Goal: Task Accomplishment & Management: Manage account settings

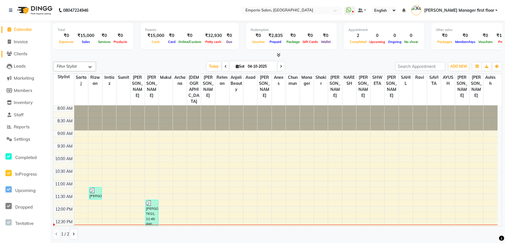
click at [21, 53] on span "Clients" at bounding box center [20, 53] width 13 height 5
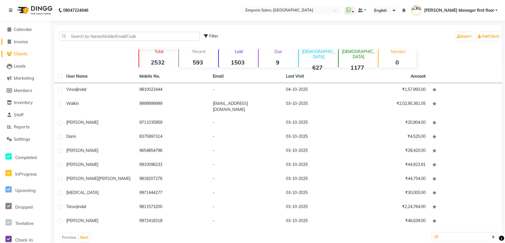
click at [22, 42] on span "Invoice" at bounding box center [21, 41] width 14 height 5
select select "6332"
select select "service"
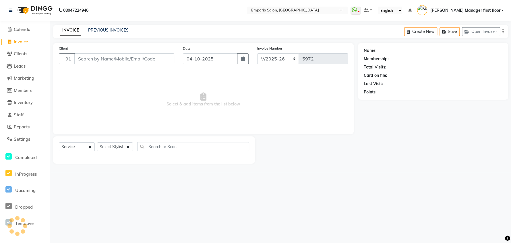
click at [91, 58] on input "Client" at bounding box center [124, 58] width 100 height 11
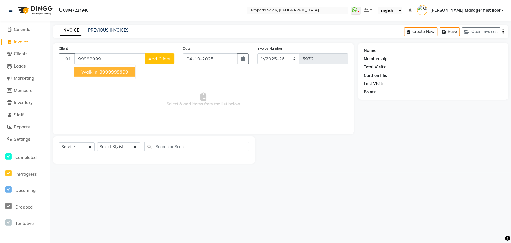
click at [85, 71] on span "walk in" at bounding box center [89, 72] width 16 height 6
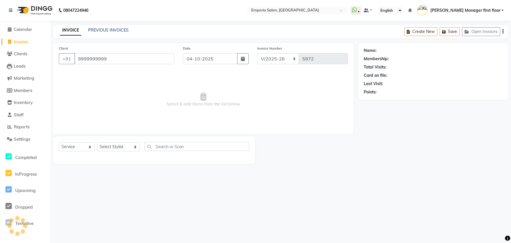
type input "9999999999"
select select "1: Object"
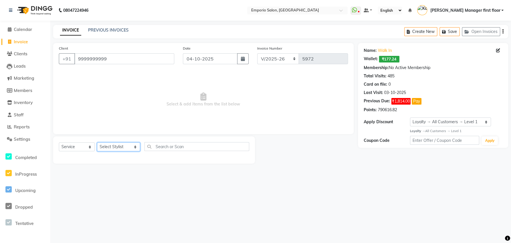
click at [128, 148] on select "Select Stylist [PERSON_NAME] beauty Archana [PERSON_NAME] [PERSON_NAME] [PERSON…" at bounding box center [118, 147] width 43 height 9
select select "71563"
click at [97, 143] on select "Select Stylist [PERSON_NAME] beauty Archana [PERSON_NAME] [PERSON_NAME] [PERSON…" at bounding box center [118, 147] width 43 height 9
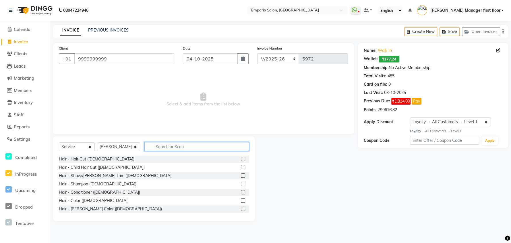
click at [179, 145] on input "text" at bounding box center [196, 146] width 105 height 9
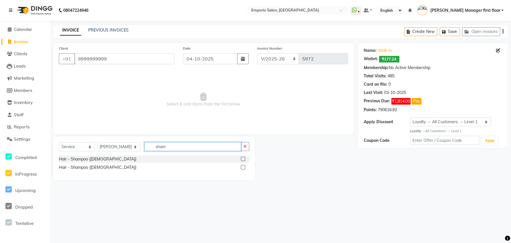
type input "sham"
click at [242, 168] on label at bounding box center [243, 167] width 4 height 4
click at [242, 168] on input "checkbox" at bounding box center [243, 168] width 4 height 4
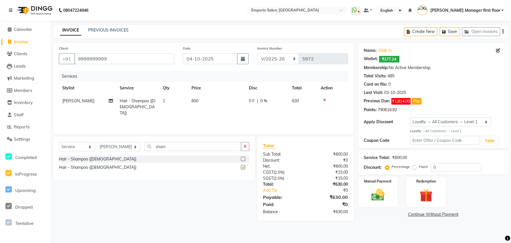
checkbox input "false"
click at [211, 98] on td "600" at bounding box center [216, 107] width 57 height 25
select select "71563"
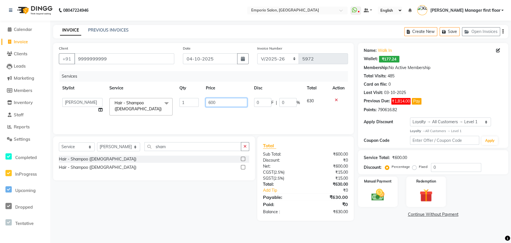
click at [222, 103] on input "600" at bounding box center [226, 102] width 42 height 9
type input "6"
type input "500"
click at [337, 224] on main "INVOICE PREVIOUS INVOICES Create New Save Open Invoices Client +91 9999999999 D…" at bounding box center [280, 127] width 461 height 205
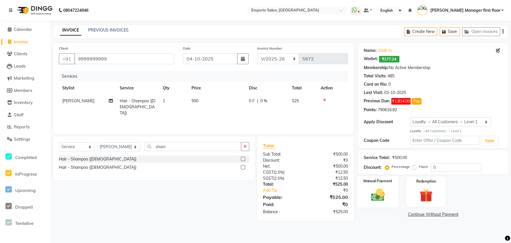
click at [383, 197] on img at bounding box center [377, 194] width 22 height 15
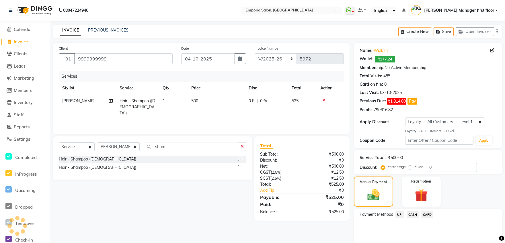
click at [416, 215] on span "CASH" at bounding box center [413, 214] width 12 height 7
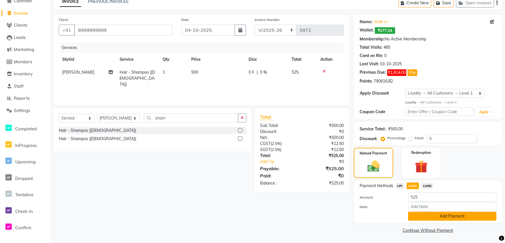
click at [420, 218] on button "Add Payment" at bounding box center [452, 216] width 88 height 9
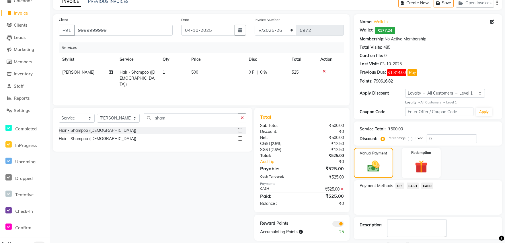
scroll to position [53, 0]
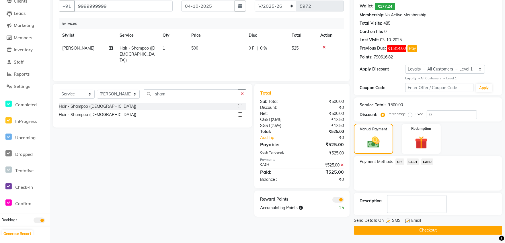
click at [422, 232] on button "Checkout" at bounding box center [428, 230] width 148 height 9
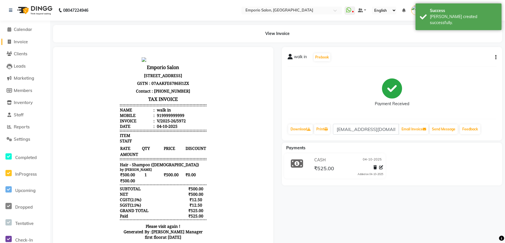
click at [21, 40] on span "Invoice" at bounding box center [21, 41] width 14 height 5
select select "service"
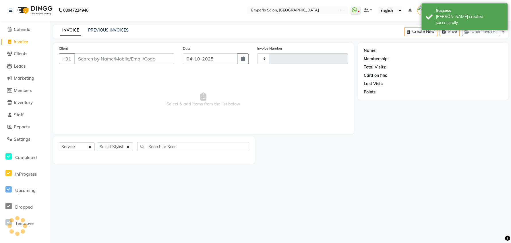
type input "5973"
select select "6332"
click at [22, 53] on span "Clients" at bounding box center [20, 53] width 13 height 5
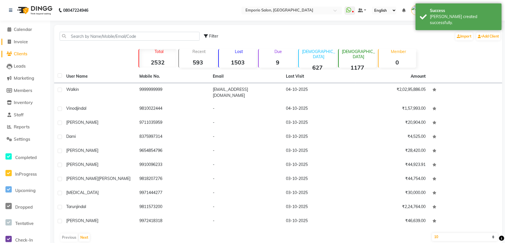
click at [22, 41] on span "Invoice" at bounding box center [21, 41] width 14 height 5
select select "6332"
select select "service"
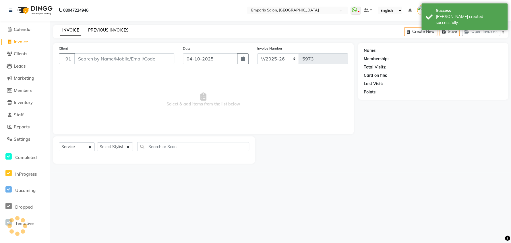
click at [119, 30] on link "PREVIOUS INVOICES" at bounding box center [108, 30] width 40 height 5
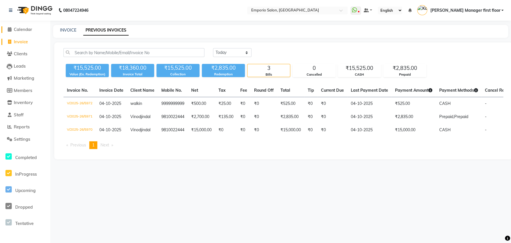
click at [24, 28] on span "Calendar" at bounding box center [23, 29] width 18 height 5
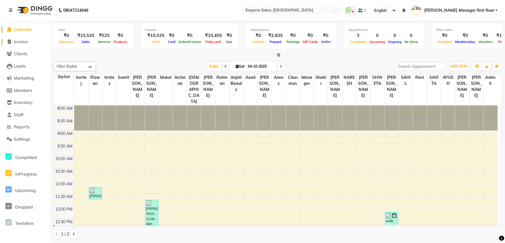
click at [24, 40] on span "Invoice" at bounding box center [21, 41] width 14 height 5
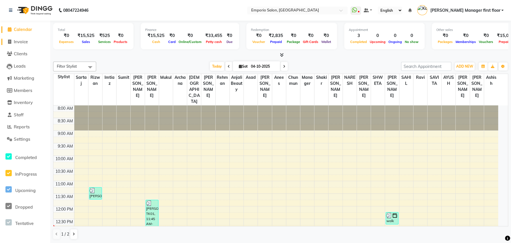
select select "service"
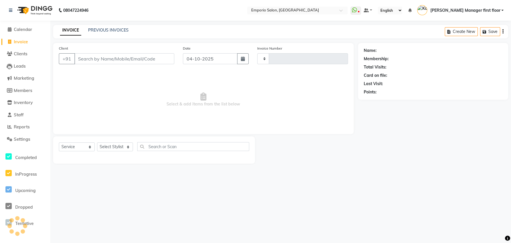
type input "5973"
select select "6332"
click at [118, 56] on input "Client" at bounding box center [124, 58] width 100 height 11
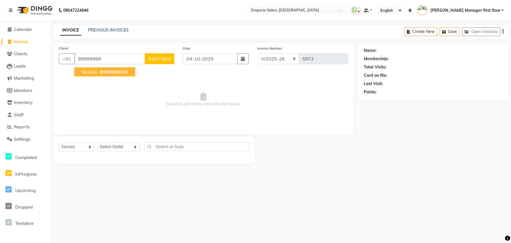
click at [114, 74] on span "99999999" at bounding box center [111, 72] width 23 height 6
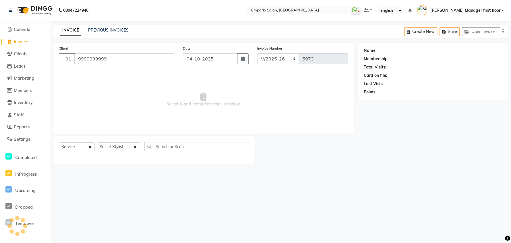
type input "9999999999"
select select "1: Object"
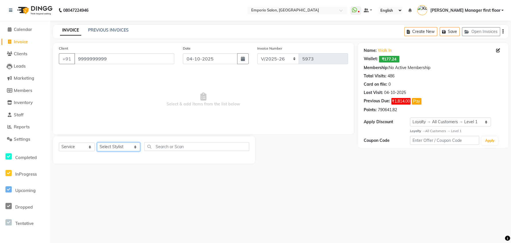
click at [129, 148] on select "Select Stylist [PERSON_NAME] beauty Archana [PERSON_NAME] [PERSON_NAME] [PERSON…" at bounding box center [118, 147] width 43 height 9
select select "47511"
click at [97, 143] on select "Select Stylist [PERSON_NAME] beauty Archana [PERSON_NAME] [PERSON_NAME] [PERSON…" at bounding box center [118, 147] width 43 height 9
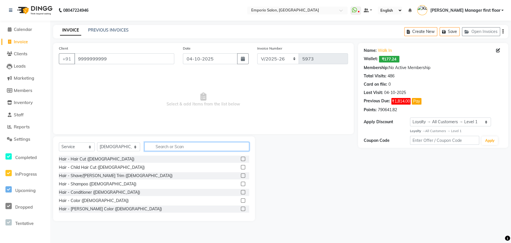
click at [177, 145] on input "text" at bounding box center [196, 146] width 105 height 9
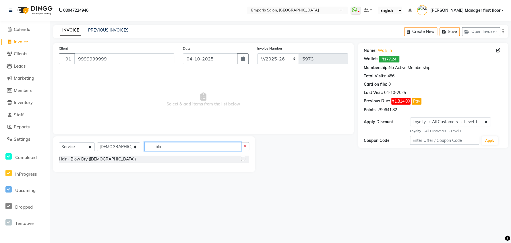
type input "blo"
click at [243, 159] on label at bounding box center [243, 159] width 4 height 4
click at [243, 159] on input "checkbox" at bounding box center [243, 160] width 4 height 4
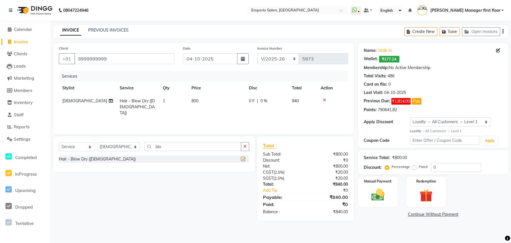
checkbox input "false"
click at [198, 102] on span "800" at bounding box center [194, 100] width 7 height 5
select select "47511"
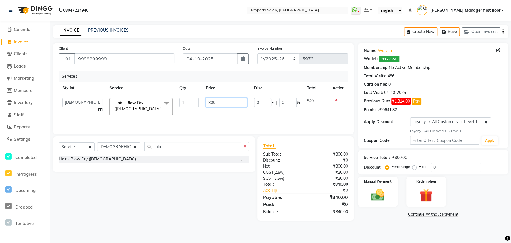
click at [220, 104] on input "800" at bounding box center [226, 102] width 42 height 9
type input "8"
type input "1200"
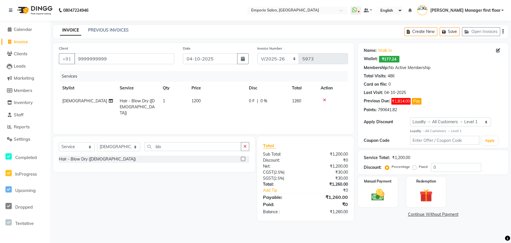
click at [226, 114] on div "Services Stylist Service Qty Price Disc Total Action Ishu Hair - Blow Dry (Fema…" at bounding box center [203, 99] width 289 height 57
click at [439, 168] on input "0" at bounding box center [456, 167] width 50 height 9
type input "20"
click at [386, 233] on div "08047224946 Select Location × Emporio Salon, Green Park WhatsApp Status ✕ Statu…" at bounding box center [255, 121] width 511 height 243
click at [378, 198] on img at bounding box center [377, 194] width 22 height 15
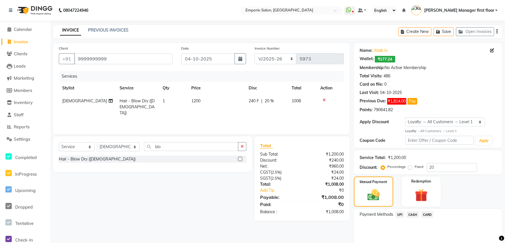
click at [416, 214] on span "CASH" at bounding box center [413, 214] width 12 height 7
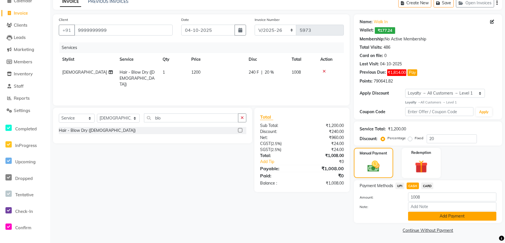
click at [420, 216] on button "Add Payment" at bounding box center [452, 216] width 88 height 9
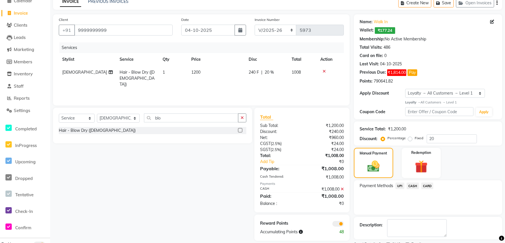
scroll to position [53, 0]
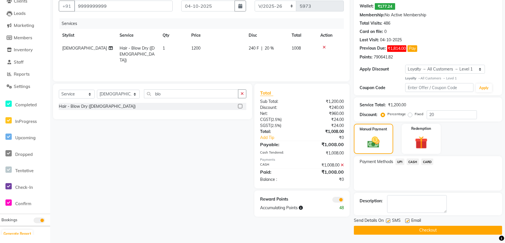
click at [423, 230] on button "Checkout" at bounding box center [428, 230] width 148 height 9
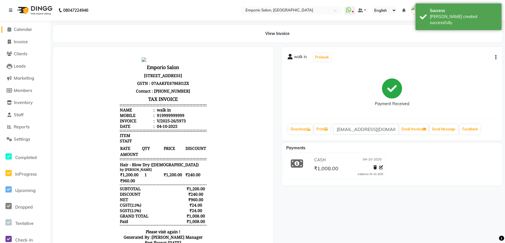
click at [22, 30] on span "Calendar" at bounding box center [23, 29] width 18 height 5
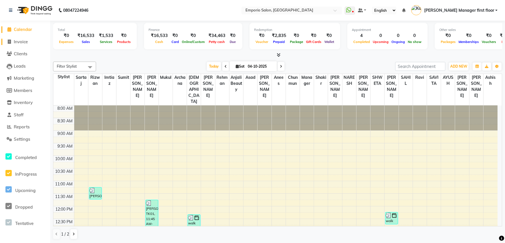
click at [15, 40] on span "Invoice" at bounding box center [21, 41] width 14 height 5
select select "service"
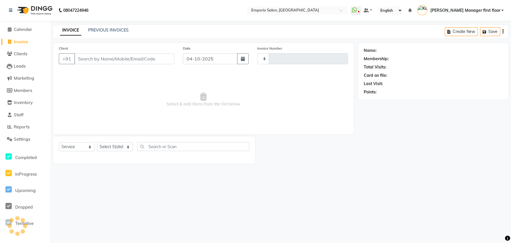
type input "5974"
select select "6332"
click at [84, 59] on input "Client" at bounding box center [124, 58] width 100 height 11
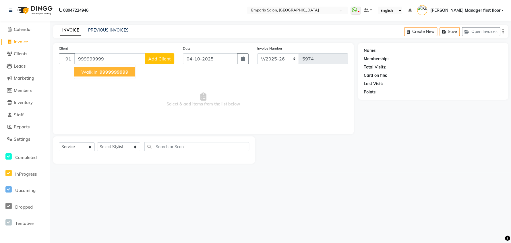
click at [90, 73] on span "walk in" at bounding box center [89, 72] width 16 height 6
type input "9999999999"
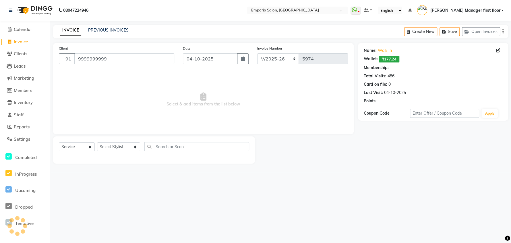
select select "1: Object"
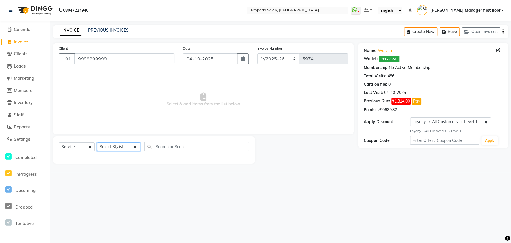
click at [127, 147] on select "Select Stylist [PERSON_NAME] beauty Archana [PERSON_NAME] [PERSON_NAME] [PERSON…" at bounding box center [118, 147] width 43 height 9
select select "47501"
click at [97, 143] on select "Select Stylist [PERSON_NAME] beauty Archana [PERSON_NAME] [PERSON_NAME] [PERSON…" at bounding box center [118, 147] width 43 height 9
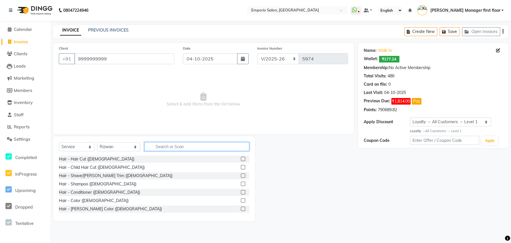
click at [158, 147] on input "text" at bounding box center [196, 146] width 105 height 9
click at [241, 159] on label at bounding box center [243, 159] width 4 height 4
click at [241, 159] on input "checkbox" at bounding box center [243, 160] width 4 height 4
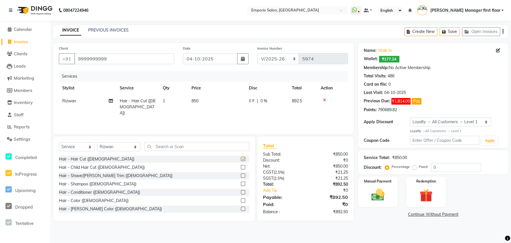
checkbox input "false"
click at [241, 201] on label at bounding box center [243, 201] width 4 height 4
click at [241, 201] on input "checkbox" at bounding box center [243, 201] width 4 height 4
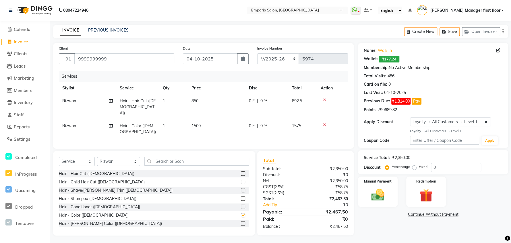
checkbox input "false"
click at [241, 187] on div at bounding box center [245, 190] width 8 height 7
click at [241, 188] on label at bounding box center [243, 190] width 4 height 4
click at [241, 189] on input "checkbox" at bounding box center [243, 191] width 4 height 4
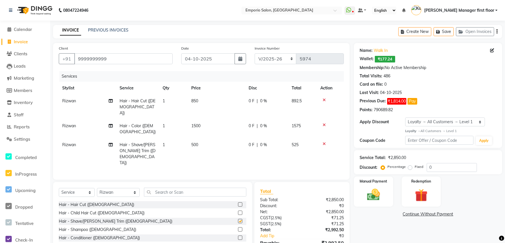
checkbox input "false"
click at [194, 102] on span "850" at bounding box center [194, 100] width 7 height 5
select select "47501"
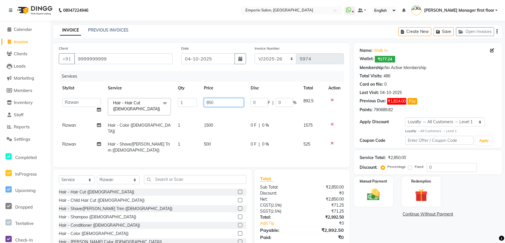
click at [214, 102] on input "850" at bounding box center [224, 102] width 40 height 9
type input "8"
type input "1000"
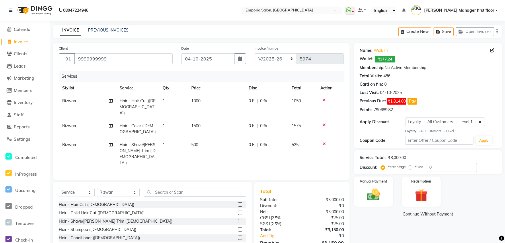
click at [387, 226] on div "Name: Walk In Wallet: ₹177.24 Membership: No Active Membership Total Visits: 48…" at bounding box center [430, 155] width 153 height 224
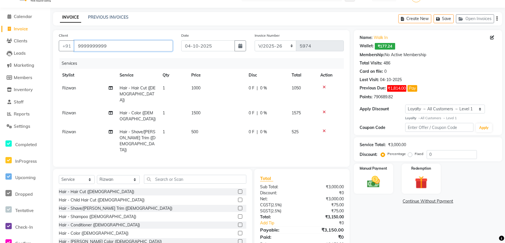
click at [133, 45] on input "9999999999" at bounding box center [123, 45] width 98 height 11
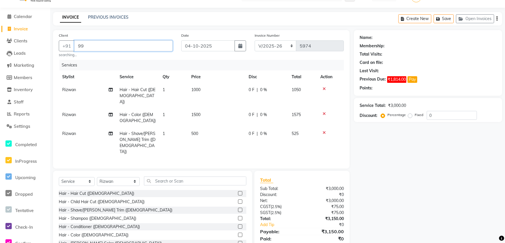
type input "9"
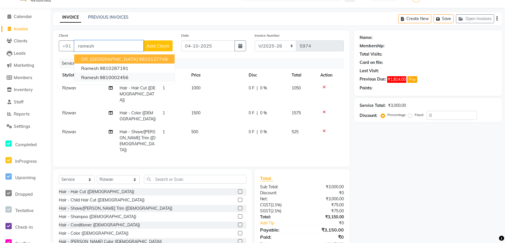
click at [122, 77] on ngb-highlight "9810002456" at bounding box center [114, 78] width 29 height 6
type input "9810002456"
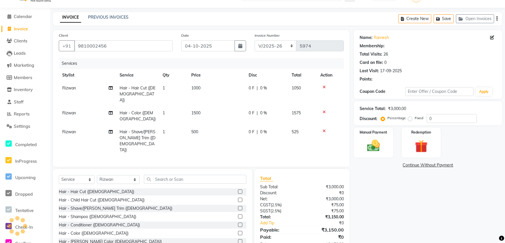
select select "1: Object"
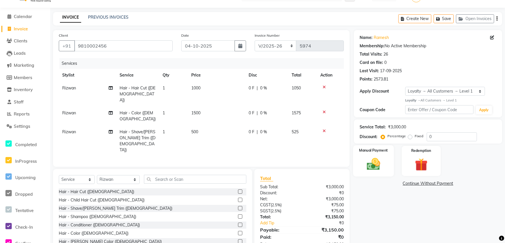
click at [378, 168] on img at bounding box center [374, 164] width 22 height 15
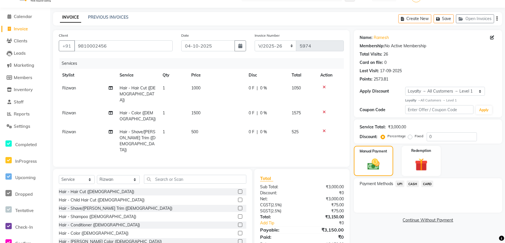
click at [416, 185] on span "CASH" at bounding box center [413, 184] width 12 height 7
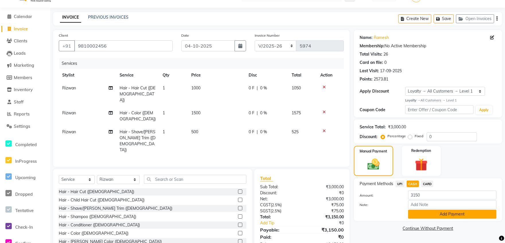
click at [457, 214] on button "Add Payment" at bounding box center [452, 214] width 88 height 9
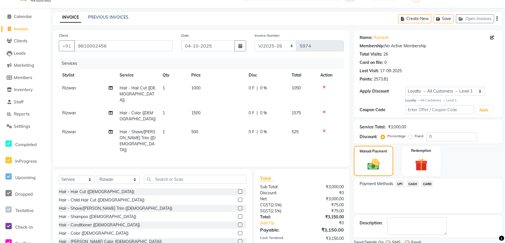
scroll to position [61, 0]
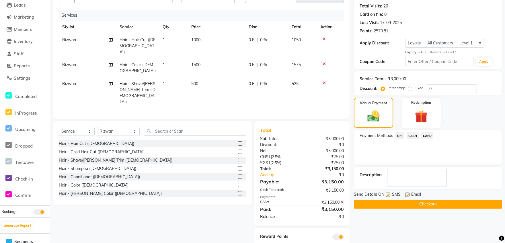
click at [452, 202] on button "Checkout" at bounding box center [428, 204] width 148 height 9
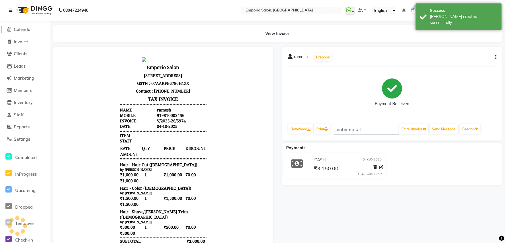
click at [18, 28] on span "Calendar" at bounding box center [23, 29] width 18 height 5
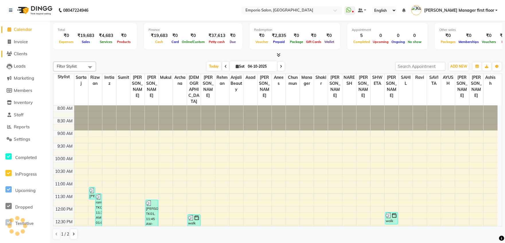
click at [18, 54] on span "Clients" at bounding box center [20, 53] width 13 height 5
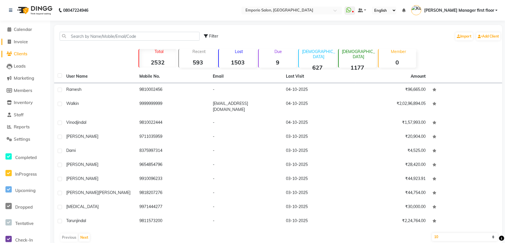
click at [24, 40] on span "Invoice" at bounding box center [21, 41] width 14 height 5
select select "6332"
select select "service"
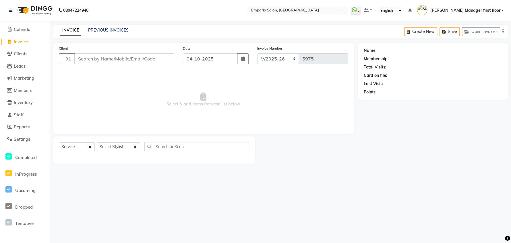
click at [92, 58] on input "Client" at bounding box center [124, 58] width 100 height 11
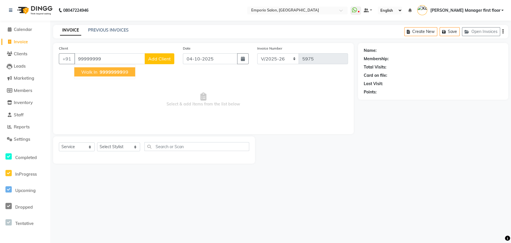
click at [106, 73] on span "99999999" at bounding box center [111, 72] width 23 height 6
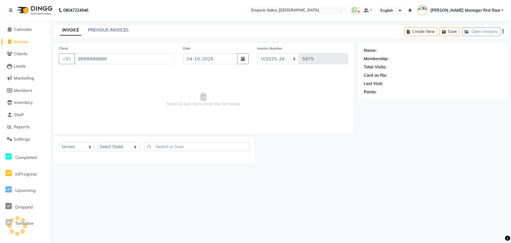
type input "9999999999"
select select "1: Object"
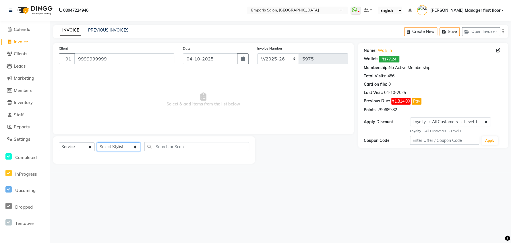
click at [128, 147] on select "Select Stylist [PERSON_NAME] beauty Archana [PERSON_NAME] [PERSON_NAME] [PERSON…" at bounding box center [118, 147] width 43 height 9
select select "47503"
click at [97, 143] on select "Select Stylist [PERSON_NAME] beauty Archana [PERSON_NAME] [PERSON_NAME] [PERSON…" at bounding box center [118, 147] width 43 height 9
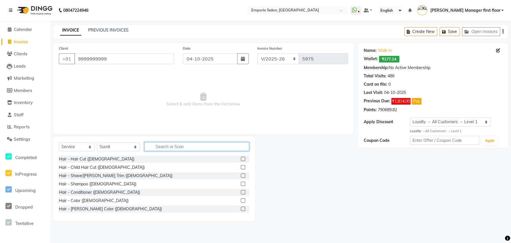
click at [152, 147] on input "text" at bounding box center [196, 146] width 105 height 9
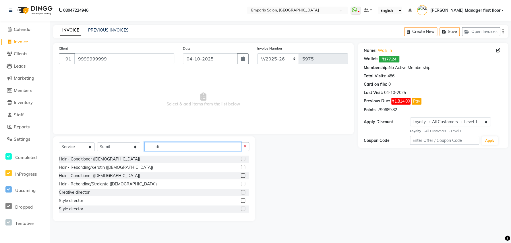
type input "di"
click at [241, 201] on label at bounding box center [243, 201] width 4 height 4
click at [241, 201] on input "checkbox" at bounding box center [243, 201] width 4 height 4
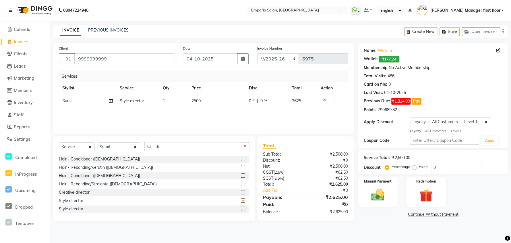
checkbox input "false"
click at [212, 102] on td "2500" at bounding box center [216, 101] width 57 height 13
select select "47503"
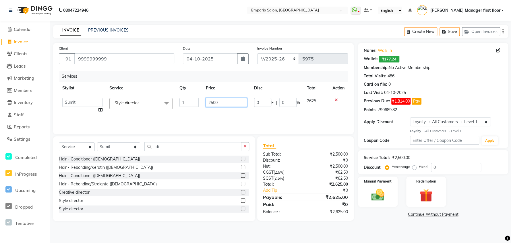
click at [223, 103] on input "2500" at bounding box center [226, 102] width 42 height 9
type input "2"
type input "2000"
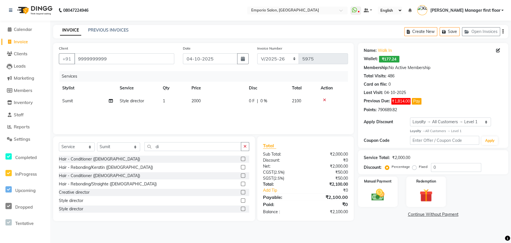
click at [239, 117] on div "Services Stylist Service Qty Price Disc Total Action Sumit Style director 1 200…" at bounding box center [203, 99] width 289 height 57
click at [383, 191] on img at bounding box center [377, 194] width 22 height 15
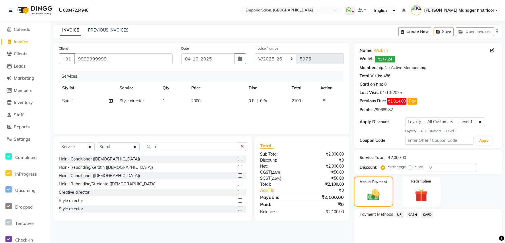
click at [426, 214] on span "CARD" at bounding box center [428, 214] width 12 height 7
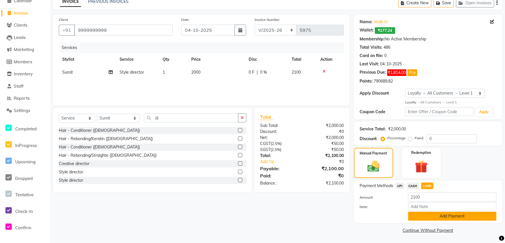
click at [427, 213] on button "Add Payment" at bounding box center [452, 216] width 88 height 9
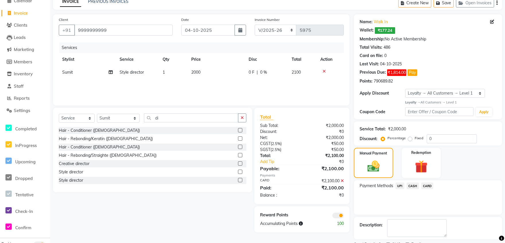
scroll to position [53, 0]
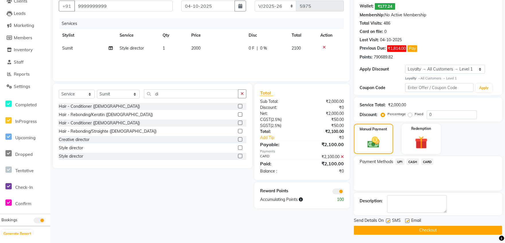
click at [428, 229] on button "Checkout" at bounding box center [428, 230] width 148 height 9
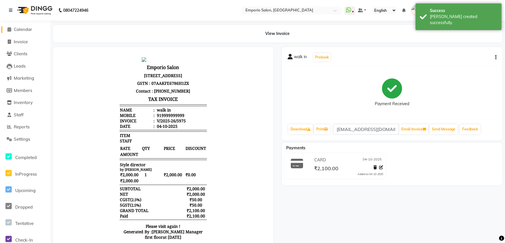
click at [17, 28] on span "Calendar" at bounding box center [23, 29] width 18 height 5
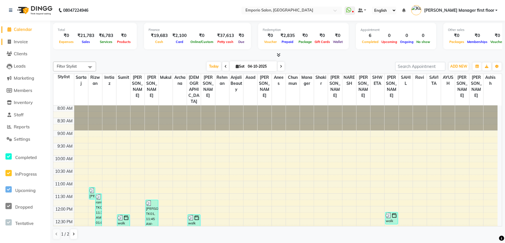
click at [22, 41] on span "Invoice" at bounding box center [21, 41] width 14 height 5
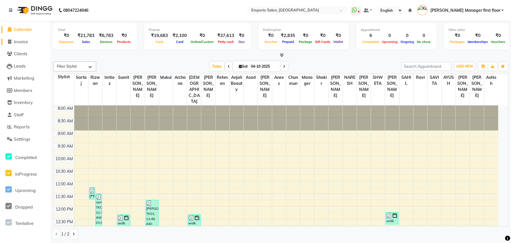
select select "service"
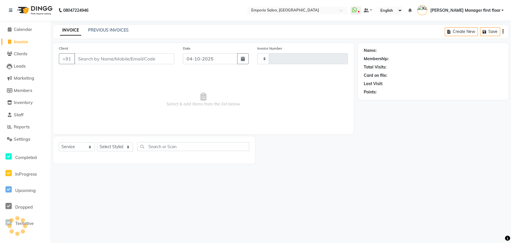
type input "5976"
select select "6332"
click at [103, 60] on input "Client" at bounding box center [124, 58] width 100 height 11
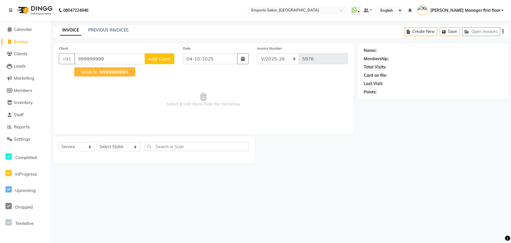
click at [115, 73] on span "999999999" at bounding box center [113, 72] width 26 height 6
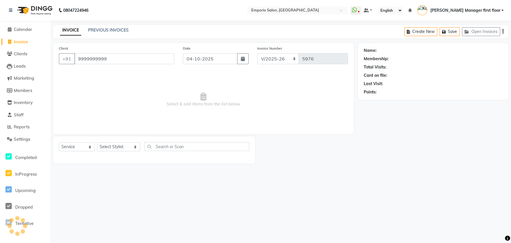
type input "9999999999"
click at [128, 147] on select "Select Stylist [PERSON_NAME] beauty Archana [PERSON_NAME] [PERSON_NAME] [PERSON…" at bounding box center [118, 147] width 43 height 9
select select "1: Object"
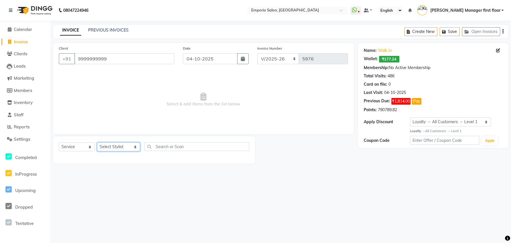
select select "58141"
click at [97, 143] on select "Select Stylist [PERSON_NAME] beauty Archana [PERSON_NAME] [PERSON_NAME] [PERSON…" at bounding box center [118, 147] width 43 height 9
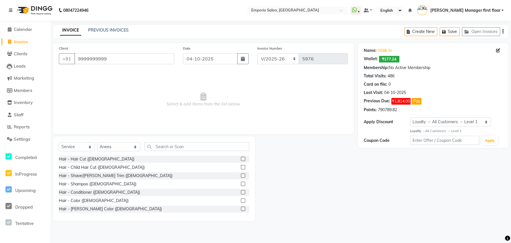
click at [241, 185] on label at bounding box center [243, 184] width 4 height 4
click at [241, 185] on input "checkbox" at bounding box center [243, 185] width 4 height 4
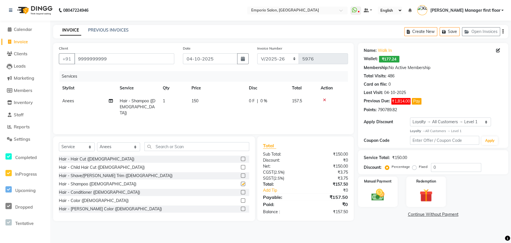
checkbox input "false"
click at [325, 100] on icon at bounding box center [324, 100] width 3 height 4
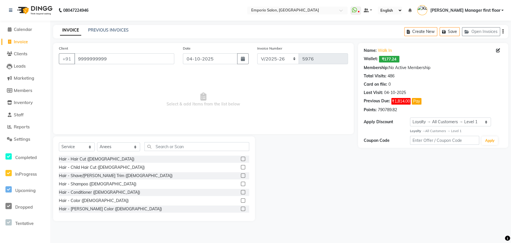
click at [241, 174] on label at bounding box center [243, 176] width 4 height 4
click at [241, 174] on input "checkbox" at bounding box center [243, 176] width 4 height 4
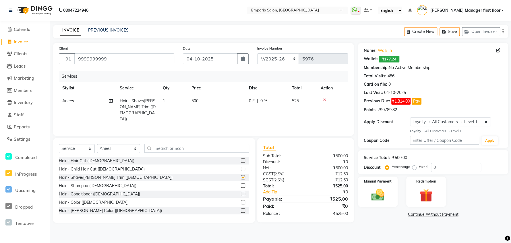
checkbox input "false"
click at [128, 148] on select "Select Stylist [PERSON_NAME] beauty Archana [PERSON_NAME] [PERSON_NAME] [PERSON…" at bounding box center [118, 148] width 43 height 9
select select "47508"
click at [97, 144] on select "Select Stylist [PERSON_NAME] beauty Archana [PERSON_NAME] [PERSON_NAME] [PERSON…" at bounding box center [118, 148] width 43 height 9
click at [216, 145] on input "text" at bounding box center [196, 148] width 105 height 9
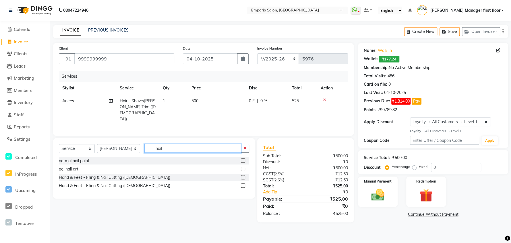
type input "nail"
click at [243, 175] on label at bounding box center [243, 177] width 4 height 4
click at [243, 176] on input "checkbox" at bounding box center [243, 178] width 4 height 4
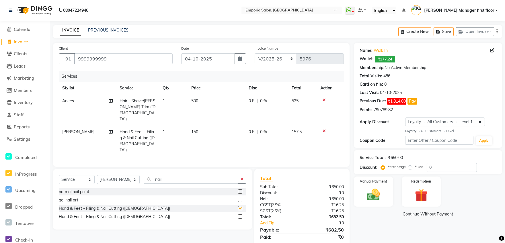
checkbox input "false"
click at [206, 126] on td "150" at bounding box center [216, 141] width 57 height 31
select select "47508"
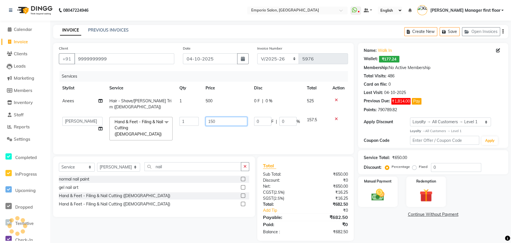
click at [220, 117] on input "150" at bounding box center [226, 121] width 42 height 9
type input "1"
type input "150"
click at [375, 224] on div "Name: Walk In Wallet: ₹177.24 Membership: No Active Membership Total Visits: 48…" at bounding box center [430, 142] width 153 height 198
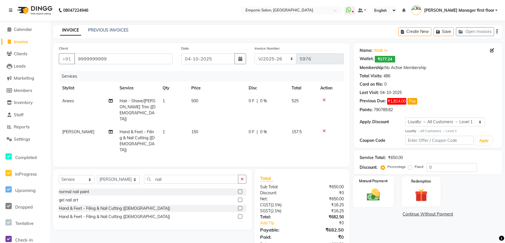
click at [372, 197] on img at bounding box center [374, 194] width 22 height 15
click at [416, 214] on span "CASH" at bounding box center [413, 214] width 12 height 7
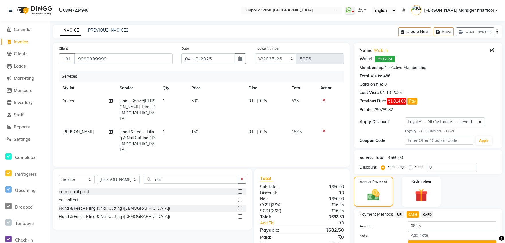
scroll to position [29, 0]
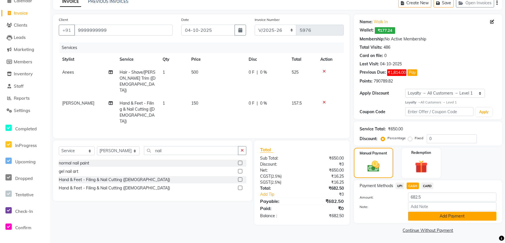
click at [418, 216] on button "Add Payment" at bounding box center [452, 216] width 88 height 9
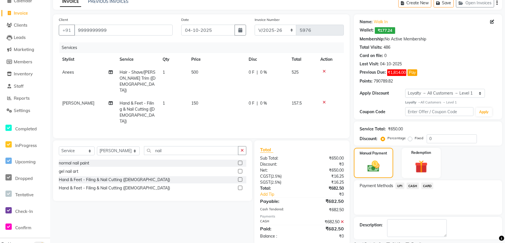
scroll to position [55, 0]
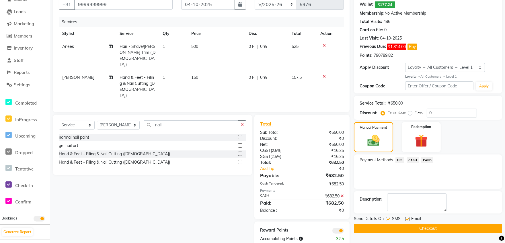
click at [406, 229] on button "Checkout" at bounding box center [428, 228] width 148 height 9
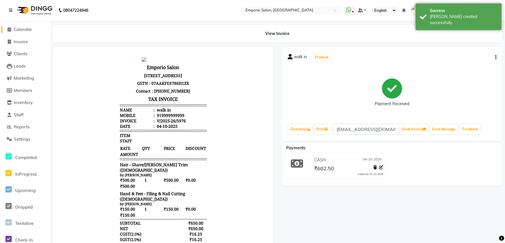
click at [23, 28] on span "Calendar" at bounding box center [23, 29] width 18 height 5
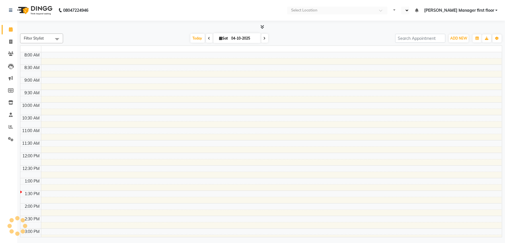
select select "en"
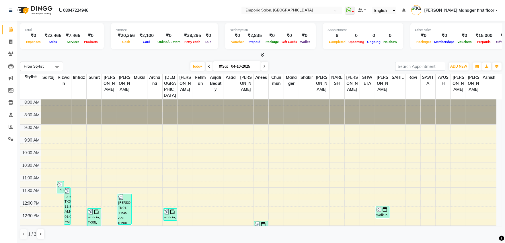
click at [484, 143] on td at bounding box center [269, 146] width 456 height 6
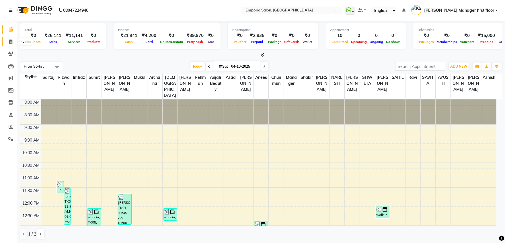
click at [7, 43] on span at bounding box center [11, 42] width 10 height 7
select select "service"
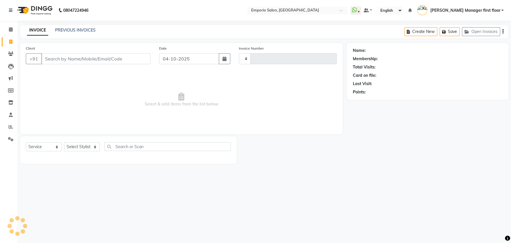
type input "5979"
select select "6332"
click at [81, 59] on input "Client" at bounding box center [95, 58] width 109 height 11
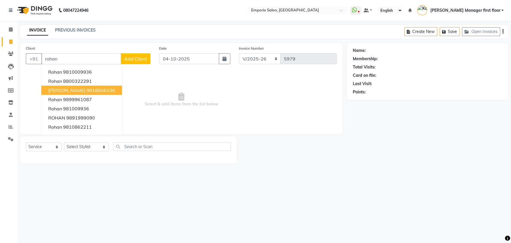
click at [94, 92] on ngb-highlight "9818606336" at bounding box center [100, 91] width 29 height 6
type input "9818606336"
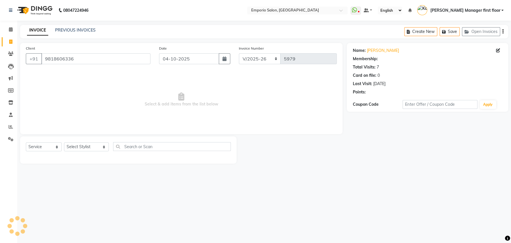
select select "1: Object"
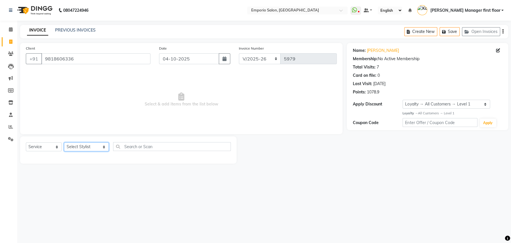
click at [95, 149] on select "Select Stylist [PERSON_NAME] beauty Archana [PERSON_NAME] [PERSON_NAME] [PERSON…" at bounding box center [86, 147] width 45 height 9
select select "47501"
click at [64, 143] on select "Select Stylist [PERSON_NAME] beauty Archana [PERSON_NAME] [PERSON_NAME] [PERSON…" at bounding box center [86, 147] width 45 height 9
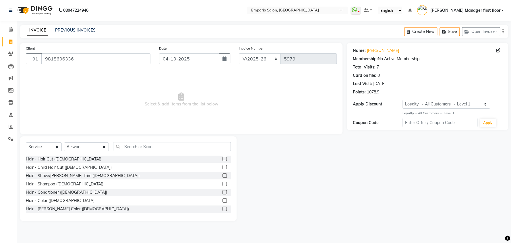
click at [222, 158] on label at bounding box center [224, 159] width 4 height 4
click at [222, 158] on input "checkbox" at bounding box center [224, 160] width 4 height 4
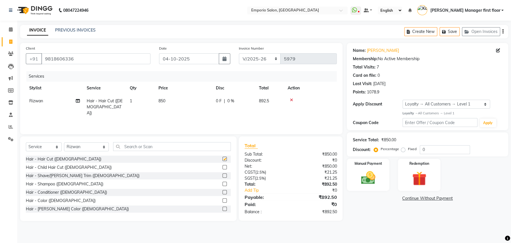
checkbox input "false"
click at [222, 199] on label at bounding box center [224, 201] width 4 height 4
click at [222, 199] on input "checkbox" at bounding box center [224, 201] width 4 height 4
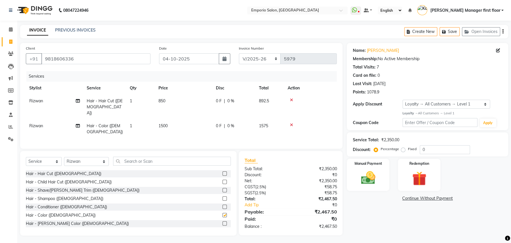
checkbox input "false"
click at [167, 101] on td "850" at bounding box center [183, 107] width 57 height 25
select select "47501"
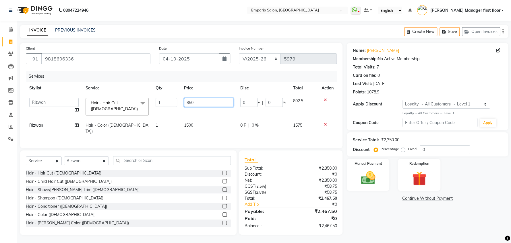
click at [205, 101] on input "850" at bounding box center [208, 102] width 49 height 9
type input "8"
type input "1000"
click at [379, 214] on div "Name: Rohan Sharma Membership: No Active Membership Total Visits: 7 Card on fil…" at bounding box center [430, 139] width 166 height 192
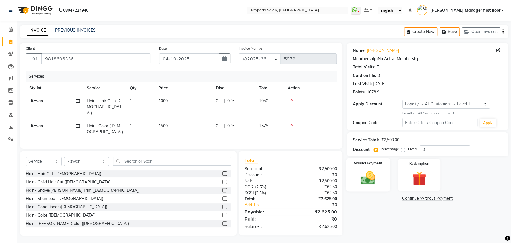
click at [371, 180] on img at bounding box center [368, 178] width 24 height 17
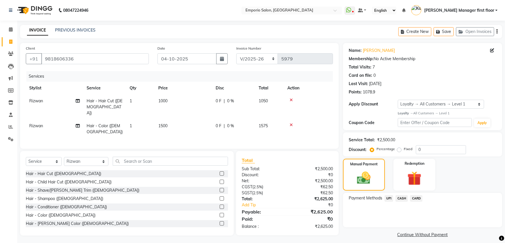
click at [388, 199] on span "UPI" at bounding box center [389, 198] width 9 height 7
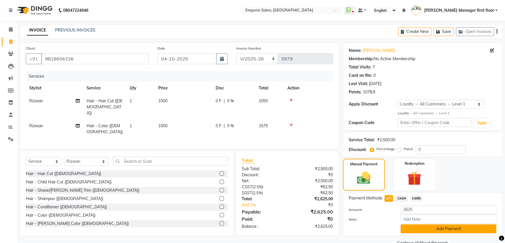
click at [417, 230] on button "Add Payment" at bounding box center [449, 229] width 96 height 9
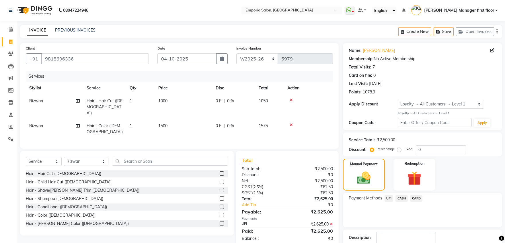
scroll to position [36, 0]
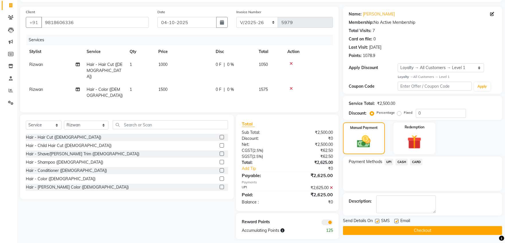
click at [417, 230] on button "Checkout" at bounding box center [422, 230] width 159 height 9
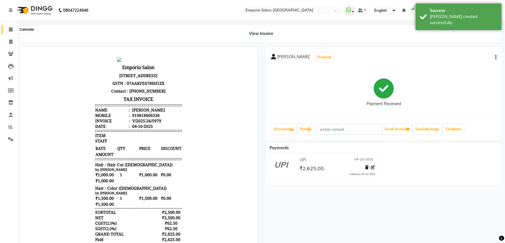
click at [11, 26] on span at bounding box center [11, 29] width 10 height 7
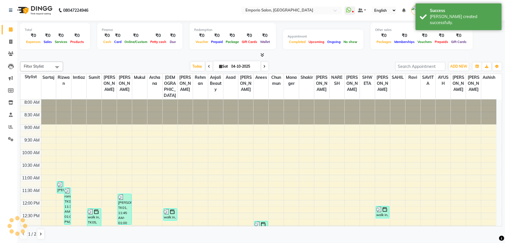
scroll to position [151, 0]
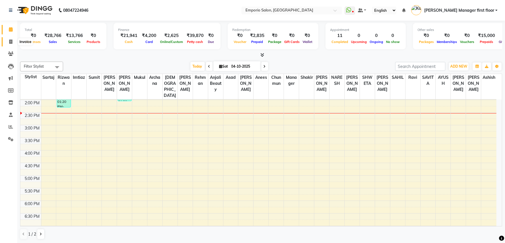
click at [9, 41] on icon at bounding box center [10, 42] width 3 height 4
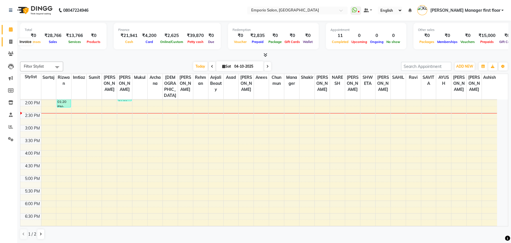
select select "service"
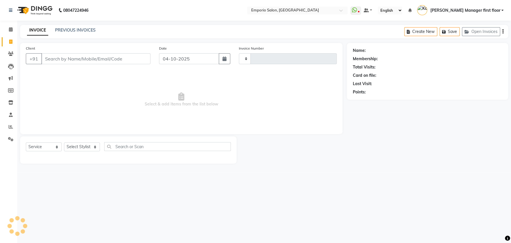
type input "5980"
select select "6332"
click at [106, 59] on input "Client" at bounding box center [95, 58] width 109 height 11
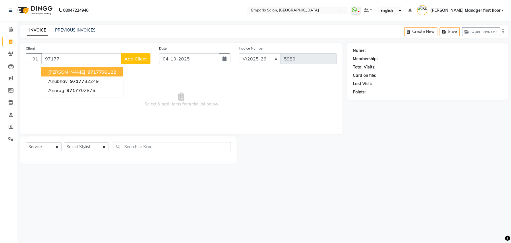
click at [71, 73] on span "rishit kumar" at bounding box center [66, 72] width 37 height 6
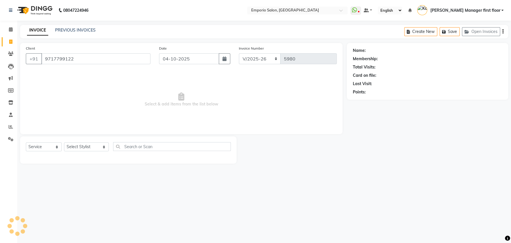
type input "9717799122"
select select "1: Object"
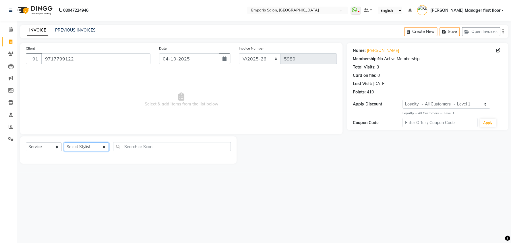
click at [96, 148] on select "Select Stylist [PERSON_NAME] beauty Archana [PERSON_NAME] [PERSON_NAME] [PERSON…" at bounding box center [86, 147] width 45 height 9
select select "47501"
click at [64, 143] on select "Select Stylist [PERSON_NAME] beauty Archana [PERSON_NAME] [PERSON_NAME] [PERSON…" at bounding box center [86, 147] width 45 height 9
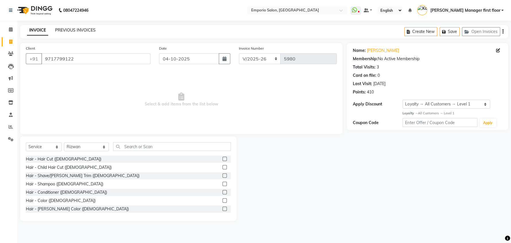
click at [76, 30] on link "PREVIOUS INVOICES" at bounding box center [75, 30] width 40 height 5
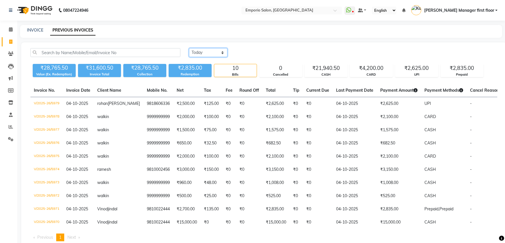
click at [222, 55] on select "Today Yesterday Custom Range" at bounding box center [208, 52] width 38 height 9
select select "yesterday"
click at [189, 48] on select "Today Yesterday Custom Range" at bounding box center [208, 52] width 38 height 9
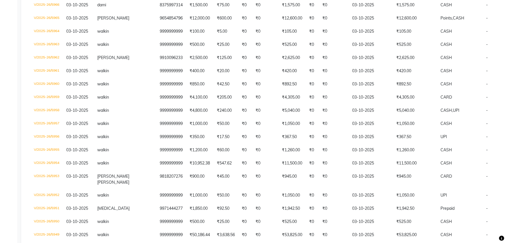
scroll to position [154, 0]
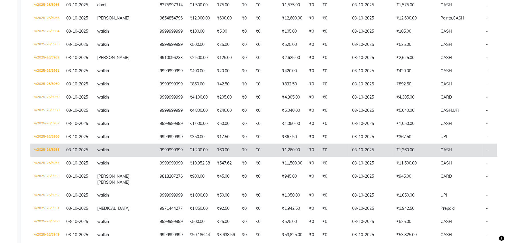
click at [156, 148] on td "9999999999" at bounding box center [171, 150] width 30 height 13
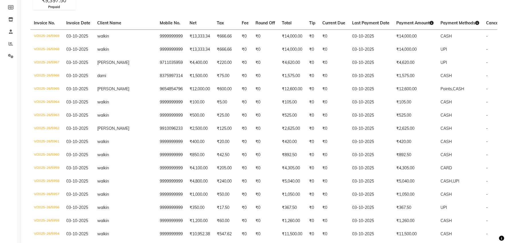
scroll to position [0, 0]
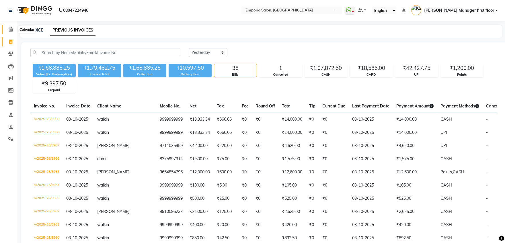
click at [9, 28] on icon at bounding box center [11, 29] width 4 height 4
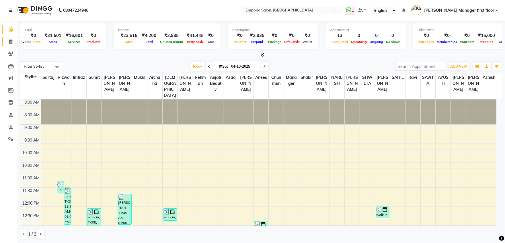
click at [10, 42] on icon at bounding box center [10, 42] width 3 height 4
select select "service"
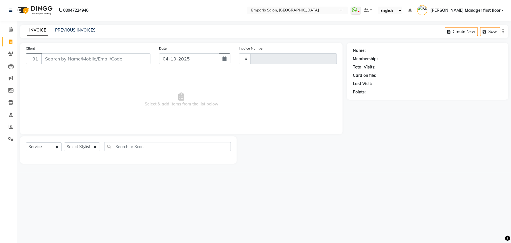
type input "5982"
select select "6332"
click at [112, 58] on input "Client" at bounding box center [95, 58] width 109 height 11
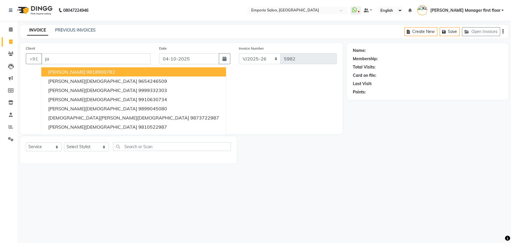
type input "j"
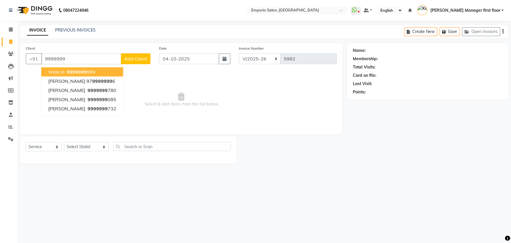
click at [84, 73] on span "9999999" at bounding box center [77, 72] width 20 height 6
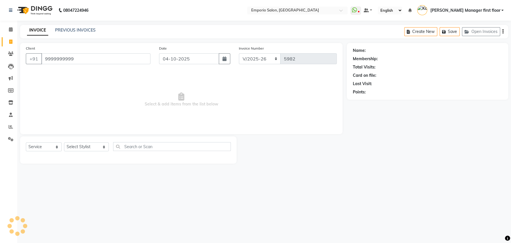
type input "9999999999"
select select "1: Object"
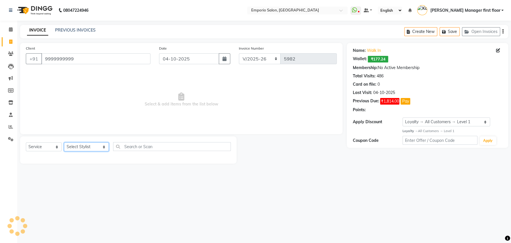
click at [94, 148] on select "Select Stylist [PERSON_NAME] beauty Archana [PERSON_NAME] [PERSON_NAME] [PERSON…" at bounding box center [86, 147] width 45 height 9
select select "47508"
click at [64, 143] on select "Select Stylist [PERSON_NAME] beauty Archana [PERSON_NAME] [PERSON_NAME] [PERSON…" at bounding box center [86, 147] width 45 height 9
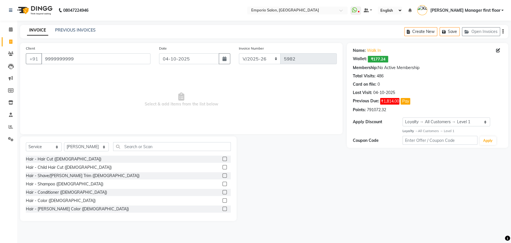
click at [222, 176] on label at bounding box center [224, 176] width 4 height 4
click at [222, 176] on input "checkbox" at bounding box center [224, 176] width 4 height 4
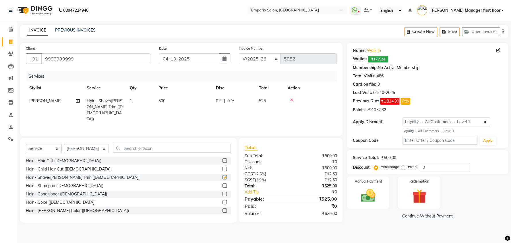
checkbox input "false"
click at [171, 98] on td "500" at bounding box center [183, 110] width 57 height 31
select select "47508"
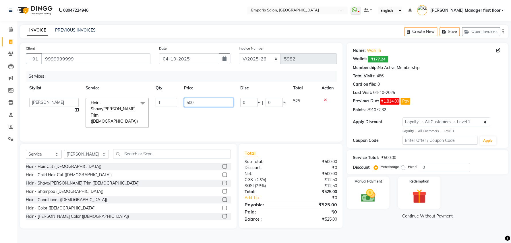
click at [200, 103] on input "500" at bounding box center [208, 102] width 49 height 9
type input "5"
type input "350"
click at [205, 114] on div "Services Stylist Service Qty Price Disc Total Action Anees Anjali beauty Archan…" at bounding box center [181, 103] width 311 height 65
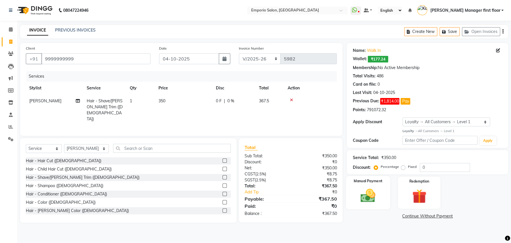
click at [369, 197] on img at bounding box center [368, 195] width 24 height 17
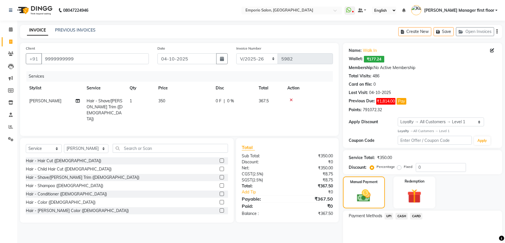
click at [402, 217] on span "CASH" at bounding box center [402, 216] width 12 height 7
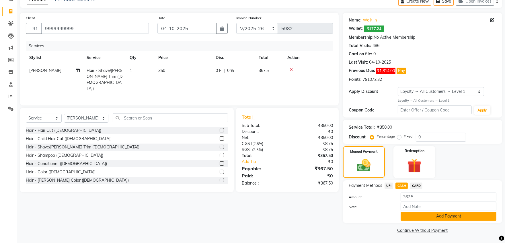
click at [418, 217] on button "Add Payment" at bounding box center [449, 216] width 96 height 9
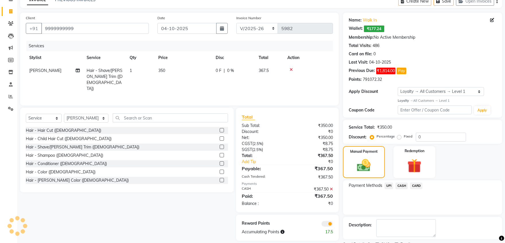
scroll to position [54, 0]
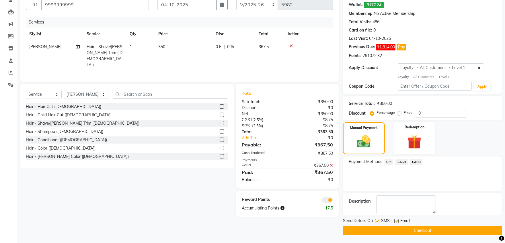
click at [412, 228] on button "Checkout" at bounding box center [422, 230] width 159 height 9
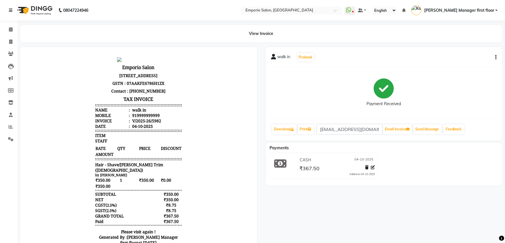
click at [12, 8] on icon at bounding box center [10, 10] width 3 height 4
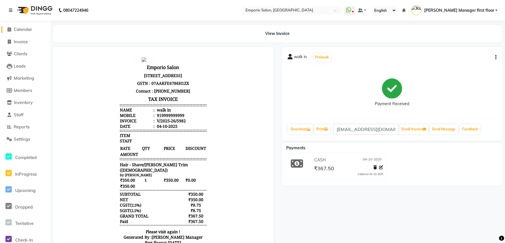
click at [9, 27] on icon at bounding box center [10, 29] width 4 height 4
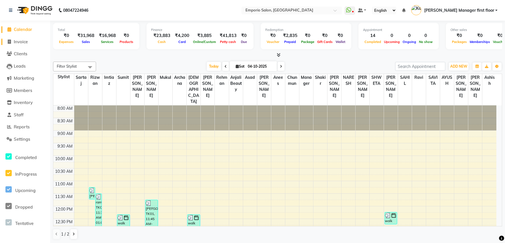
click at [20, 42] on span "Invoice" at bounding box center [21, 41] width 14 height 5
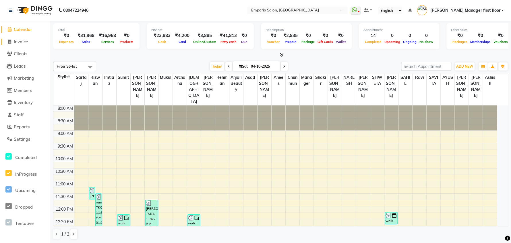
select select "6332"
select select "service"
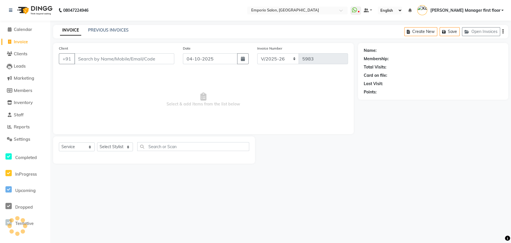
click at [22, 43] on span "Invoice" at bounding box center [21, 41] width 14 height 5
select select "6332"
select select "service"
click at [115, 147] on select "Select Stylist" at bounding box center [115, 147] width 36 height 9
select select "47514"
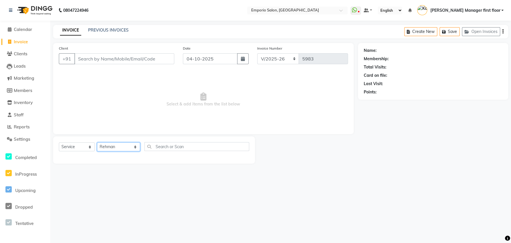
click at [97, 143] on select "Select Stylist [PERSON_NAME] beauty Archana [PERSON_NAME] [PERSON_NAME] [PERSON…" at bounding box center [118, 147] width 43 height 9
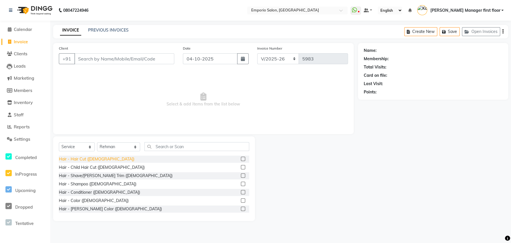
click at [90, 160] on div "Hair - Hair Cut ([DEMOGRAPHIC_DATA])" at bounding box center [96, 159] width 75 height 6
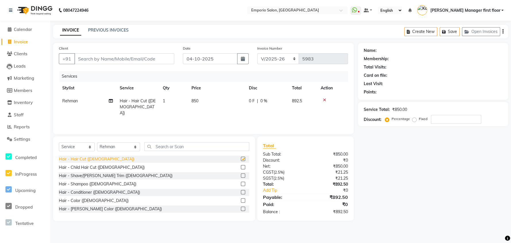
checkbox input "false"
click at [193, 116] on div "Services Stylist Service Qty Price Disc Total Action Rehman Hair - Hair Cut (Ma…" at bounding box center [203, 99] width 289 height 57
click at [230, 103] on td "850" at bounding box center [216, 107] width 57 height 25
select select "47514"
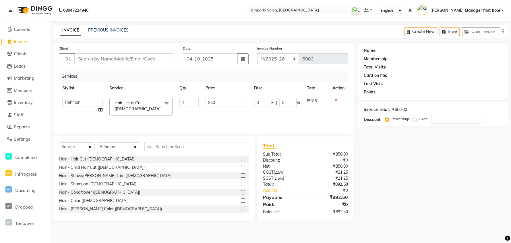
click at [230, 103] on input "850" at bounding box center [226, 102] width 42 height 9
click at [334, 99] on div at bounding box center [338, 100] width 12 height 4
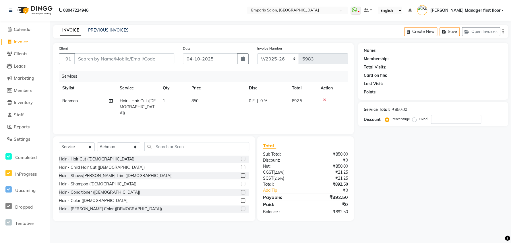
click at [241, 175] on label at bounding box center [243, 176] width 4 height 4
click at [241, 175] on input "checkbox" at bounding box center [243, 176] width 4 height 4
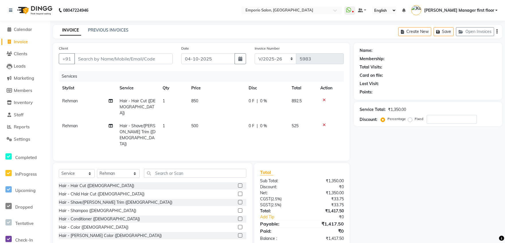
click at [324, 98] on icon at bounding box center [324, 100] width 3 height 4
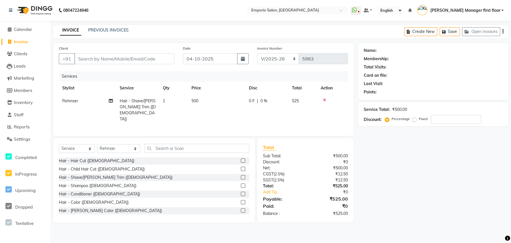
click at [323, 100] on icon at bounding box center [324, 100] width 3 height 4
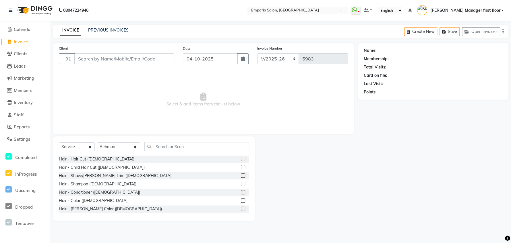
click at [241, 176] on label at bounding box center [243, 176] width 4 height 4
click at [241, 176] on input "checkbox" at bounding box center [243, 176] width 4 height 4
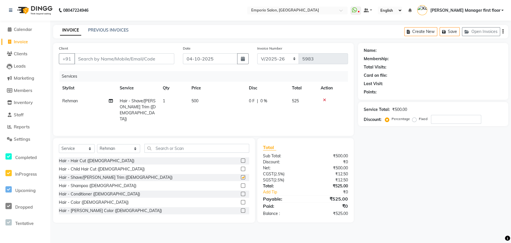
checkbox input "false"
click at [155, 61] on input "Client" at bounding box center [124, 58] width 100 height 11
click at [136, 59] on input "Client" at bounding box center [124, 58] width 100 height 11
type input "9"
type input "0"
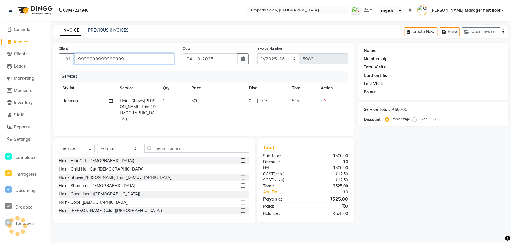
type input "9999999999999999"
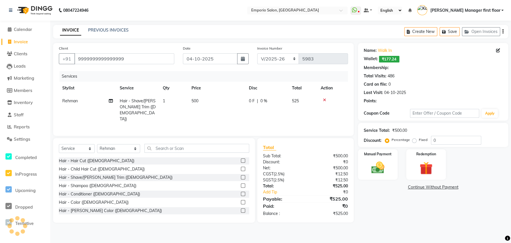
select select "1: Object"
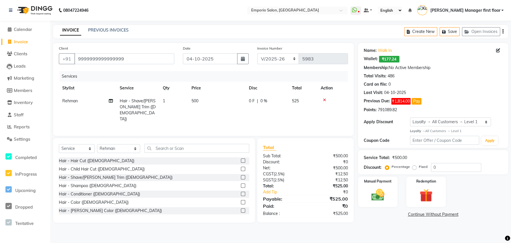
click at [371, 196] on img at bounding box center [377, 195] width 21 height 15
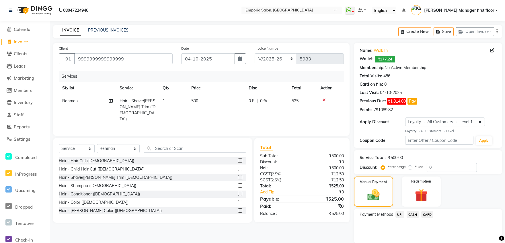
click at [399, 214] on span "UPI" at bounding box center [400, 214] width 9 height 7
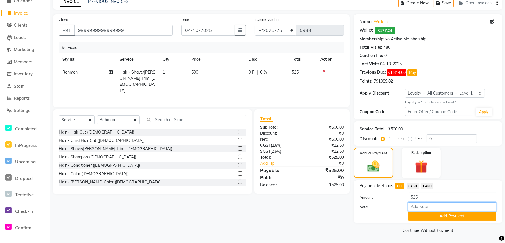
click at [434, 207] on input "Note:" at bounding box center [452, 207] width 88 height 9
click at [428, 214] on button "Add Payment" at bounding box center [452, 216] width 88 height 9
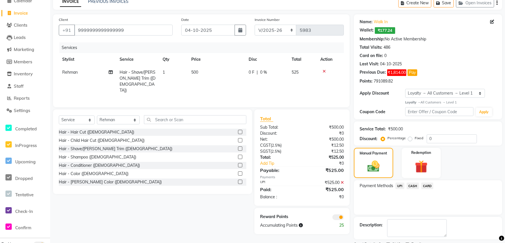
scroll to position [53, 0]
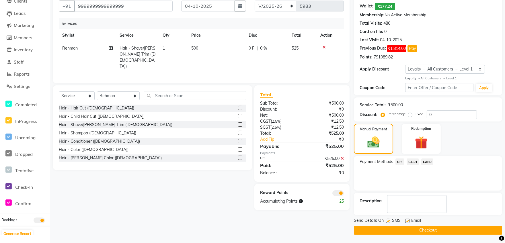
click at [381, 228] on button "Checkout" at bounding box center [428, 230] width 148 height 9
click at [384, 233] on button "Checkout" at bounding box center [428, 230] width 148 height 9
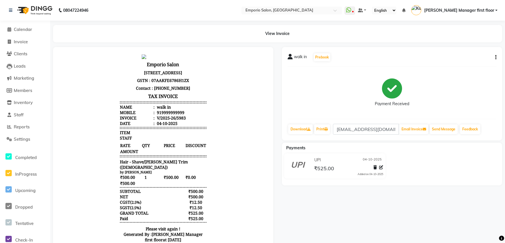
scroll to position [4, 0]
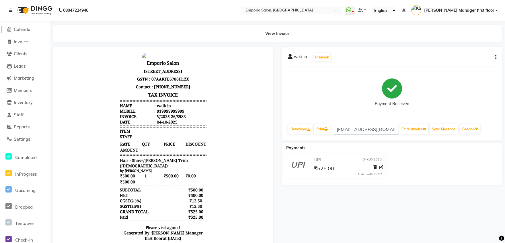
click at [9, 30] on icon at bounding box center [10, 29] width 4 height 4
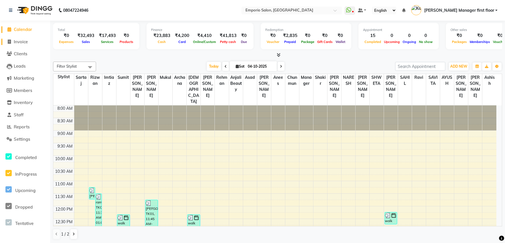
click at [25, 42] on span "Invoice" at bounding box center [21, 41] width 14 height 5
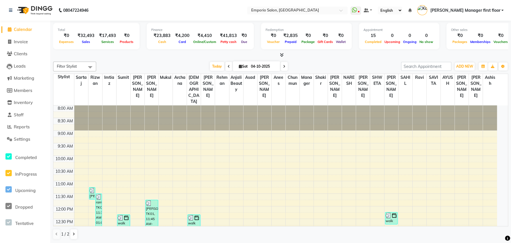
select select "service"
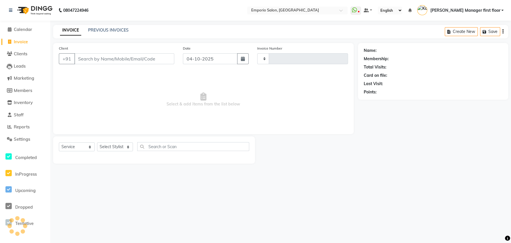
type input "5984"
select select "6332"
click at [91, 59] on input "Client" at bounding box center [124, 58] width 100 height 11
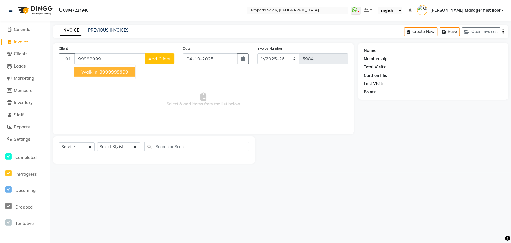
click at [102, 73] on span "99999999" at bounding box center [111, 72] width 23 height 6
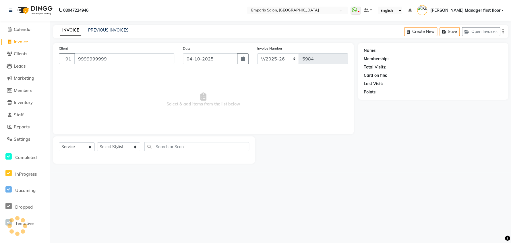
type input "9999999999"
click at [124, 147] on select "Select Stylist [PERSON_NAME] beauty Archana [PERSON_NAME] [PERSON_NAME] [PERSON…" at bounding box center [118, 147] width 43 height 9
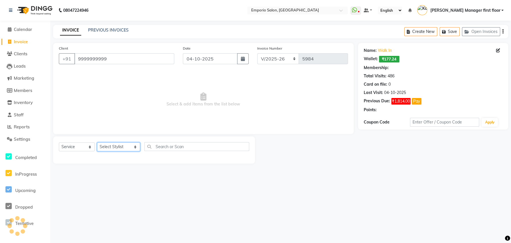
select select "1: Object"
select select "48039"
click at [97, 143] on select "Select Stylist [PERSON_NAME] beauty Archana [PERSON_NAME] [PERSON_NAME] [PERSON…" at bounding box center [118, 147] width 43 height 9
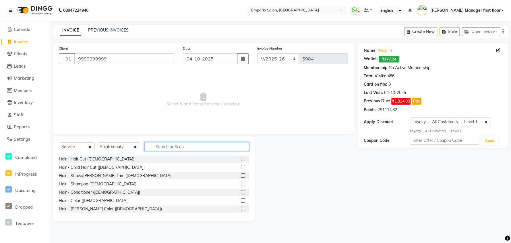
click at [159, 147] on input "text" at bounding box center [196, 146] width 105 height 9
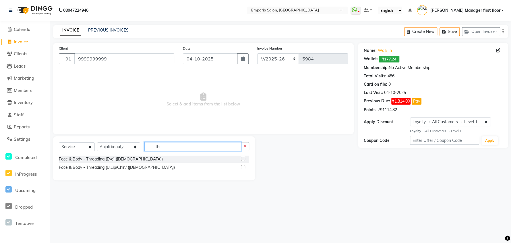
type input "thr"
click at [243, 167] on label at bounding box center [243, 167] width 4 height 4
click at [243, 167] on input "checkbox" at bounding box center [243, 168] width 4 height 4
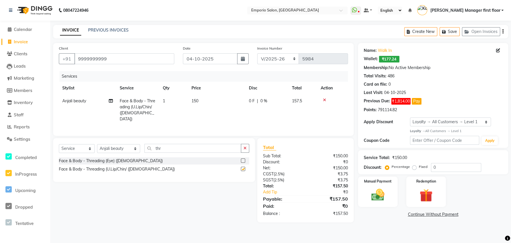
checkbox input "false"
click at [211, 101] on td "150" at bounding box center [216, 110] width 57 height 31
select select "48039"
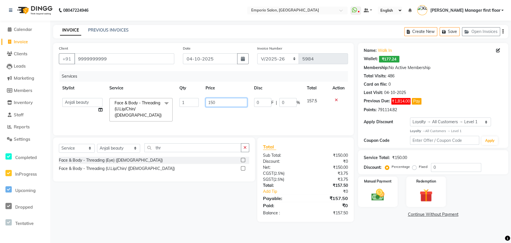
click at [215, 102] on input "150" at bounding box center [226, 102] width 42 height 9
type input "1"
type input "100"
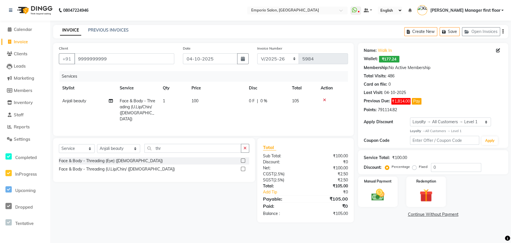
click at [365, 226] on main "INVOICE PREVIOUS INVOICES Create New Save Open Invoices Client +91 9999999999 D…" at bounding box center [280, 128] width 461 height 206
click at [385, 195] on img at bounding box center [377, 194] width 22 height 15
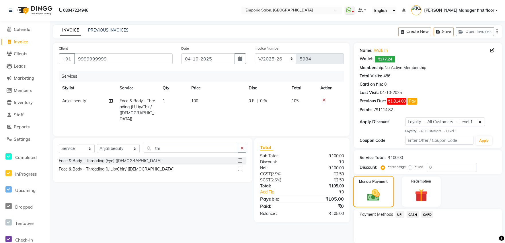
scroll to position [20, 0]
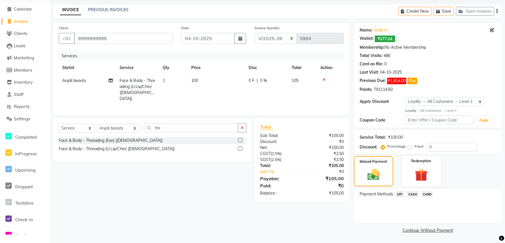
click at [402, 195] on span "UPI" at bounding box center [400, 194] width 9 height 7
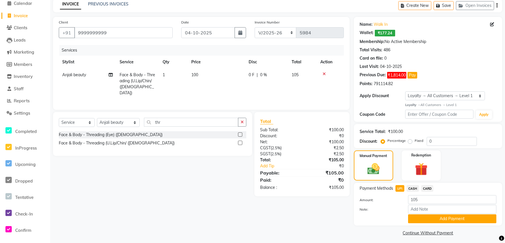
scroll to position [29, 0]
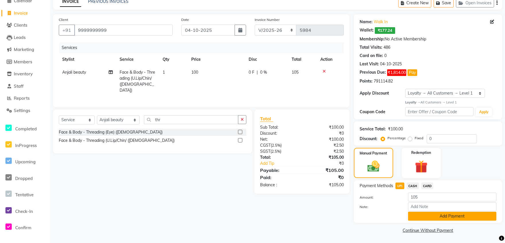
click at [416, 219] on button "Add Payment" at bounding box center [452, 216] width 88 height 9
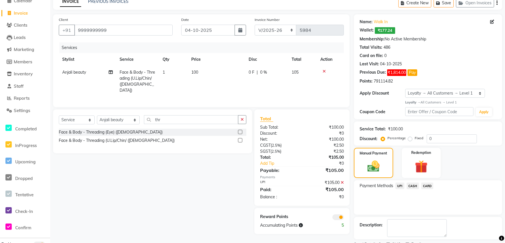
scroll to position [53, 0]
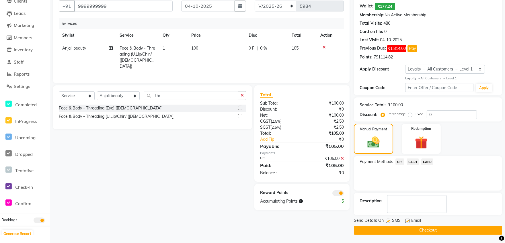
click at [409, 233] on button "Checkout" at bounding box center [428, 230] width 148 height 9
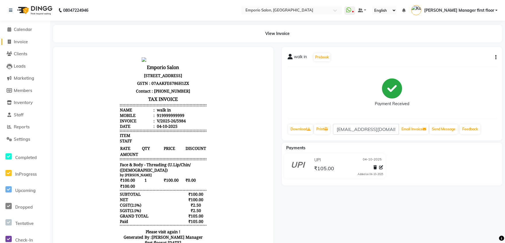
click at [20, 41] on span "Invoice" at bounding box center [21, 41] width 14 height 5
select select "service"
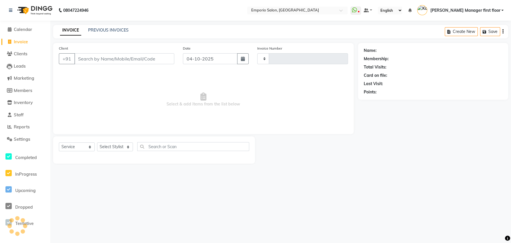
type input "5985"
select select "6332"
click at [126, 55] on input "Client" at bounding box center [124, 58] width 100 height 11
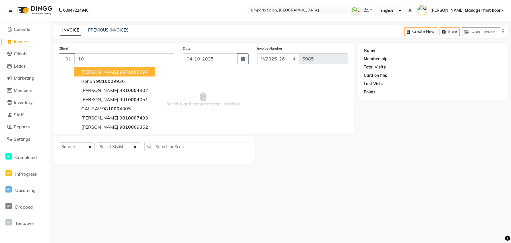
type input "1"
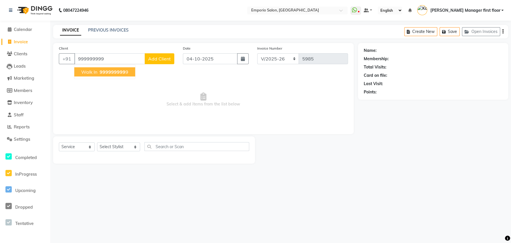
click at [91, 70] on span "walk in" at bounding box center [89, 72] width 16 height 6
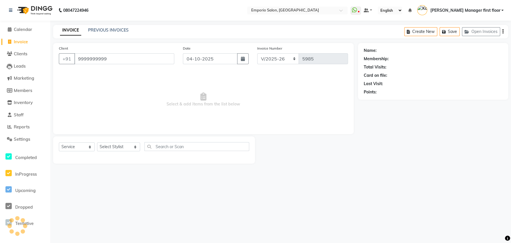
type input "9999999999"
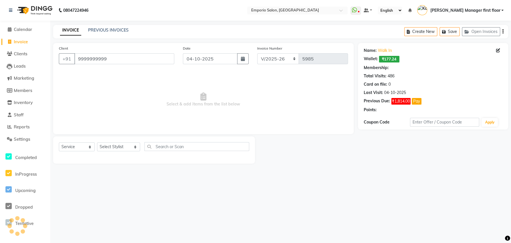
select select "1: Object"
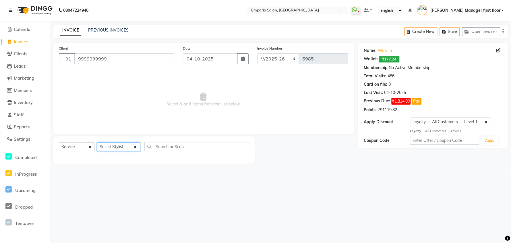
click at [127, 146] on select "Select Stylist [PERSON_NAME] beauty Archana [PERSON_NAME] [PERSON_NAME] [PERSON…" at bounding box center [118, 147] width 43 height 9
select select "58141"
click at [97, 143] on select "Select Stylist [PERSON_NAME] beauty Archana [PERSON_NAME] [PERSON_NAME] [PERSON…" at bounding box center [118, 147] width 43 height 9
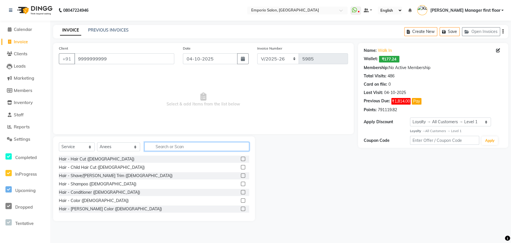
click at [201, 148] on input "text" at bounding box center [196, 146] width 105 height 9
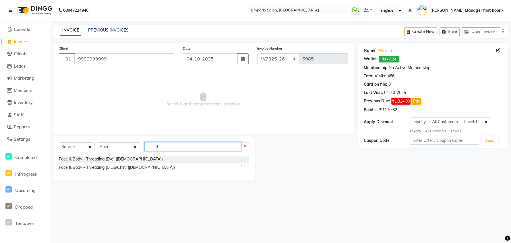
type input "thr"
click at [242, 159] on label at bounding box center [243, 159] width 4 height 4
click at [242, 159] on input "checkbox" at bounding box center [243, 160] width 4 height 4
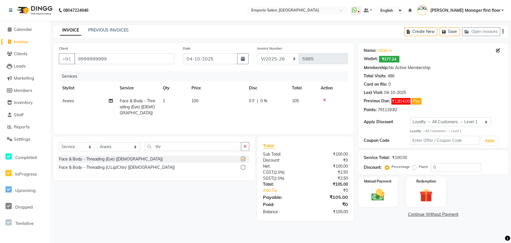
checkbox input "false"
click at [381, 200] on img at bounding box center [377, 194] width 22 height 15
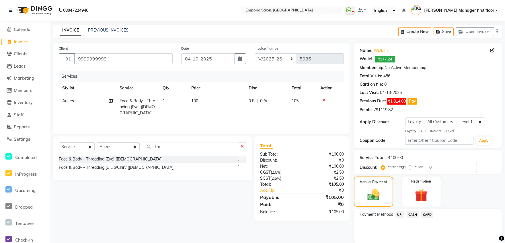
click at [412, 214] on span "CASH" at bounding box center [413, 214] width 12 height 7
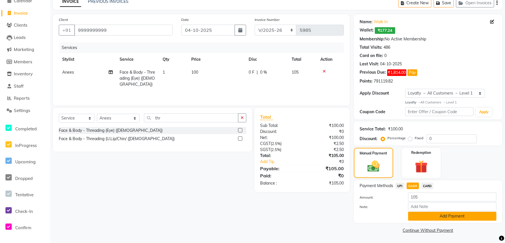
click at [413, 214] on button "Add Payment" at bounding box center [452, 216] width 88 height 9
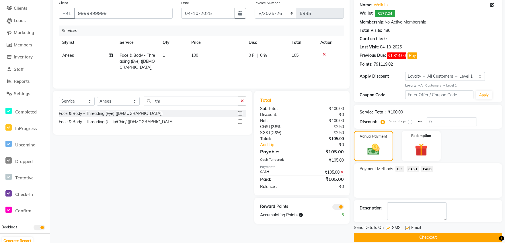
scroll to position [53, 0]
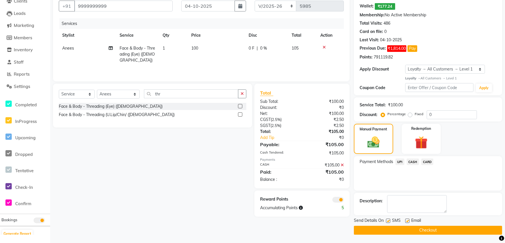
click at [408, 229] on button "Checkout" at bounding box center [428, 230] width 148 height 9
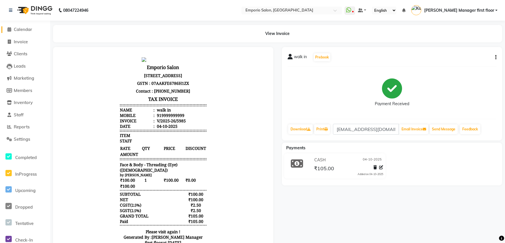
click at [25, 27] on span "Calendar" at bounding box center [23, 29] width 18 height 5
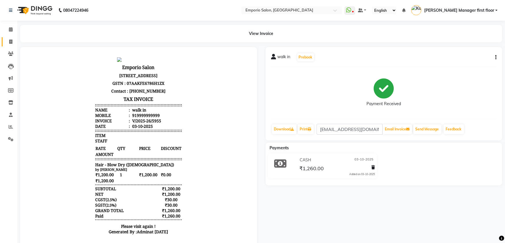
click at [11, 42] on icon at bounding box center [10, 42] width 3 height 4
select select "service"
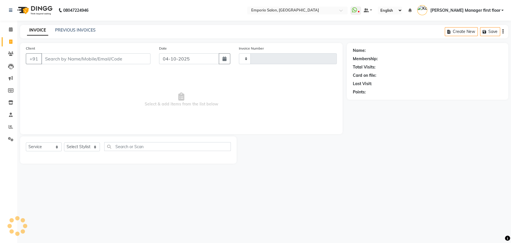
type input "5980"
select select "6332"
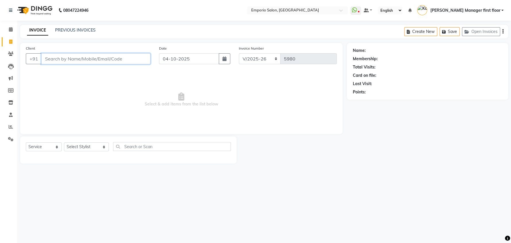
click at [72, 59] on input "Client" at bounding box center [95, 58] width 109 height 11
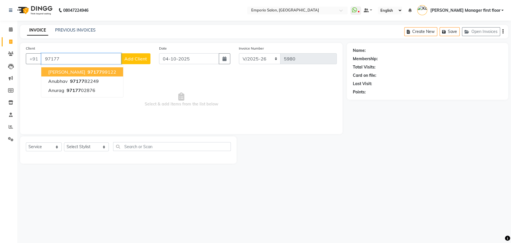
click at [96, 71] on ngb-highlight "97177 99122" at bounding box center [101, 72] width 30 height 6
type input "9717799122"
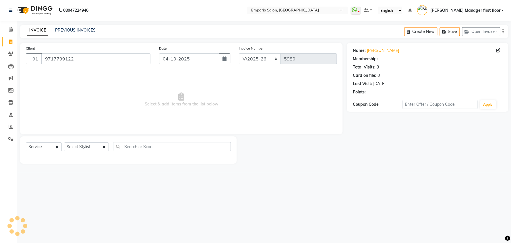
select select "1: Object"
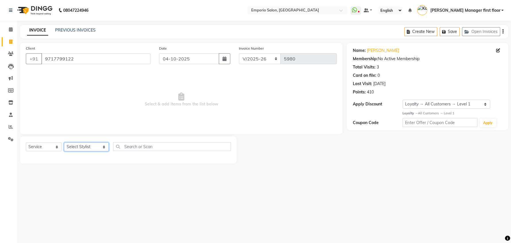
click at [94, 147] on select "Select Stylist [PERSON_NAME] beauty Archana [PERSON_NAME] [PERSON_NAME] [PERSON…" at bounding box center [86, 147] width 45 height 9
select select "47501"
click at [64, 143] on select "Select Stylist [PERSON_NAME] beauty Archana [PERSON_NAME] [PERSON_NAME] [PERSON…" at bounding box center [86, 147] width 45 height 9
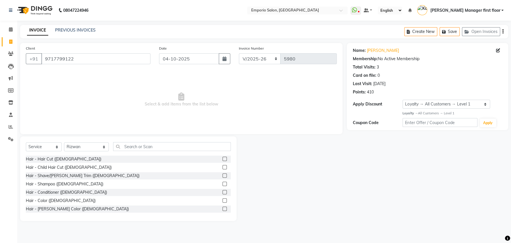
click at [222, 157] on label at bounding box center [224, 159] width 4 height 4
click at [222, 158] on input "checkbox" at bounding box center [224, 160] width 4 height 4
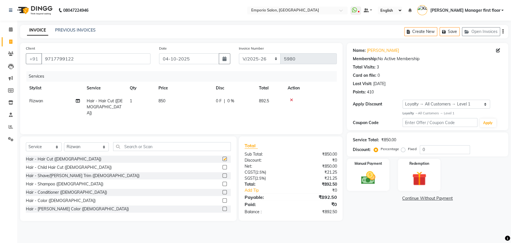
checkbox input "false"
click at [170, 99] on td "850" at bounding box center [183, 107] width 57 height 25
select select "47501"
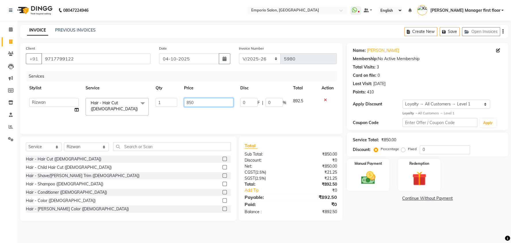
click at [202, 101] on input "850" at bounding box center [208, 102] width 49 height 9
type input "8"
type input "1200"
click at [259, 117] on div "Services Stylist Service Qty Price Disc Total Action Anees Anjali beauty Archan…" at bounding box center [181, 99] width 311 height 57
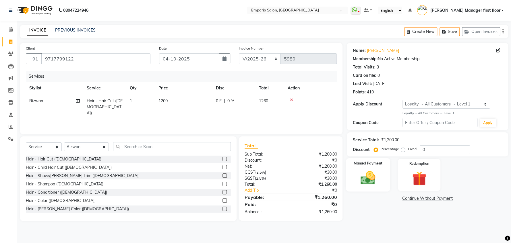
click at [380, 186] on div "Manual Payment" at bounding box center [368, 174] width 44 height 33
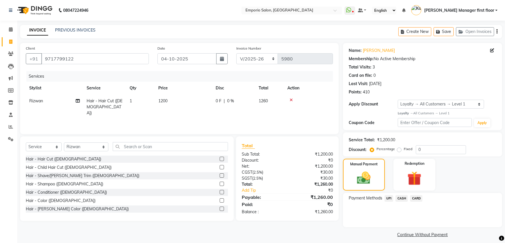
click at [390, 199] on span "UPI" at bounding box center [389, 198] width 9 height 7
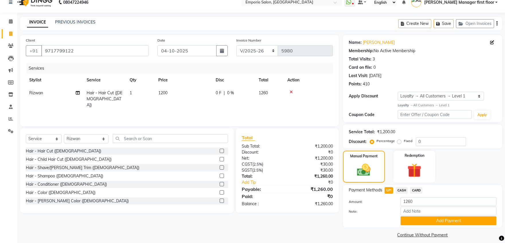
scroll to position [13, 0]
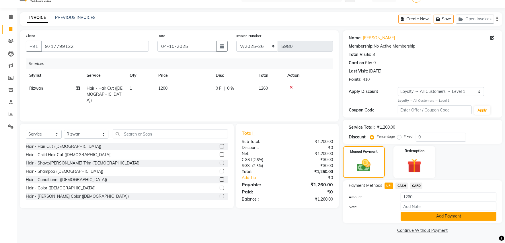
click at [447, 217] on button "Add Payment" at bounding box center [449, 216] width 96 height 9
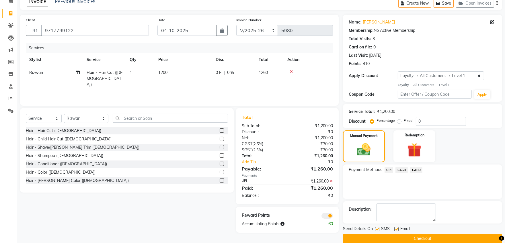
scroll to position [36, 0]
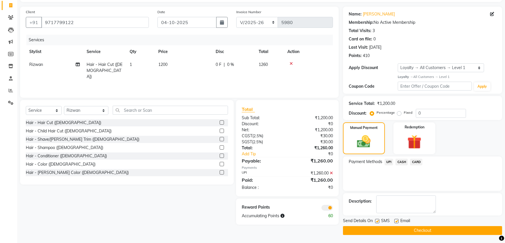
click at [399, 228] on button "Checkout" at bounding box center [422, 230] width 159 height 9
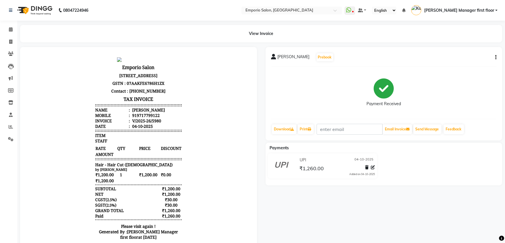
click at [498, 10] on ul "WhatsApp Status ✕ Status: Disconnected Most Recent Message: 26-03-2025 12:33 PM…" at bounding box center [423, 10] width 156 height 9
click at [496, 9] on link "[PERSON_NAME] Manager first floor" at bounding box center [455, 10] width 86 height 9
click at [478, 23] on link "Manage Profile" at bounding box center [468, 23] width 53 height 9
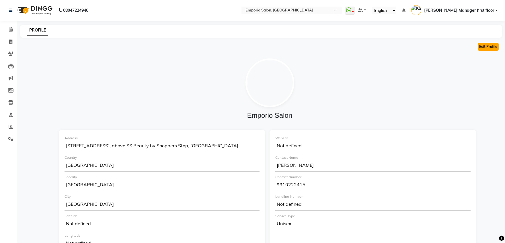
click at [493, 45] on button "Edit Profile" at bounding box center [488, 47] width 21 height 8
select select "1"
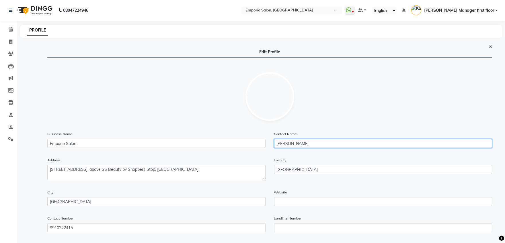
click at [283, 143] on input "Sartarj khan" at bounding box center [383, 143] width 218 height 9
click at [288, 143] on input "Sartarj khan" at bounding box center [383, 143] width 218 height 9
click at [290, 144] on input "Sartarj khan" at bounding box center [383, 143] width 218 height 9
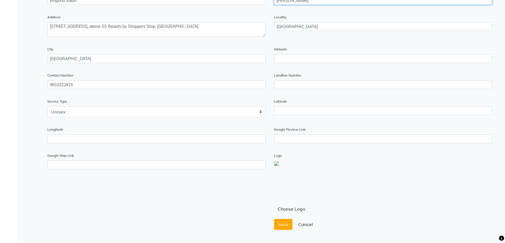
scroll to position [158, 0]
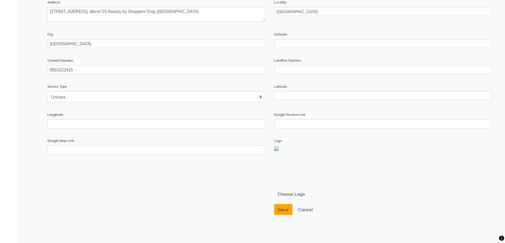
type input "Sartaj khan"
click at [279, 209] on span "Save" at bounding box center [283, 210] width 11 height 6
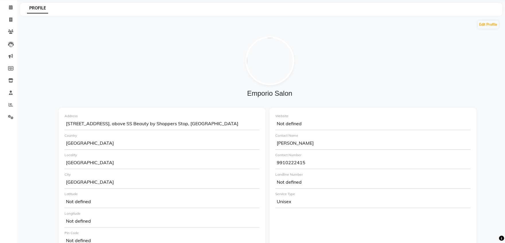
scroll to position [0, 0]
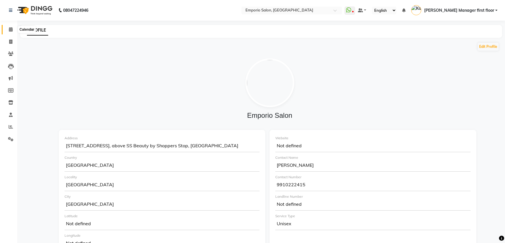
click at [11, 30] on icon at bounding box center [11, 29] width 4 height 4
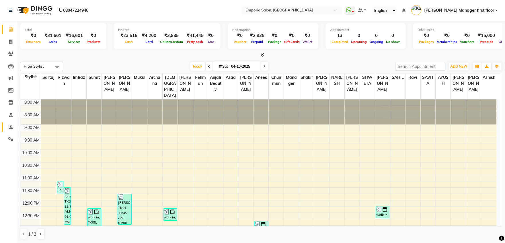
click at [12, 125] on icon at bounding box center [11, 127] width 4 height 4
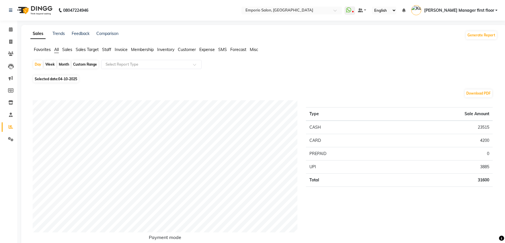
click at [108, 51] on span "Staff" at bounding box center [106, 49] width 9 height 5
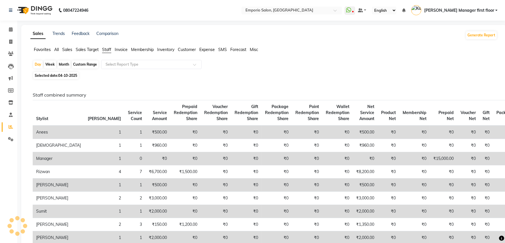
click at [87, 64] on div "Custom Range" at bounding box center [85, 65] width 27 height 8
click at [89, 63] on div "Custom Range" at bounding box center [85, 65] width 27 height 8
select select "10"
select select "2025"
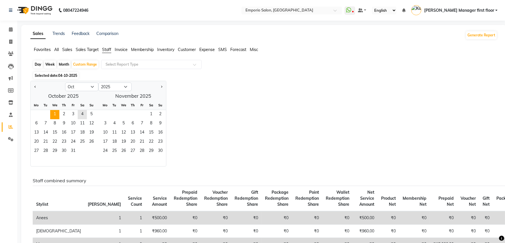
click at [55, 113] on span "1" at bounding box center [54, 114] width 9 height 9
click at [82, 114] on span "4" at bounding box center [82, 114] width 9 height 9
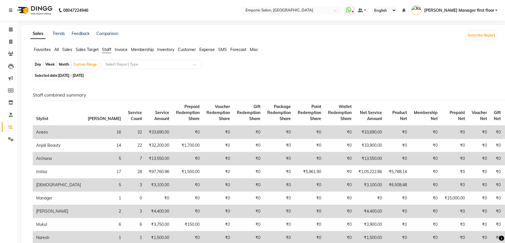
click at [38, 65] on div "Day" at bounding box center [37, 65] width 9 height 8
select select "10"
select select "2025"
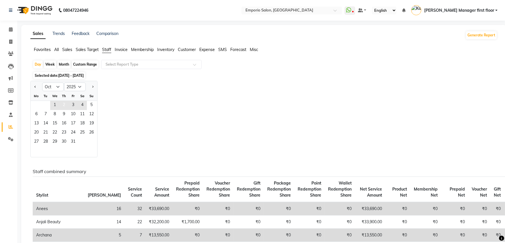
click at [65, 105] on span "2" at bounding box center [63, 105] width 9 height 9
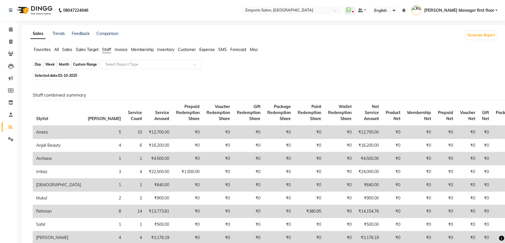
click at [38, 64] on div "Day" at bounding box center [37, 65] width 9 height 8
select select "10"
select select "2025"
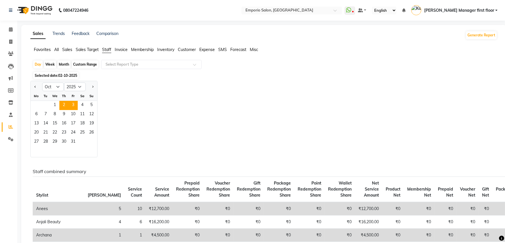
click at [73, 105] on span "3" at bounding box center [73, 105] width 9 height 9
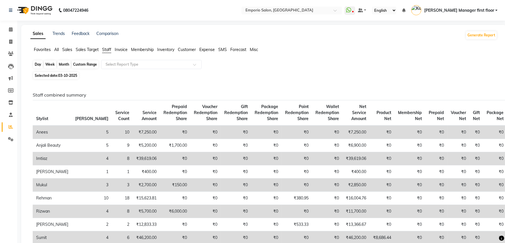
click at [36, 66] on div "Day" at bounding box center [37, 65] width 9 height 8
select select "10"
select select "2025"
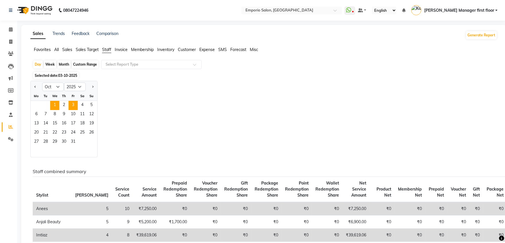
click at [55, 104] on span "1" at bounding box center [54, 105] width 9 height 9
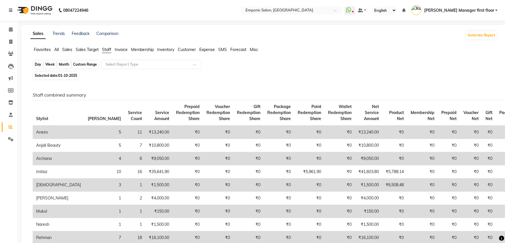
click at [40, 65] on div "Day" at bounding box center [37, 65] width 9 height 8
select select "10"
select select "2025"
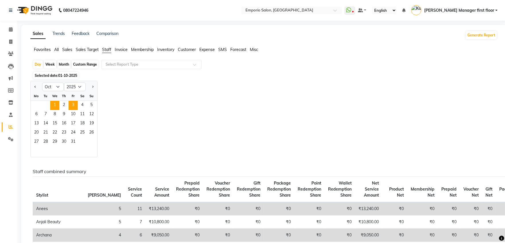
click at [73, 104] on span "3" at bounding box center [73, 105] width 9 height 9
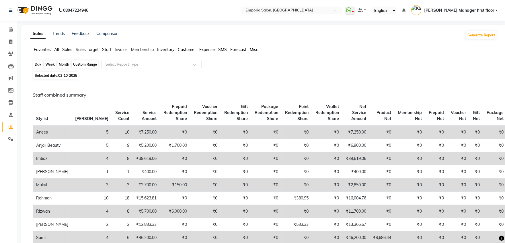
click at [39, 65] on div "Day" at bounding box center [37, 65] width 9 height 8
select select "10"
select select "2025"
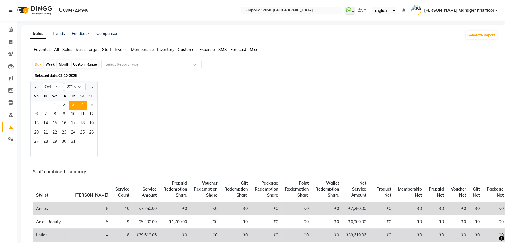
click at [82, 105] on span "4" at bounding box center [82, 105] width 9 height 9
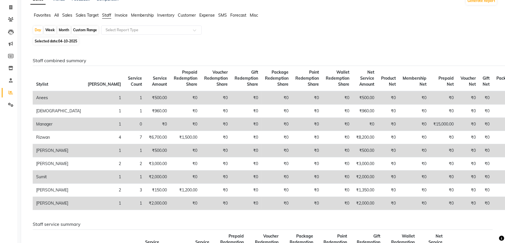
scroll to position [35, 0]
click at [14, 7] on span at bounding box center [11, 7] width 10 height 7
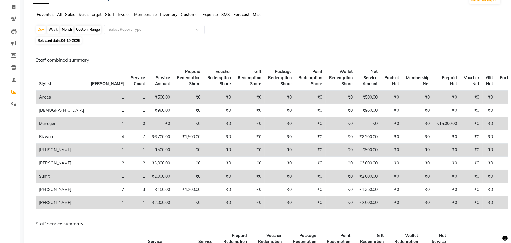
select select "service"
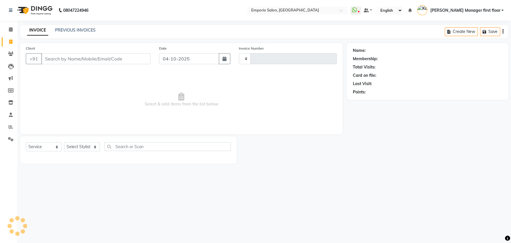
type input "5982"
select select "6332"
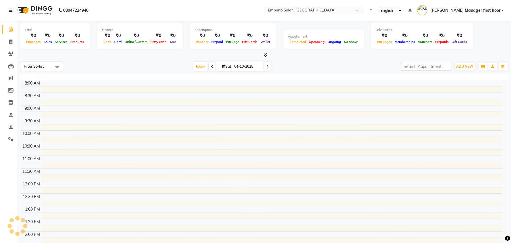
select select "en"
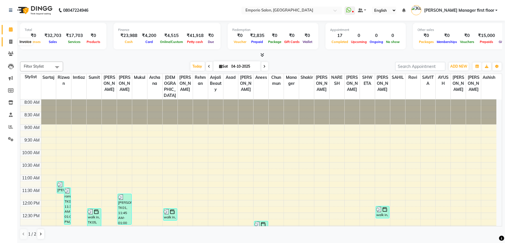
click at [10, 41] on icon at bounding box center [10, 42] width 3 height 4
select select "service"
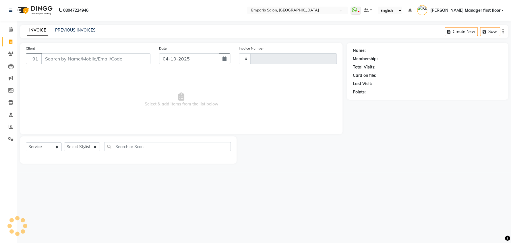
type input "5987"
select select "6332"
click at [45, 57] on input "Client" at bounding box center [95, 58] width 109 height 11
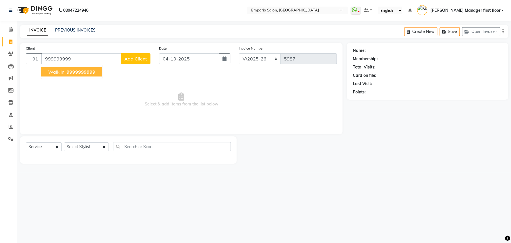
click at [87, 71] on span "999999999" at bounding box center [80, 72] width 26 height 6
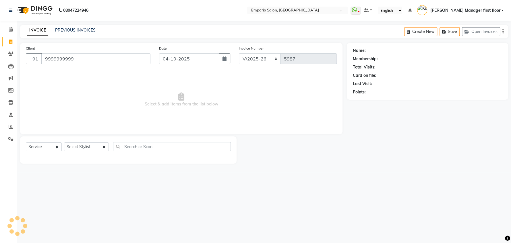
type input "9999999999"
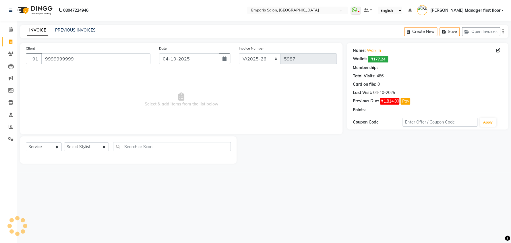
select select "1: Object"
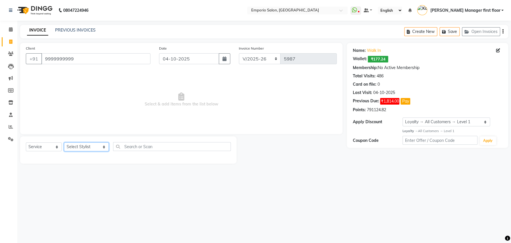
click at [96, 145] on select "Select Stylist [PERSON_NAME] beauty Archana [PERSON_NAME] [PERSON_NAME] [PERSON…" at bounding box center [86, 147] width 45 height 9
select select "47500"
click at [64, 143] on select "Select Stylist [PERSON_NAME] beauty Archana [PERSON_NAME] [PERSON_NAME] [PERSON…" at bounding box center [86, 147] width 45 height 9
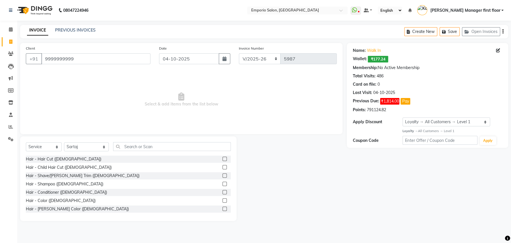
click at [222, 200] on label at bounding box center [224, 201] width 4 height 4
click at [222, 200] on input "checkbox" at bounding box center [224, 201] width 4 height 4
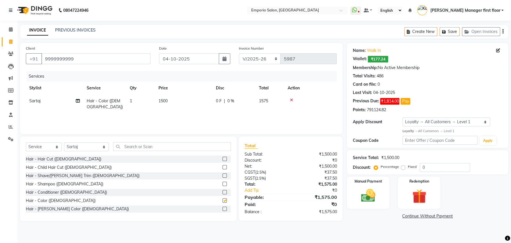
checkbox input "false"
click at [175, 101] on td "1500" at bounding box center [183, 104] width 57 height 19
select select "47500"
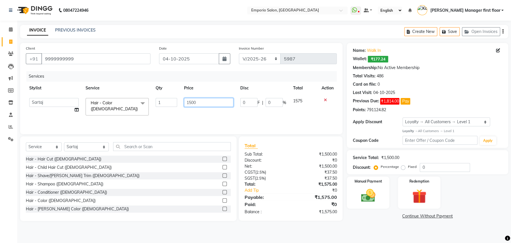
click at [197, 102] on input "1500" at bounding box center [208, 102] width 49 height 9
type input "1"
type input "2500"
click at [203, 114] on div "Services Stylist Service Qty Price Disc Total Action Anees Anjali beauty Archan…" at bounding box center [181, 99] width 311 height 57
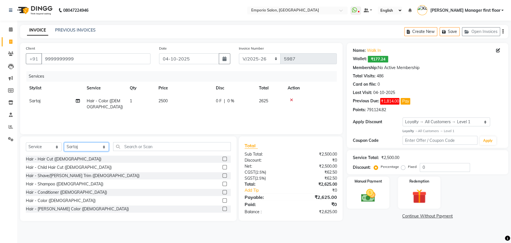
click at [96, 147] on select "Select Stylist [PERSON_NAME] beauty Archana [PERSON_NAME] [PERSON_NAME] [PERSON…" at bounding box center [86, 147] width 45 height 9
select select "47514"
click at [64, 143] on select "Select Stylist [PERSON_NAME] beauty Archana [PERSON_NAME] [PERSON_NAME] [PERSON…" at bounding box center [86, 147] width 45 height 9
click at [222, 159] on label at bounding box center [224, 159] width 4 height 4
click at [222, 159] on input "checkbox" at bounding box center [224, 160] width 4 height 4
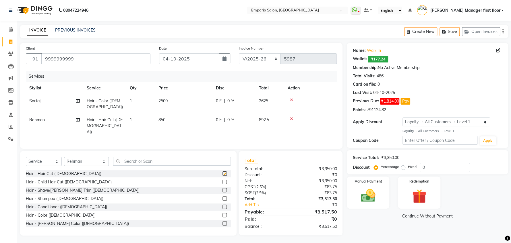
checkbox input "false"
click at [172, 114] on td "850" at bounding box center [183, 126] width 57 height 25
select select "47514"
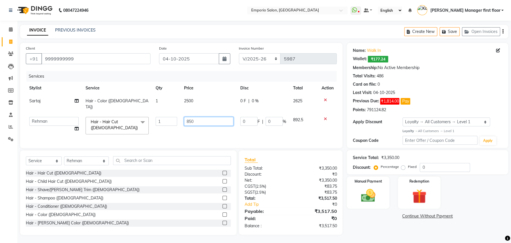
click at [197, 117] on input "850" at bounding box center [208, 121] width 49 height 9
type input "8"
type input "1000"
click at [233, 127] on div "Services Stylist Service Qty Price Disc Total Action Sartaj Hair - Color (Male)…" at bounding box center [181, 106] width 311 height 71
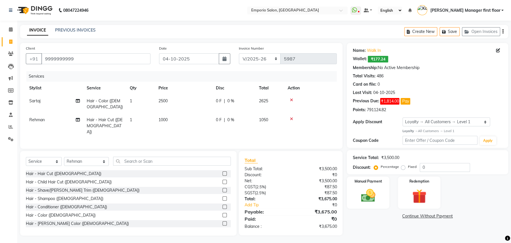
click at [168, 117] on span "1000" at bounding box center [162, 119] width 9 height 5
select select "47514"
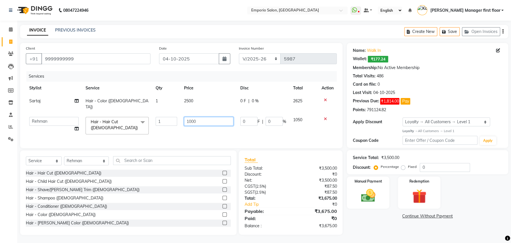
click at [208, 117] on input "1000" at bounding box center [208, 121] width 49 height 9
type input "1"
type input "850"
click at [230, 126] on tr "Anees Anjali beauty Archana Asad ashish AYUSH chunmun Imtiaz Ishu Kanika Manage…" at bounding box center [181, 126] width 311 height 24
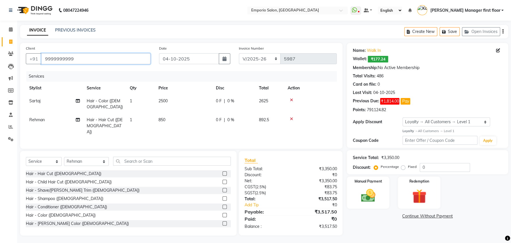
click at [94, 59] on input "9999999999" at bounding box center [95, 58] width 109 height 11
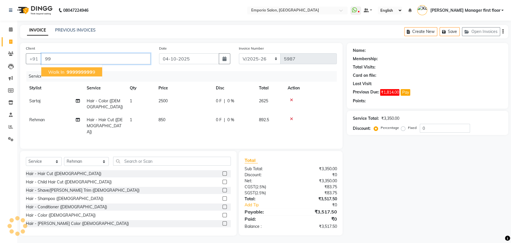
type input "9"
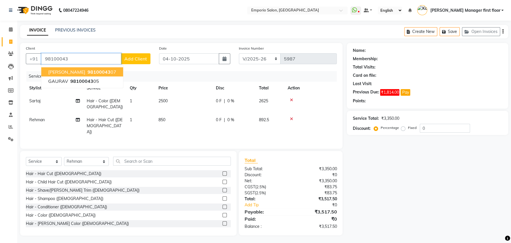
click at [69, 70] on span "[PERSON_NAME]" at bounding box center [66, 72] width 37 height 6
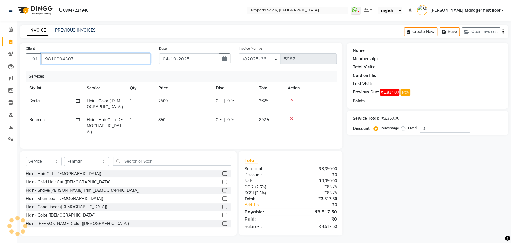
type input "9810004307"
select select "1: Object"
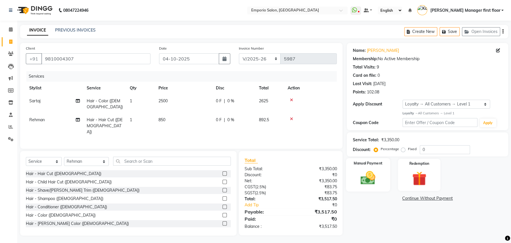
click at [379, 179] on img at bounding box center [368, 178] width 24 height 17
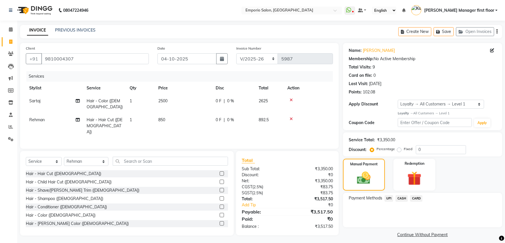
click at [417, 199] on span "CARD" at bounding box center [416, 198] width 12 height 7
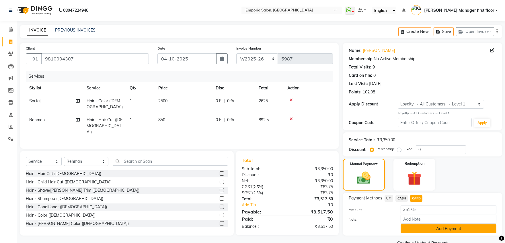
click at [438, 228] on button "Add Payment" at bounding box center [449, 229] width 96 height 9
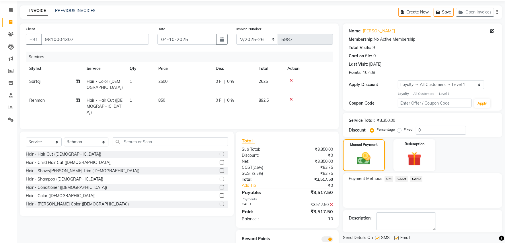
scroll to position [36, 0]
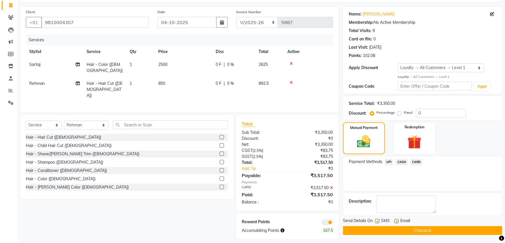
click at [437, 229] on button "Checkout" at bounding box center [422, 230] width 159 height 9
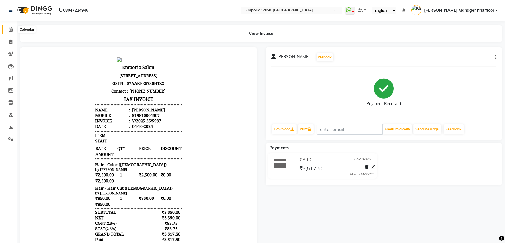
click at [11, 30] on icon at bounding box center [11, 29] width 4 height 4
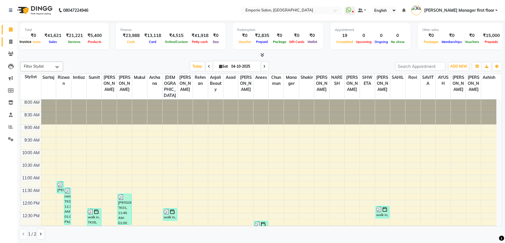
click at [13, 40] on span at bounding box center [11, 42] width 10 height 7
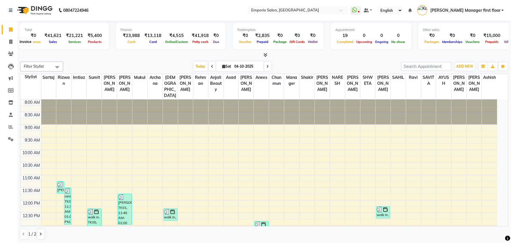
select select "6332"
select select "service"
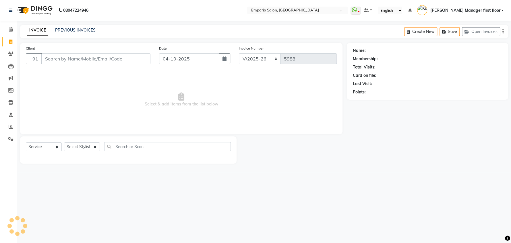
click at [63, 59] on input "Client" at bounding box center [95, 58] width 109 height 11
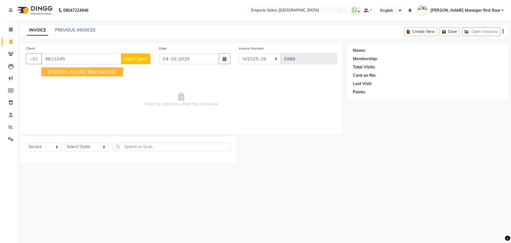
click at [90, 72] on span "9811045" at bounding box center [98, 72] width 20 height 6
type input "9811045355"
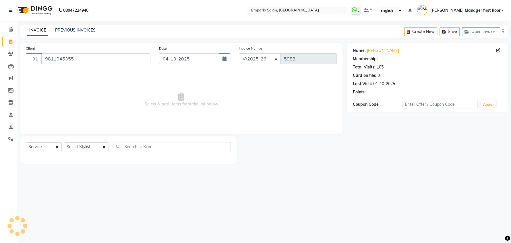
select select "1: Object"
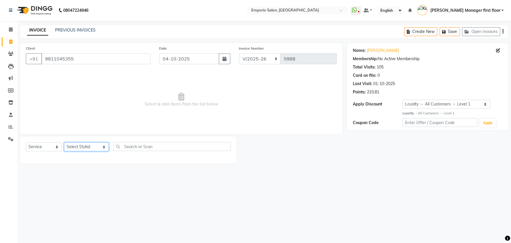
click at [95, 148] on select "Select Stylist [PERSON_NAME] beauty Archana [PERSON_NAME] [PERSON_NAME] [PERSON…" at bounding box center [86, 147] width 45 height 9
select select "47514"
click at [64, 143] on select "Select Stylist [PERSON_NAME] beauty Archana [PERSON_NAME] [PERSON_NAME] [PERSON…" at bounding box center [86, 147] width 45 height 9
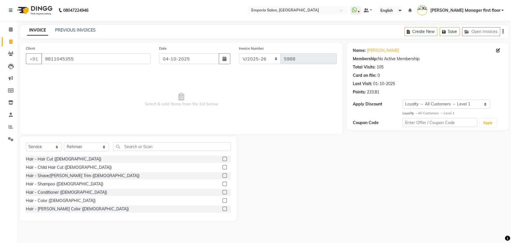
click at [222, 159] on label at bounding box center [224, 159] width 4 height 4
click at [222, 159] on input "checkbox" at bounding box center [224, 160] width 4 height 4
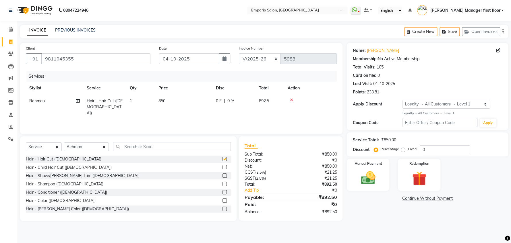
checkbox input "false"
click at [94, 146] on select "Select Stylist [PERSON_NAME] beauty Archana [PERSON_NAME] [PERSON_NAME] [PERSON…" at bounding box center [86, 147] width 45 height 9
select select "47508"
click at [64, 143] on select "Select Stylist [PERSON_NAME] beauty Archana [PERSON_NAME] [PERSON_NAME] [PERSON…" at bounding box center [86, 147] width 45 height 9
click at [154, 146] on input "text" at bounding box center [172, 146] width 118 height 9
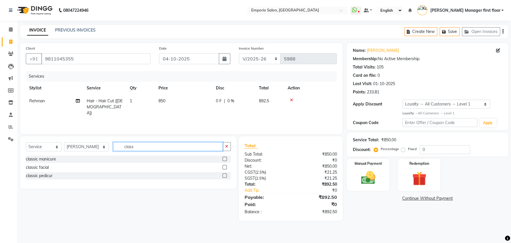
type input "class"
click at [223, 176] on label at bounding box center [224, 176] width 4 height 4
click at [223, 176] on input "checkbox" at bounding box center [224, 176] width 4 height 4
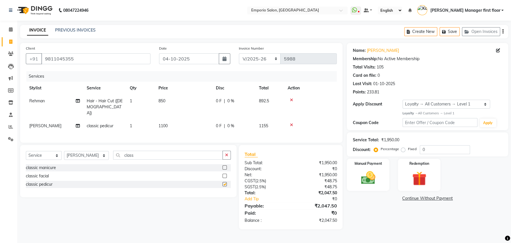
checkbox input "false"
click at [367, 182] on img at bounding box center [368, 178] width 24 height 17
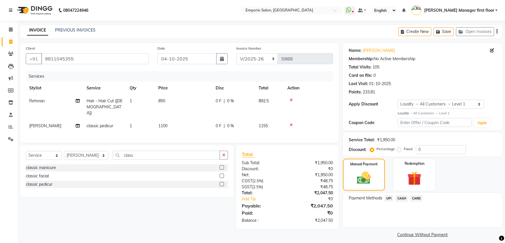
click at [404, 198] on span "CASH" at bounding box center [402, 198] width 12 height 7
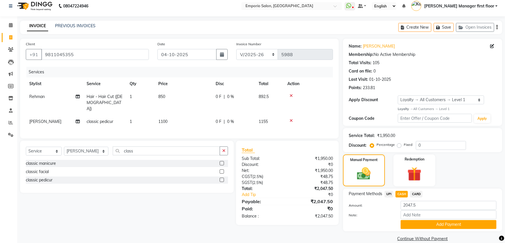
scroll to position [13, 0]
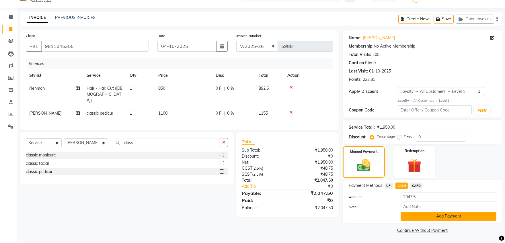
click at [406, 218] on button "Add Payment" at bounding box center [449, 216] width 96 height 9
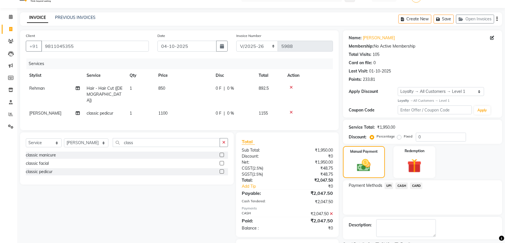
scroll to position [42, 0]
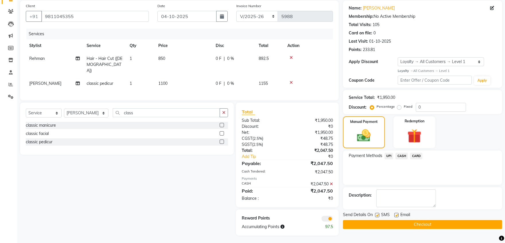
click at [395, 226] on button "Checkout" at bounding box center [422, 224] width 159 height 9
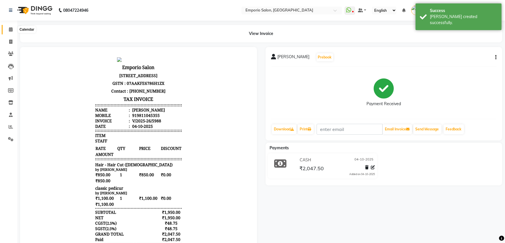
click at [11, 31] on icon at bounding box center [11, 29] width 4 height 4
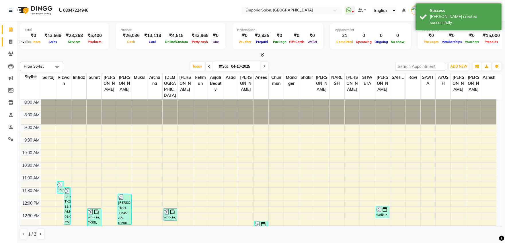
click at [9, 42] on icon at bounding box center [10, 42] width 3 height 4
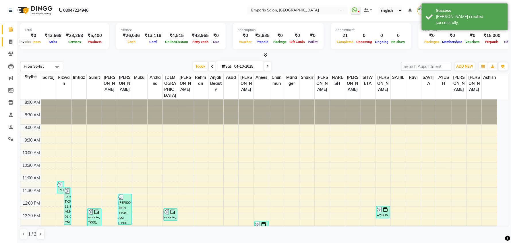
select select "6332"
select select "service"
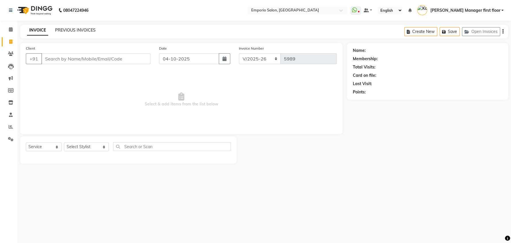
click at [67, 29] on link "PREVIOUS INVOICES" at bounding box center [75, 30] width 40 height 5
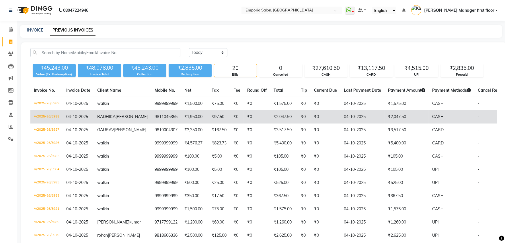
click at [389, 114] on td "₹2,047.50" at bounding box center [407, 116] width 44 height 13
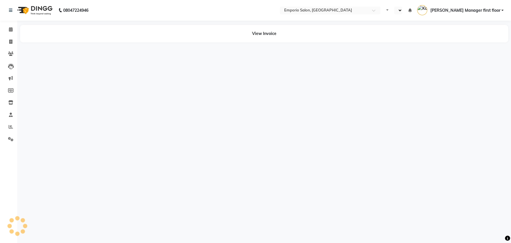
select select "en"
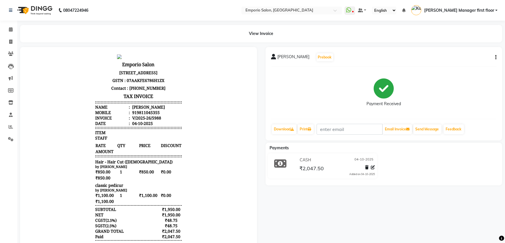
scroll to position [5, 0]
click at [496, 57] on icon "button" at bounding box center [496, 57] width 1 height 0
click at [470, 65] on div "Edit Invoice" at bounding box center [467, 64] width 39 height 7
select select "service"
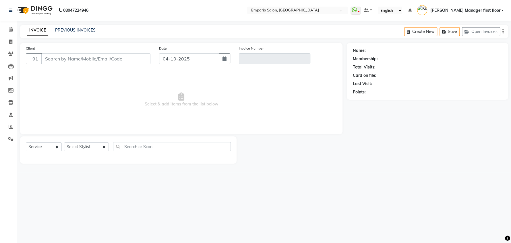
type input "9811045355"
type input "V/2025-26/5988"
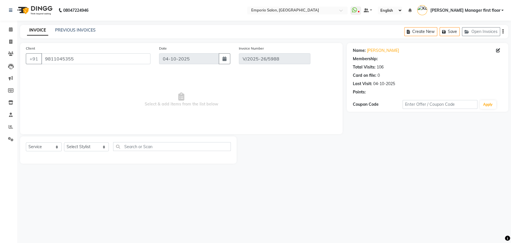
select select "select"
select select "1: Object"
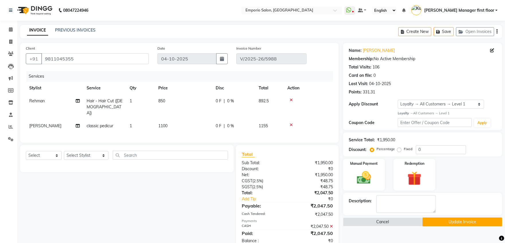
click at [174, 120] on td "1100" at bounding box center [183, 126] width 57 height 13
select select "47508"
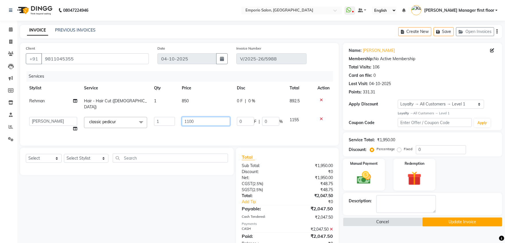
click at [195, 117] on input "1100" at bounding box center [206, 121] width 48 height 9
type input "1"
type input "1000"
click at [225, 126] on tr "Anees Anjali beauty [PERSON_NAME] [PERSON_NAME] [PERSON_NAME] [PERSON_NAME] Man…" at bounding box center [179, 125] width 307 height 22
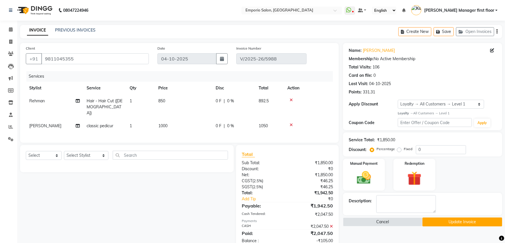
click at [331, 225] on icon at bounding box center [331, 227] width 3 height 4
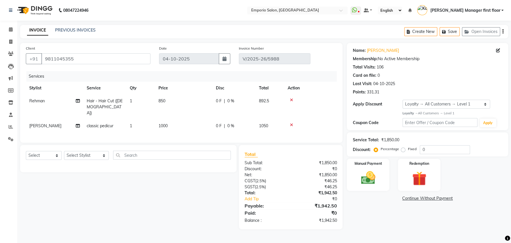
click at [171, 120] on td "1000" at bounding box center [183, 126] width 57 height 13
select select "47508"
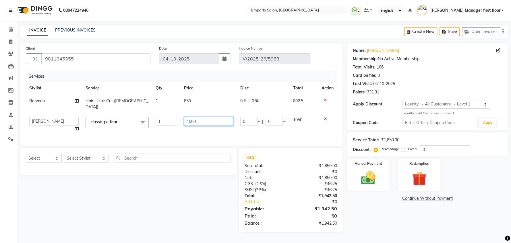
click at [197, 117] on input "1000" at bounding box center [208, 121] width 49 height 9
type input "1"
type input "1100"
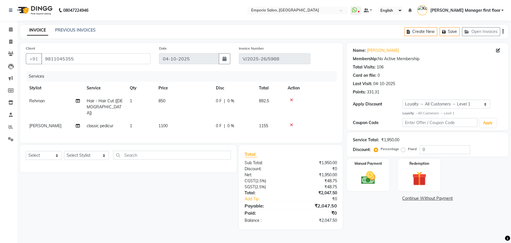
click at [209, 127] on div "Services Stylist Service Qty Price Disc Total Action Rehman Hair - Hair Cut ([D…" at bounding box center [181, 104] width 311 height 66
click at [10, 28] on icon at bounding box center [11, 29] width 4 height 4
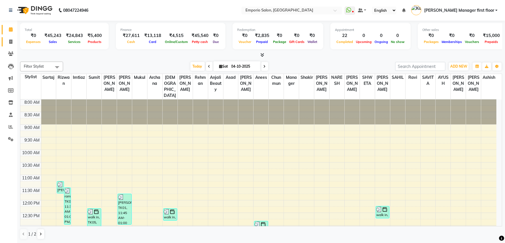
click at [11, 41] on icon at bounding box center [10, 42] width 3 height 4
select select "service"
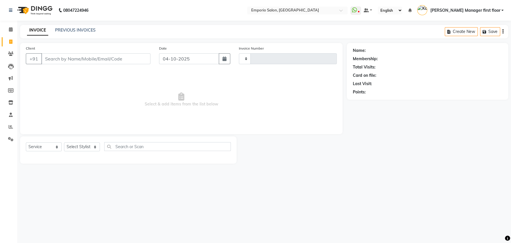
type input "5990"
select select "6332"
click at [92, 31] on link "PREVIOUS INVOICES" at bounding box center [75, 30] width 40 height 5
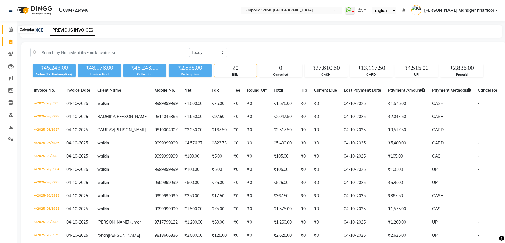
click at [12, 28] on icon at bounding box center [11, 29] width 4 height 4
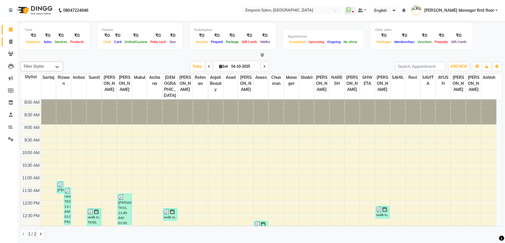
drag, startPoint x: 10, startPoint y: 42, endPoint x: 15, endPoint y: 45, distance: 5.8
click at [10, 42] on icon at bounding box center [10, 42] width 3 height 4
select select "service"
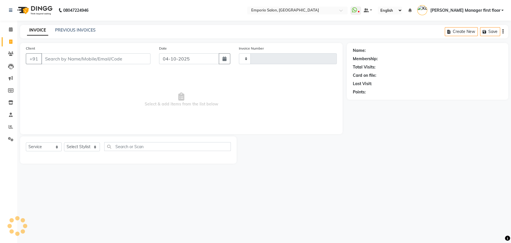
type input "5990"
select select "6332"
click at [94, 58] on input "Client" at bounding box center [95, 58] width 109 height 11
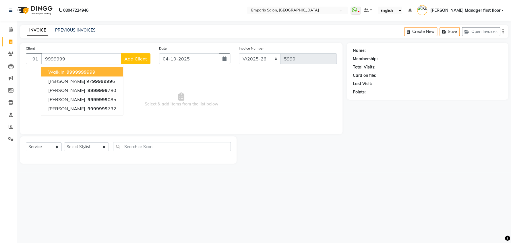
click at [93, 68] on button "walk in 9999999 999" at bounding box center [82, 71] width 82 height 9
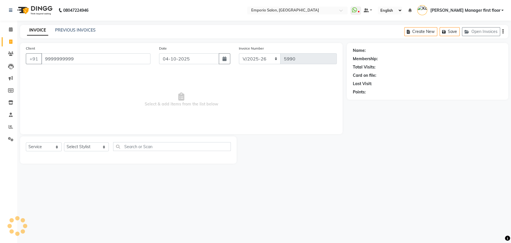
type input "9999999999"
select select "1: Object"
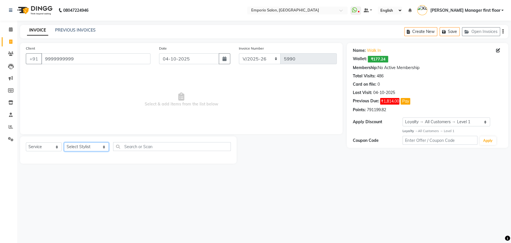
click at [95, 148] on select "Select Stylist [PERSON_NAME] beauty Archana [PERSON_NAME] [PERSON_NAME] [PERSON…" at bounding box center [86, 147] width 45 height 9
select select "61909"
click at [64, 143] on select "Select Stylist [PERSON_NAME] beauty Archana [PERSON_NAME] [PERSON_NAME] [PERSON…" at bounding box center [86, 147] width 45 height 9
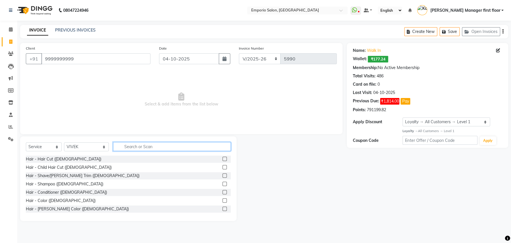
click at [123, 146] on input "text" at bounding box center [172, 146] width 118 height 9
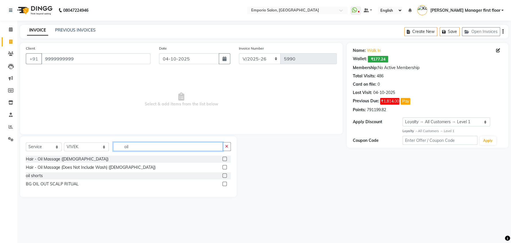
type input "oil"
click at [224, 167] on label at bounding box center [224, 167] width 4 height 4
click at [224, 167] on input "checkbox" at bounding box center [224, 168] width 4 height 4
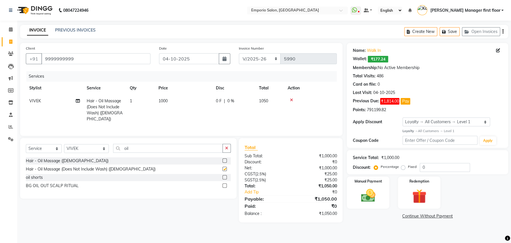
checkbox input "false"
click at [176, 102] on td "1000" at bounding box center [183, 110] width 57 height 31
select select "61909"
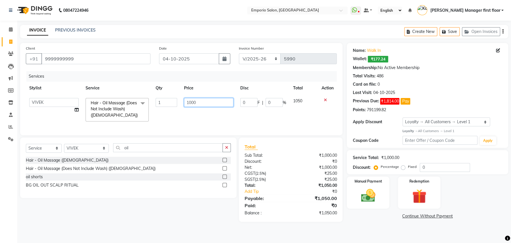
click at [204, 103] on input "1000" at bounding box center [208, 102] width 49 height 9
type input "1"
type input "1200"
click at [95, 154] on div "Select Service Product Membership Package Voucher Prepaid Gift Card Select Styl…" at bounding box center [128, 149] width 205 height 13
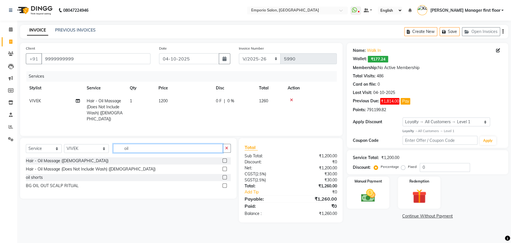
click at [136, 149] on input "oil" at bounding box center [168, 148] width 110 height 9
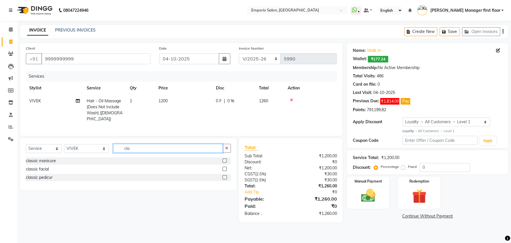
type input "cla"
click at [224, 176] on label at bounding box center [224, 177] width 4 height 4
click at [224, 176] on input "checkbox" at bounding box center [224, 178] width 4 height 4
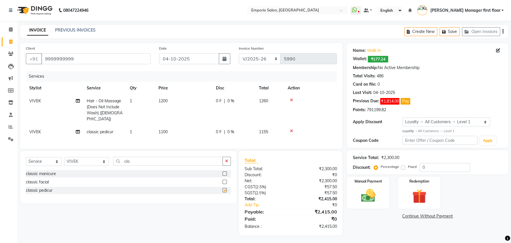
checkbox input "false"
click at [95, 160] on select "Select Stylist [PERSON_NAME] beauty Archana [PERSON_NAME] [PERSON_NAME] [PERSON…" at bounding box center [86, 161] width 45 height 9
select select "71563"
click at [64, 157] on select "Select Stylist [PERSON_NAME] beauty Archana [PERSON_NAME] [PERSON_NAME] [PERSON…" at bounding box center [86, 161] width 45 height 9
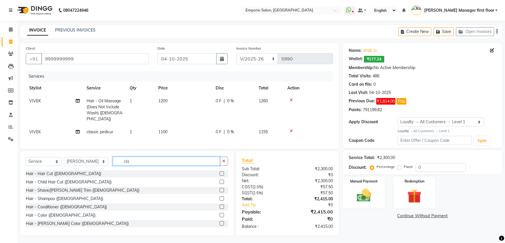
click at [131, 158] on input "cla" at bounding box center [166, 161] width 107 height 9
type input "c"
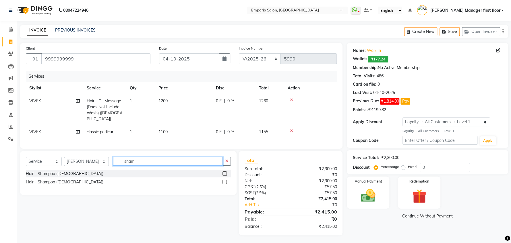
type input "sham"
click at [223, 180] on label at bounding box center [224, 182] width 4 height 4
click at [223, 180] on input "checkbox" at bounding box center [224, 182] width 4 height 4
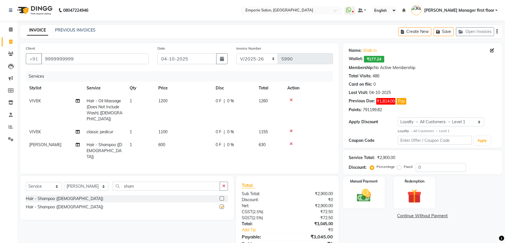
checkbox input "false"
click at [176, 139] on td "600" at bounding box center [183, 151] width 57 height 25
select select "71563"
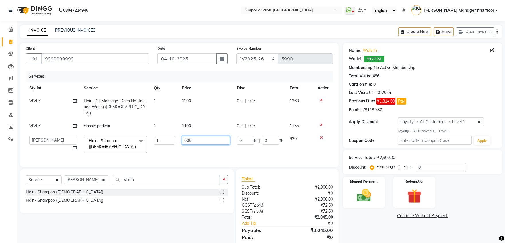
click at [200, 136] on input "600" at bounding box center [206, 140] width 48 height 9
type input "6"
type input "700"
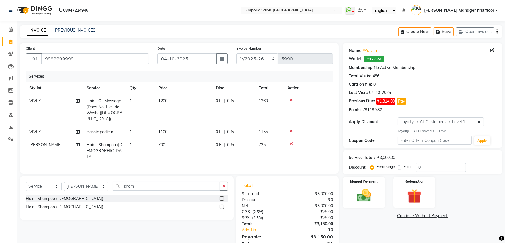
click at [205, 147] on td "700" at bounding box center [183, 151] width 57 height 25
select select "71563"
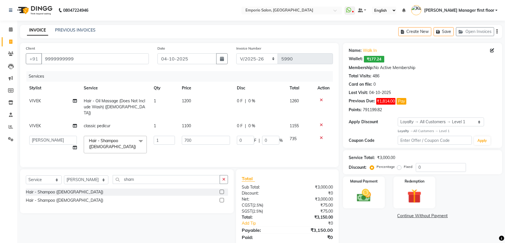
click at [243, 144] on td "0 F | 0 %" at bounding box center [260, 145] width 53 height 24
click at [261, 146] on td "0 F | 0 %" at bounding box center [260, 145] width 53 height 24
click at [77, 59] on input "9999999999" at bounding box center [95, 58] width 108 height 11
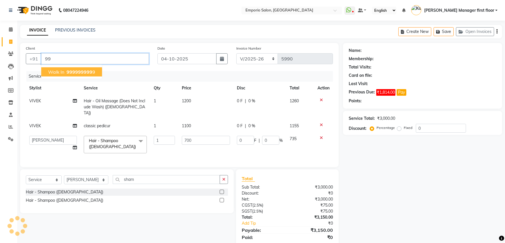
type input "9"
type input "9910885010"
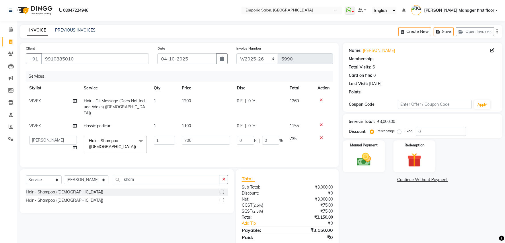
select select "1: Object"
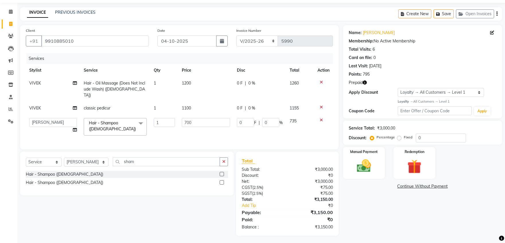
scroll to position [18, 0]
click at [401, 171] on div "Redemption" at bounding box center [415, 163] width 44 height 33
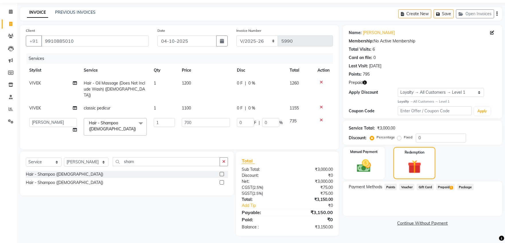
click at [443, 187] on span "Prepaid 1" at bounding box center [445, 187] width 19 height 7
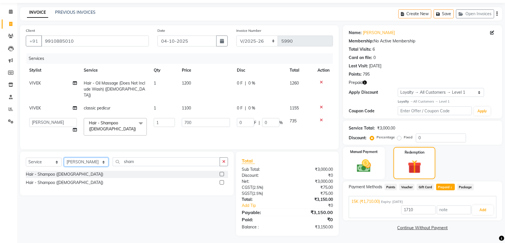
click at [96, 160] on select "Select Stylist Anees Anjali beauty Archana Asad ashish AYUSH chunmun Imtiaz Ish…" at bounding box center [86, 162] width 44 height 9
select select "48039"
click at [64, 158] on select "Select Stylist Anees Anjali beauty Archana Asad ashish AYUSH chunmun Imtiaz Ish…" at bounding box center [86, 162] width 44 height 9
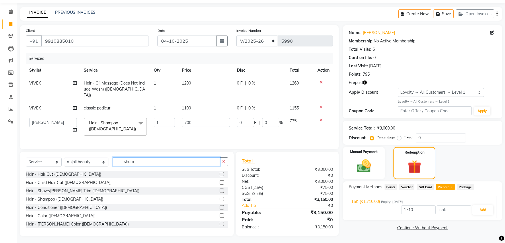
click at [149, 159] on input "sham" at bounding box center [166, 162] width 107 height 9
type input "s"
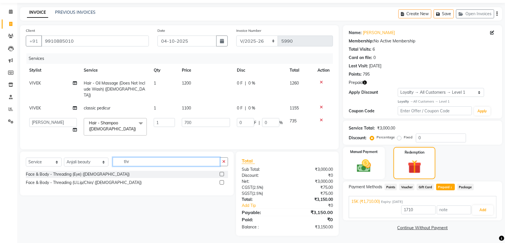
type input "thr"
click at [223, 181] on label at bounding box center [222, 182] width 4 height 4
click at [223, 181] on input "checkbox" at bounding box center [222, 183] width 4 height 4
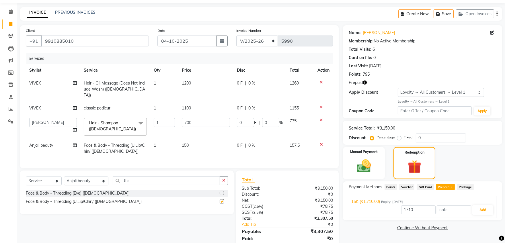
checkbox input "false"
click at [192, 139] on td "150" at bounding box center [205, 148] width 55 height 19
select select "48039"
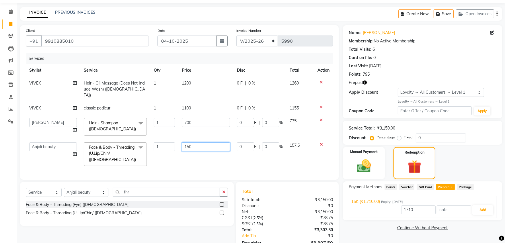
click at [199, 143] on input "150" at bounding box center [206, 147] width 48 height 9
type input "1"
type input "200"
click at [223, 151] on td "200" at bounding box center [205, 154] width 55 height 30
select select "48039"
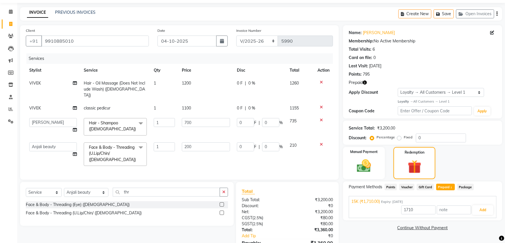
click at [390, 186] on span "Points" at bounding box center [391, 187] width 13 height 7
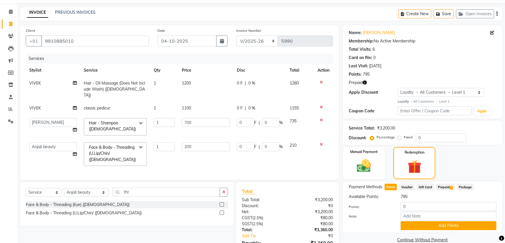
click at [449, 187] on span "Prepaid 1" at bounding box center [445, 187] width 19 height 7
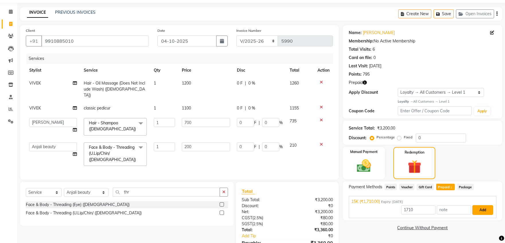
click at [481, 209] on button "Add" at bounding box center [483, 210] width 21 height 10
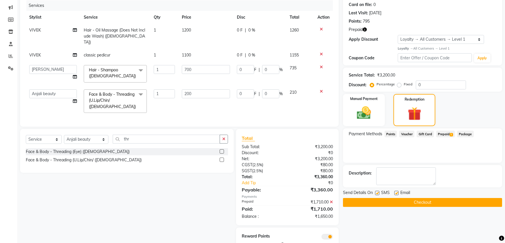
scroll to position [83, 0]
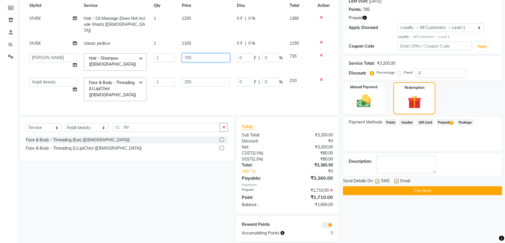
click at [192, 53] on input "700" at bounding box center [206, 57] width 48 height 9
type input "7"
type input "500"
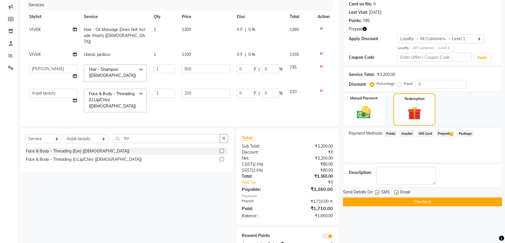
click at [331, 200] on icon at bounding box center [331, 202] width 3 height 4
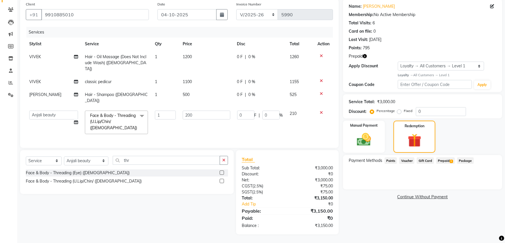
scroll to position [31, 0]
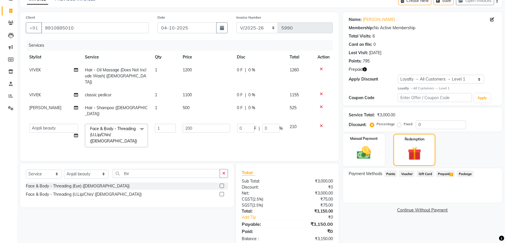
click at [446, 174] on span "Prepaid 1" at bounding box center [445, 174] width 19 height 7
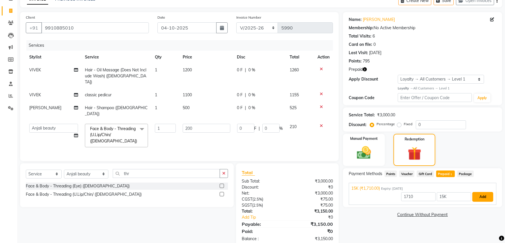
click at [485, 198] on button "Add" at bounding box center [483, 197] width 21 height 10
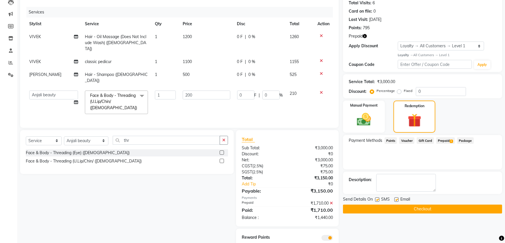
scroll to position [71, 0]
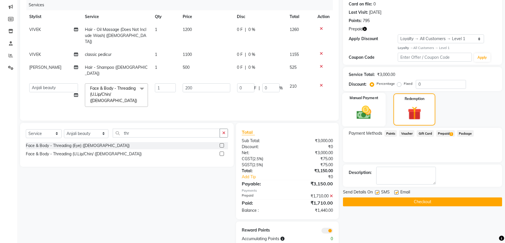
click at [369, 117] on img at bounding box center [364, 112] width 24 height 17
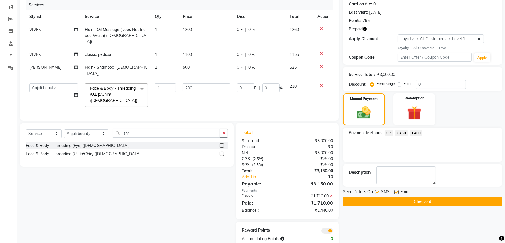
click at [389, 132] on span "UPI" at bounding box center [389, 133] width 9 height 7
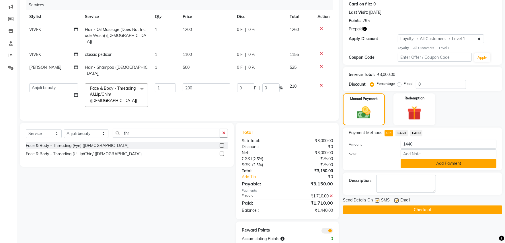
click at [418, 162] on button "Add Payment" at bounding box center [449, 163] width 96 height 9
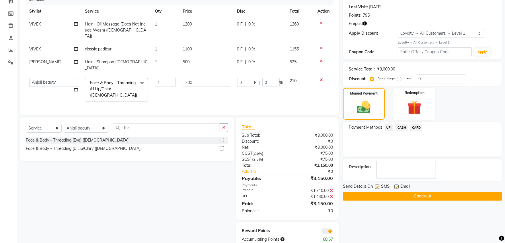
scroll to position [77, 0]
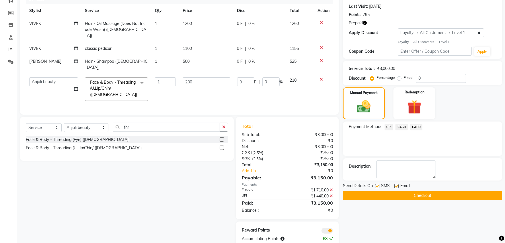
click at [415, 195] on button "Checkout" at bounding box center [422, 195] width 159 height 9
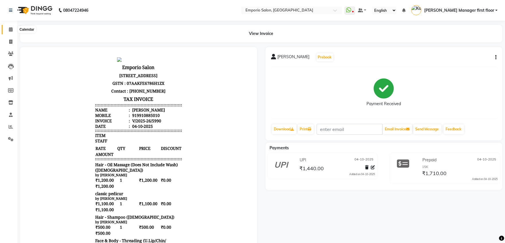
click at [12, 29] on icon at bounding box center [11, 29] width 4 height 4
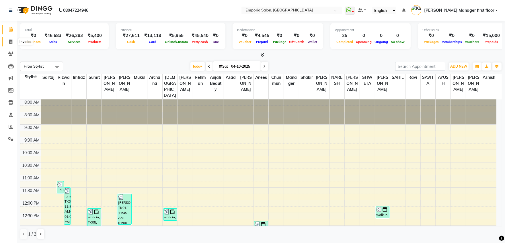
click at [9, 42] on icon at bounding box center [10, 42] width 3 height 4
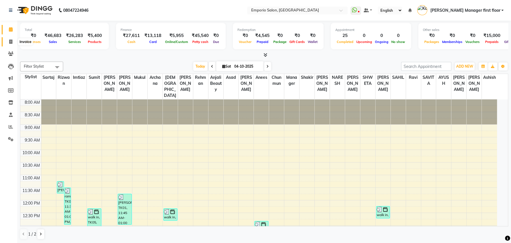
select select "6332"
select select "service"
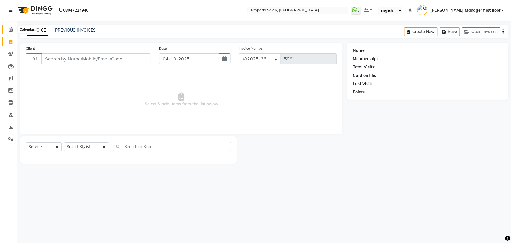
click at [11, 29] on icon at bounding box center [11, 29] width 4 height 4
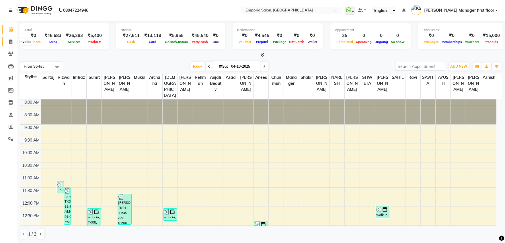
click at [11, 44] on span at bounding box center [11, 42] width 10 height 7
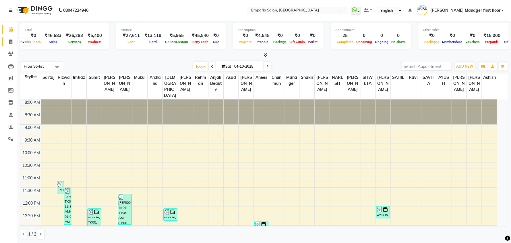
select select "service"
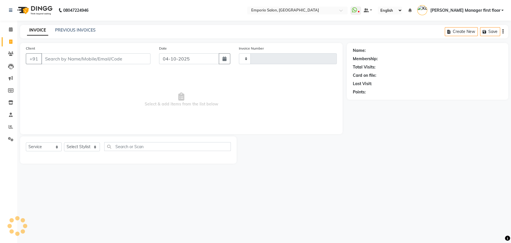
type input "5991"
select select "6332"
click at [81, 60] on input "Client" at bounding box center [95, 58] width 109 height 11
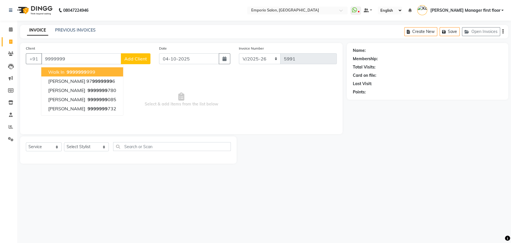
click at [90, 71] on ngb-highlight "9999999 999" at bounding box center [80, 72] width 30 height 6
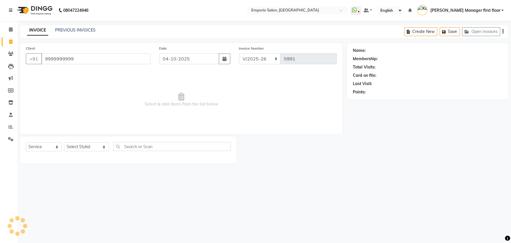
type input "9999999999"
select select "1: Object"
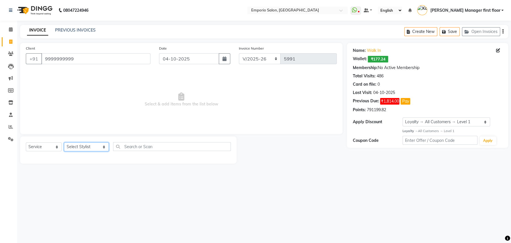
click at [96, 146] on select "Select Stylist [PERSON_NAME] beauty Archana [PERSON_NAME] [PERSON_NAME] [PERSON…" at bounding box center [86, 147] width 45 height 9
select select "47501"
click at [64, 143] on select "Select Stylist [PERSON_NAME] beauty Archana [PERSON_NAME] [PERSON_NAME] [PERSON…" at bounding box center [86, 147] width 45 height 9
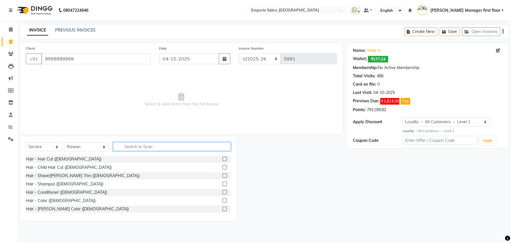
click at [154, 145] on input "text" at bounding box center [172, 146] width 118 height 9
click at [222, 157] on label at bounding box center [224, 159] width 4 height 4
click at [222, 158] on input "checkbox" at bounding box center [224, 160] width 4 height 4
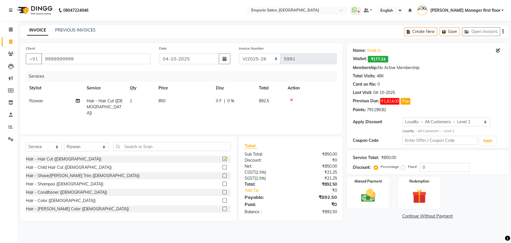
checkbox input "false"
click at [380, 196] on div "Manual Payment" at bounding box center [368, 192] width 44 height 33
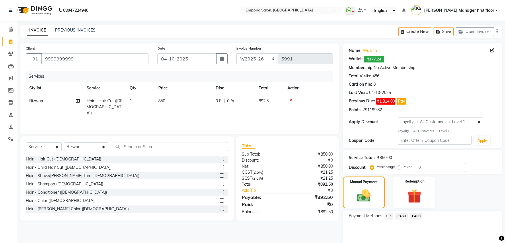
click at [417, 217] on span "CARD" at bounding box center [416, 216] width 12 height 7
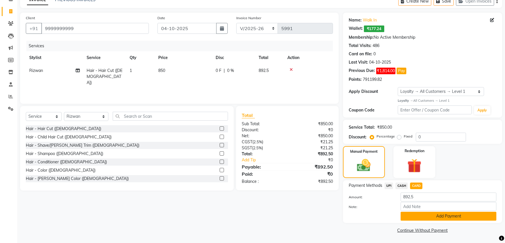
click at [433, 215] on button "Add Payment" at bounding box center [449, 216] width 96 height 9
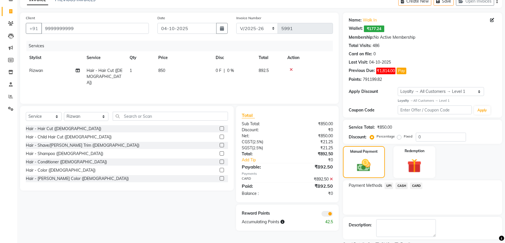
scroll to position [54, 0]
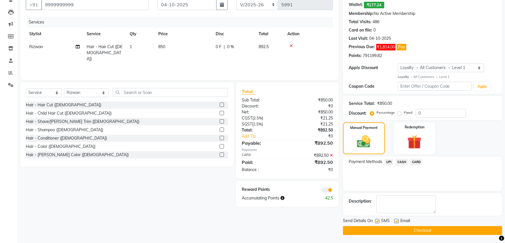
click at [426, 231] on button "Checkout" at bounding box center [422, 230] width 159 height 9
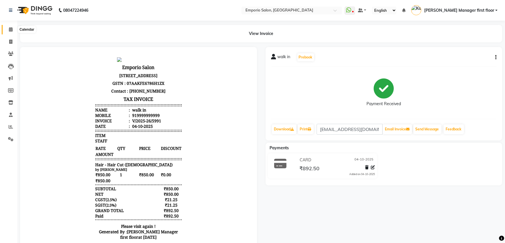
click at [9, 30] on icon at bounding box center [11, 29] width 4 height 4
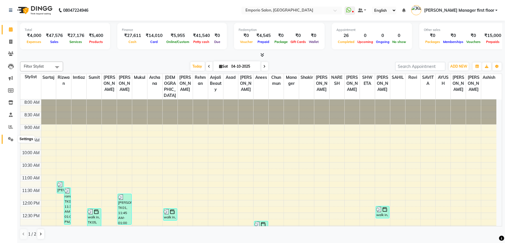
click at [10, 139] on icon at bounding box center [10, 139] width 5 height 4
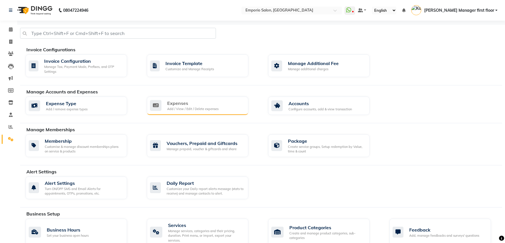
click at [176, 107] on div "Add / View / Edit / Delete expenses" at bounding box center [192, 109] width 51 height 5
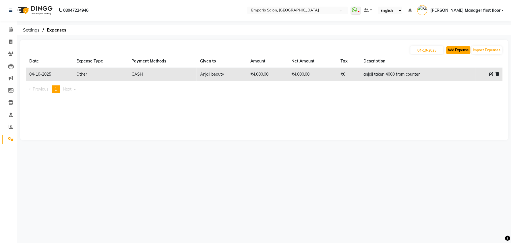
click at [461, 50] on button "Add Expense" at bounding box center [458, 50] width 24 height 8
select select "1"
select select "5330"
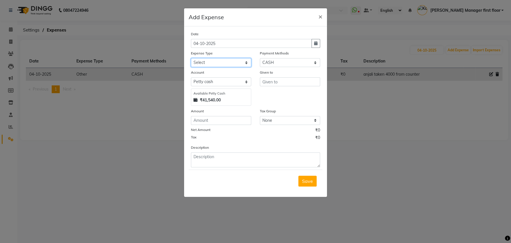
click at [246, 64] on select "Select Advance Salary Cash transfer to bank Cash transfer to hub Client Snacks …" at bounding box center [221, 62] width 60 height 9
select select "24599"
click at [191, 58] on select "Select Advance Salary Cash transfer to bank Cash transfer to hub Client Snacks …" at bounding box center [221, 62] width 60 height 9
click at [275, 84] on input "text" at bounding box center [290, 81] width 60 height 9
type input "aman"
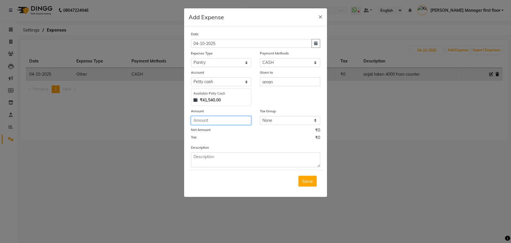
click at [221, 119] on input "number" at bounding box center [221, 120] width 60 height 9
type input "170"
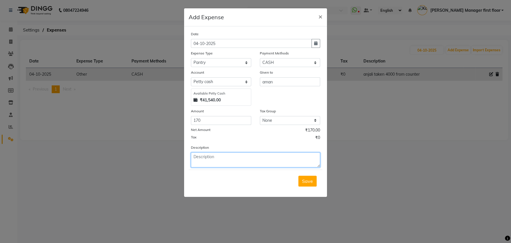
click at [208, 157] on textarea at bounding box center [255, 160] width 129 height 15
type textarea "milk, elichi, ginger"
click at [312, 181] on span "Save" at bounding box center [307, 181] width 11 height 6
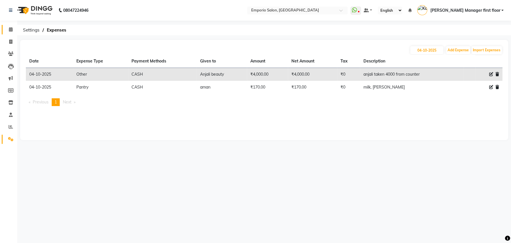
click at [9, 30] on icon at bounding box center [11, 29] width 4 height 4
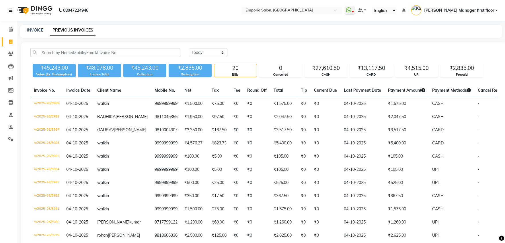
click at [13, 16] on link at bounding box center [12, 10] width 6 height 16
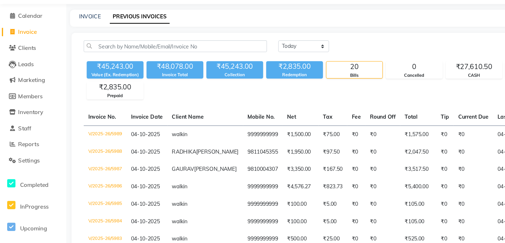
click at [19, 39] on span "Invoice" at bounding box center [21, 41] width 14 height 5
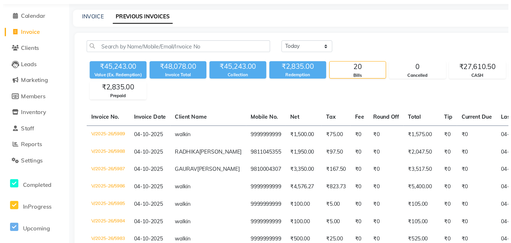
select select "service"
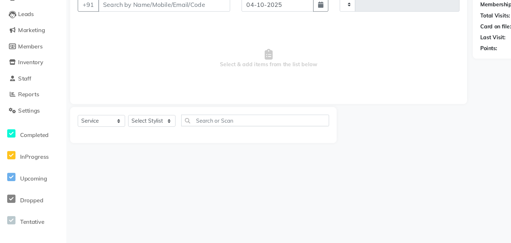
type input "5992"
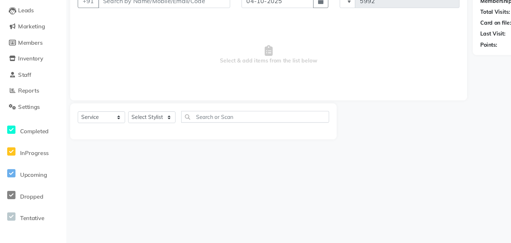
select select "6332"
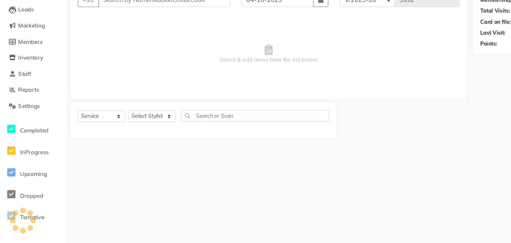
click at [88, 60] on input "Client" at bounding box center [124, 58] width 100 height 11
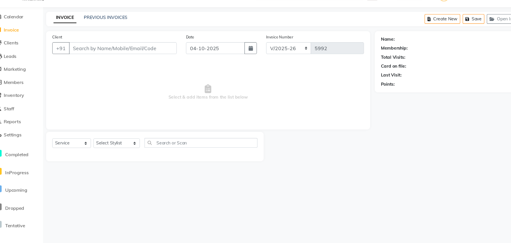
click at [102, 57] on input "Client" at bounding box center [124, 58] width 100 height 11
type input "9713036766"
click at [154, 57] on span "Add Client" at bounding box center [159, 59] width 23 height 6
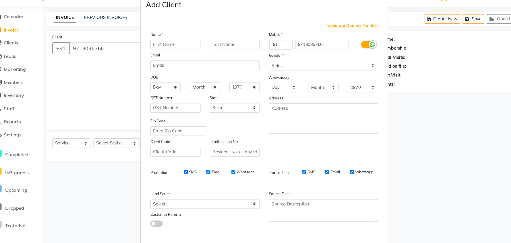
click at [159, 53] on input "text" at bounding box center [173, 55] width 46 height 9
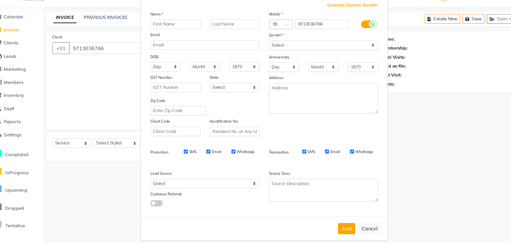
scroll to position [20, 0]
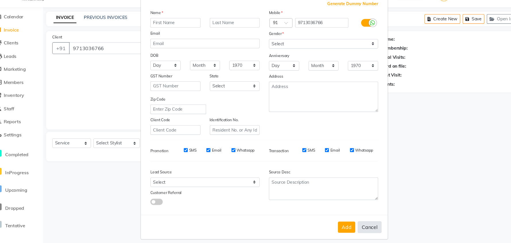
click at [352, 223] on button "Cancel" at bounding box center [353, 225] width 22 height 11
select select
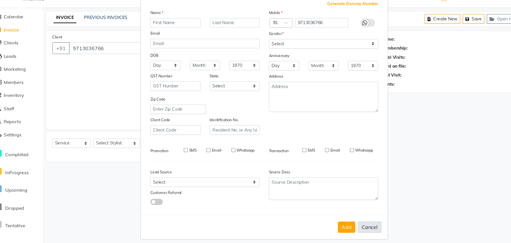
select select
checkbox input "false"
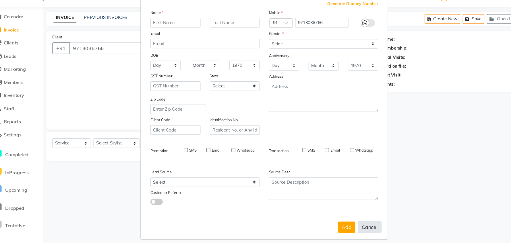
checkbox input "false"
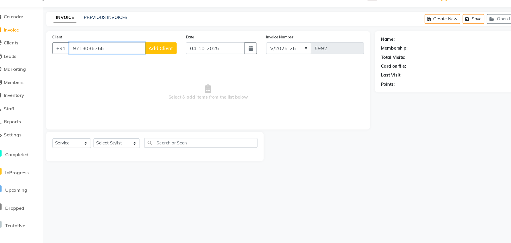
click at [122, 57] on input "9713036766" at bounding box center [109, 58] width 71 height 11
click at [156, 58] on span "Add Client" at bounding box center [159, 59] width 23 height 6
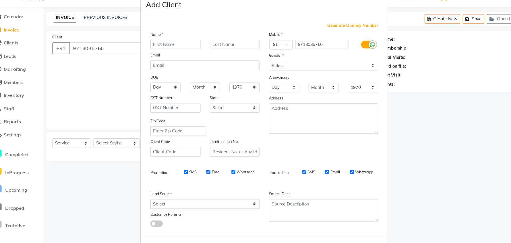
click at [169, 55] on input "text" at bounding box center [173, 55] width 46 height 9
type input "[PERSON_NAME]"
click at [272, 72] on select "Select [DEMOGRAPHIC_DATA] [DEMOGRAPHIC_DATA] Other Prefer Not To Say" at bounding box center [310, 75] width 101 height 9
select select "[DEMOGRAPHIC_DATA]"
click at [260, 71] on select "Select [DEMOGRAPHIC_DATA] [DEMOGRAPHIC_DATA] Other Prefer Not To Say" at bounding box center [310, 75] width 101 height 9
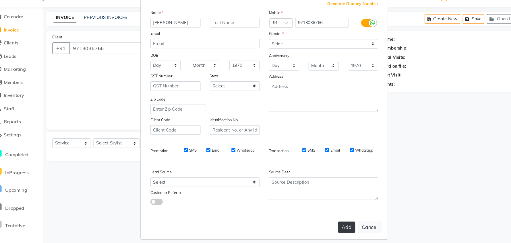
click at [327, 225] on button "Add" at bounding box center [332, 225] width 16 height 10
select select
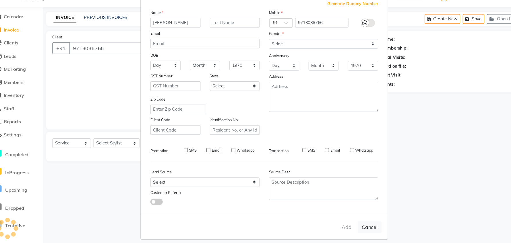
select select
checkbox input "false"
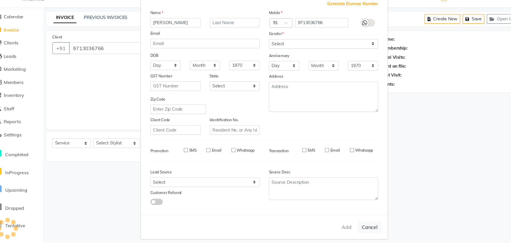
checkbox input "false"
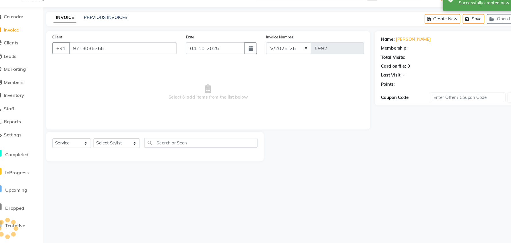
select select "1: Object"
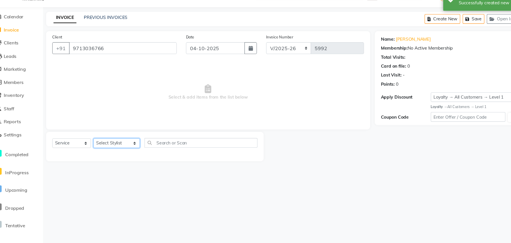
click at [118, 149] on select "Select Stylist [PERSON_NAME] beauty Archana [PERSON_NAME] [PERSON_NAME] [PERSON…" at bounding box center [118, 147] width 43 height 9
select select "58141"
click at [97, 143] on select "Select Stylist [PERSON_NAME] beauty Archana [PERSON_NAME] [PERSON_NAME] [PERSON…" at bounding box center [118, 147] width 43 height 9
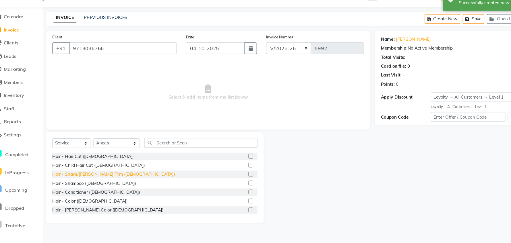
click at [77, 176] on div "Hair - Shave/[PERSON_NAME] Trim ([DEMOGRAPHIC_DATA])" at bounding box center [116, 176] width 114 height 6
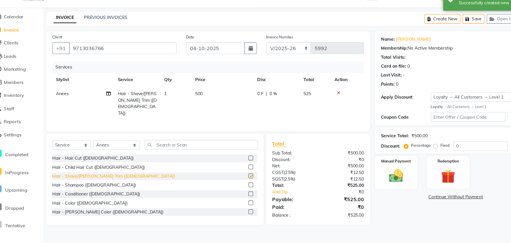
checkbox input "false"
click at [213, 96] on td "500" at bounding box center [216, 110] width 57 height 31
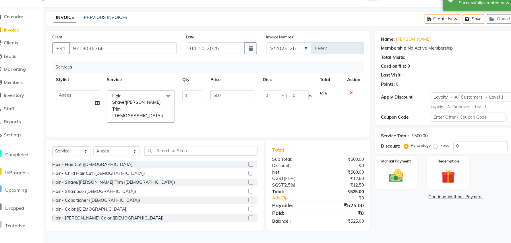
click at [383, 179] on img at bounding box center [377, 177] width 21 height 15
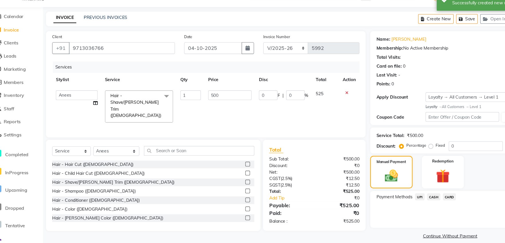
click at [413, 197] on span "CASH" at bounding box center [413, 197] width 12 height 7
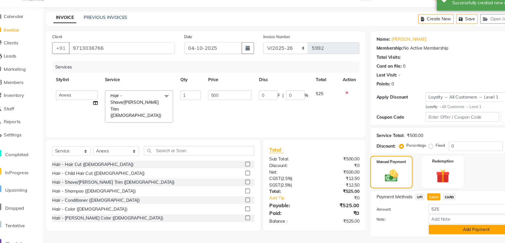
click at [423, 228] on button "Add Payment" at bounding box center [452, 227] width 88 height 9
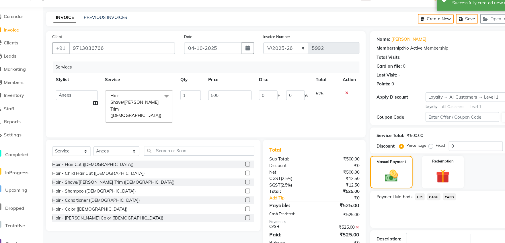
click at [342, 223] on icon at bounding box center [342, 225] width 3 height 4
click at [409, 197] on span "CASH" at bounding box center [413, 197] width 12 height 7
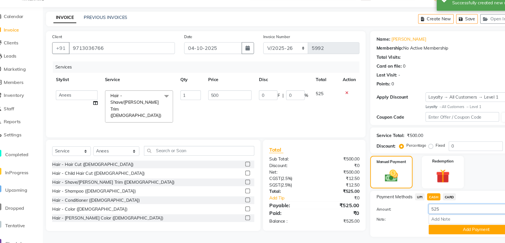
click at [425, 207] on input "525" at bounding box center [452, 208] width 88 height 9
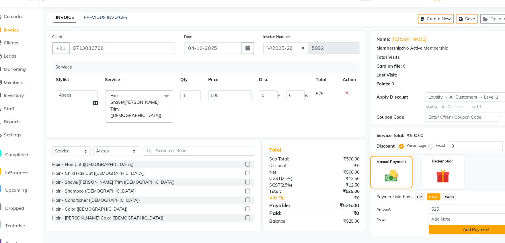
click at [442, 225] on button "Add Payment" at bounding box center [452, 227] width 88 height 9
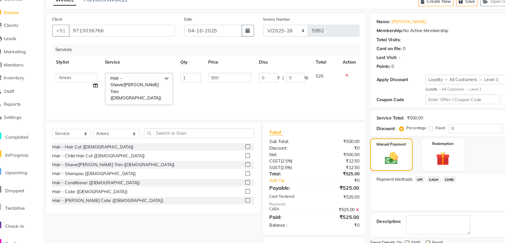
scroll to position [35, 0]
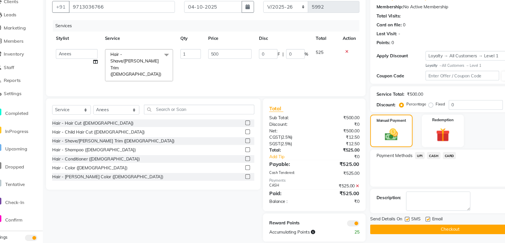
click at [387, 227] on button "Checkout" at bounding box center [428, 230] width 148 height 9
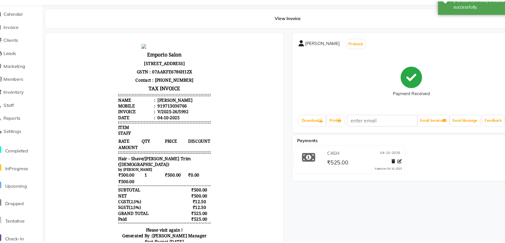
scroll to position [24, 0]
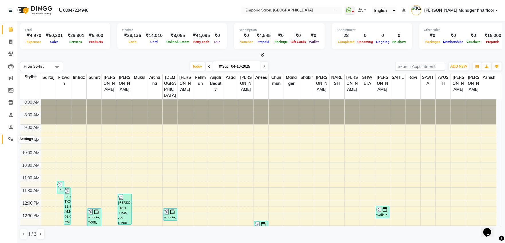
click at [11, 140] on icon at bounding box center [10, 139] width 5 height 4
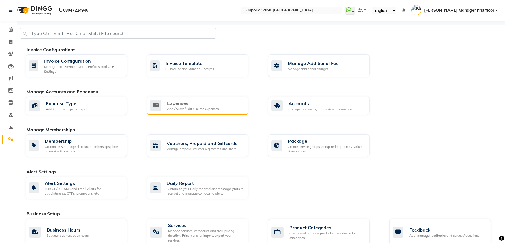
click at [185, 108] on div "Add / View / Edit / Delete expenses" at bounding box center [192, 109] width 51 height 5
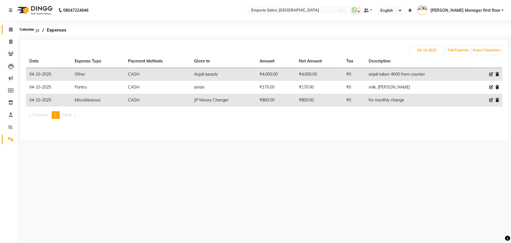
click at [10, 28] on icon at bounding box center [11, 29] width 4 height 4
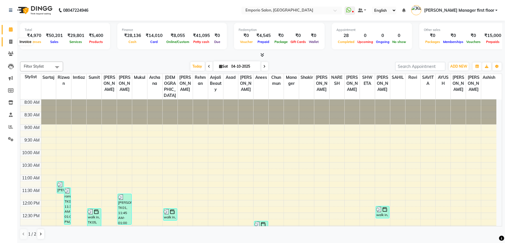
click at [8, 42] on span at bounding box center [11, 42] width 10 height 7
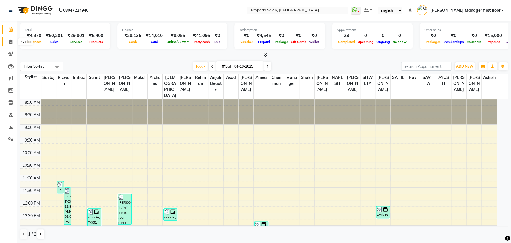
select select "service"
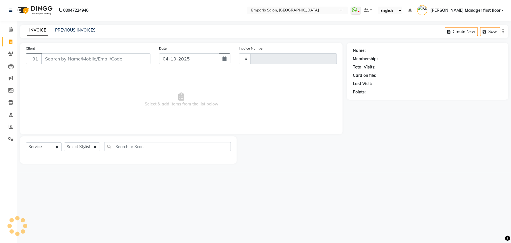
type input "5994"
select select "6332"
click at [90, 31] on link "PREVIOUS INVOICES" at bounding box center [75, 30] width 40 height 5
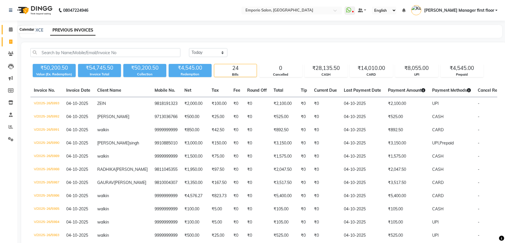
click at [12, 27] on icon at bounding box center [11, 29] width 4 height 4
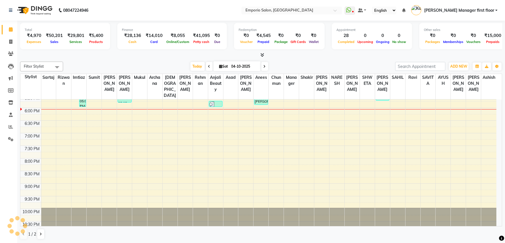
scroll to position [244, 0]
click at [5, 125] on link "Reports" at bounding box center [9, 127] width 14 height 9
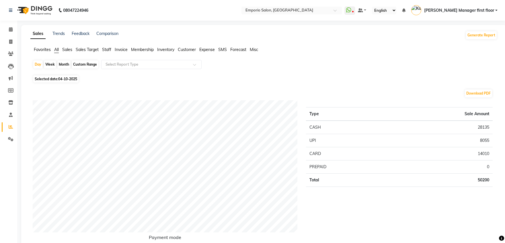
click at [108, 50] on span "Staff" at bounding box center [106, 49] width 9 height 5
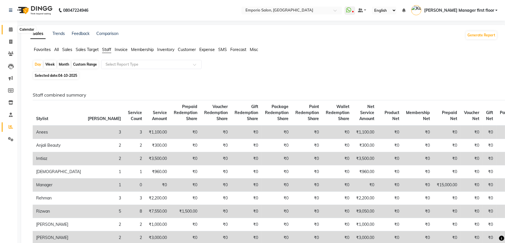
click at [11, 30] on icon at bounding box center [11, 29] width 4 height 4
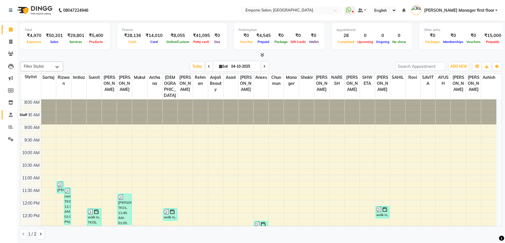
click at [11, 117] on icon at bounding box center [11, 115] width 4 height 4
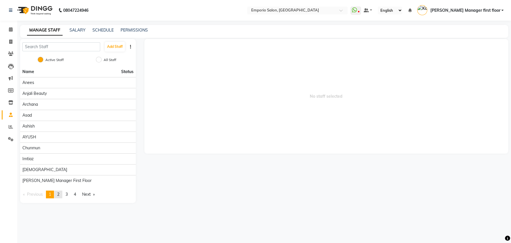
click at [57, 194] on link "page 2" at bounding box center [58, 195] width 8 height 8
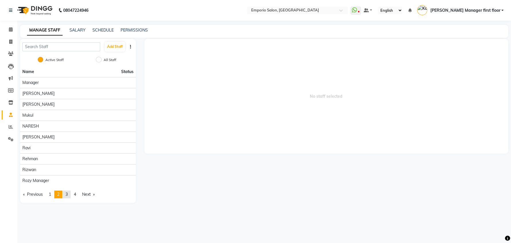
click at [68, 195] on span "3" at bounding box center [66, 194] width 2 height 5
click at [76, 193] on span "4" at bounding box center [75, 194] width 2 height 5
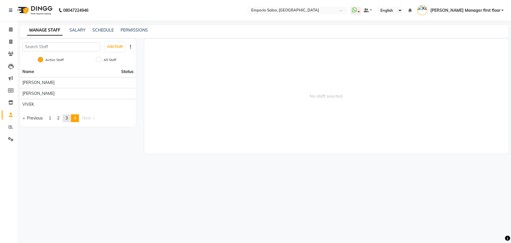
click at [68, 118] on span "3" at bounding box center [66, 118] width 2 height 5
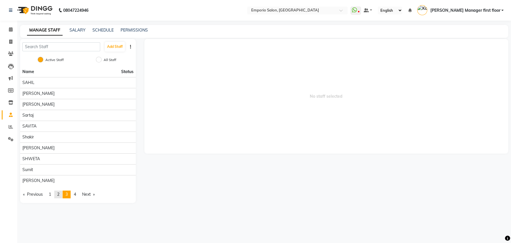
click at [58, 193] on link "page 2" at bounding box center [58, 195] width 8 height 8
click at [49, 192] on link "page 1" at bounding box center [50, 195] width 8 height 8
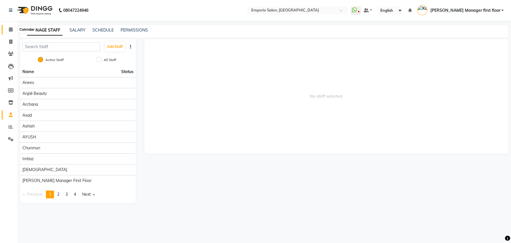
click at [10, 29] on icon at bounding box center [11, 29] width 4 height 4
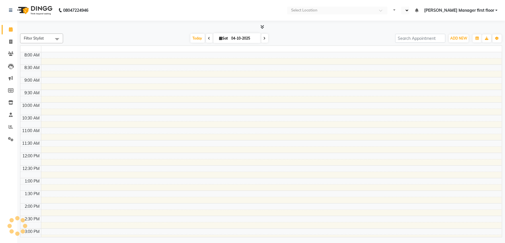
select select "en"
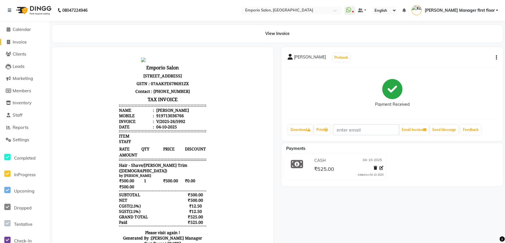
click at [20, 39] on span "Invoice" at bounding box center [21, 41] width 14 height 5
select select "service"
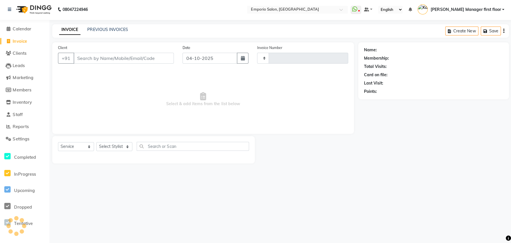
type input "5995"
select select "6332"
click at [163, 57] on input "Client" at bounding box center [124, 58] width 100 height 11
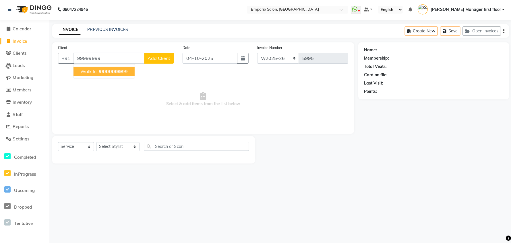
click at [101, 70] on span "99999999" at bounding box center [111, 72] width 23 height 6
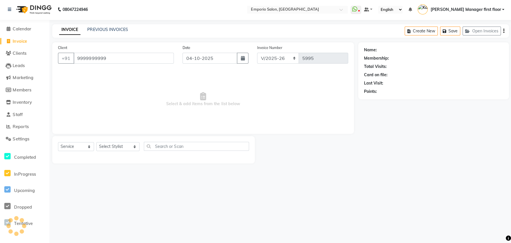
type input "9999999999"
select select "1: Object"
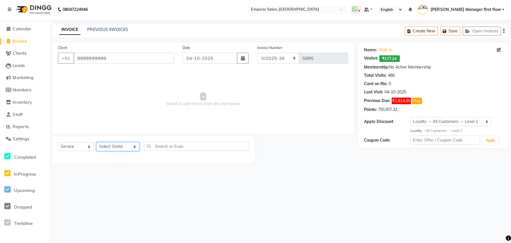
click at [127, 147] on select "Select Stylist [PERSON_NAME] beauty Archana [PERSON_NAME] [PERSON_NAME] [PERSON…" at bounding box center [118, 147] width 43 height 9
select select "47501"
click at [97, 143] on select "Select Stylist [PERSON_NAME] beauty Archana [PERSON_NAME] [PERSON_NAME] [PERSON…" at bounding box center [118, 147] width 43 height 9
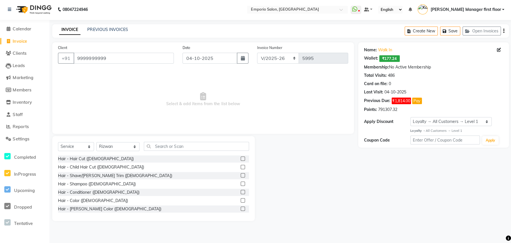
click at [241, 159] on label at bounding box center [243, 159] width 4 height 4
click at [241, 159] on input "checkbox" at bounding box center [243, 160] width 4 height 4
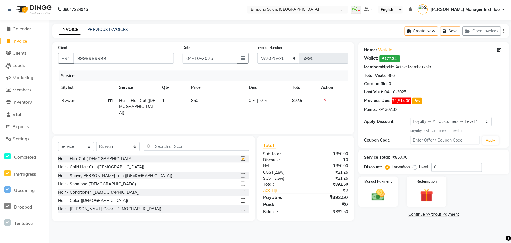
checkbox input "false"
click at [206, 98] on td "850" at bounding box center [216, 107] width 57 height 25
select select "47501"
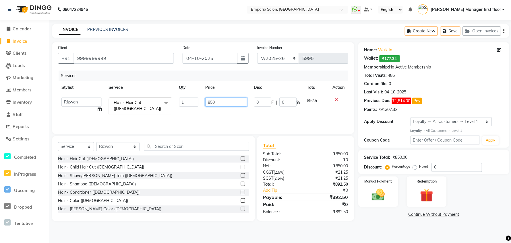
click at [223, 101] on input "850" at bounding box center [226, 102] width 42 height 9
type input "8"
type input "1000"
click at [223, 145] on input "text" at bounding box center [196, 146] width 105 height 9
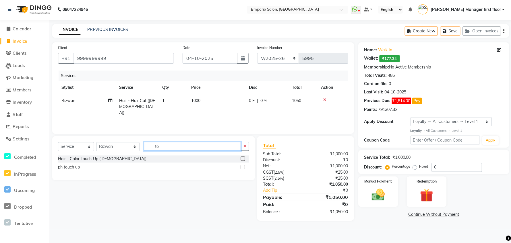
type input "t"
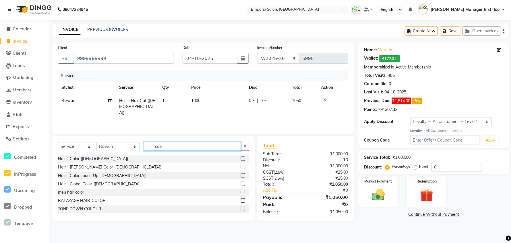
type input "colo"
click at [241, 159] on label at bounding box center [243, 159] width 4 height 4
click at [241, 159] on input "checkbox" at bounding box center [243, 160] width 4 height 4
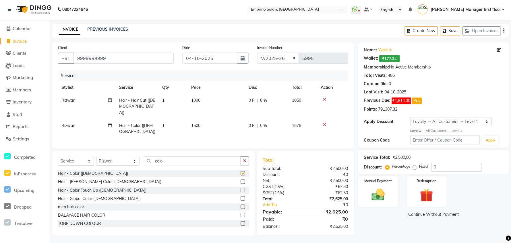
checkbox input "false"
click at [128, 157] on select "Select Stylist [PERSON_NAME] beauty Archana [PERSON_NAME] [PERSON_NAME] [PERSON…" at bounding box center [118, 161] width 43 height 9
select select "90345"
click at [97, 157] on select "Select Stylist [PERSON_NAME] beauty Archana [PERSON_NAME] [PERSON_NAME] [PERSON…" at bounding box center [118, 161] width 43 height 9
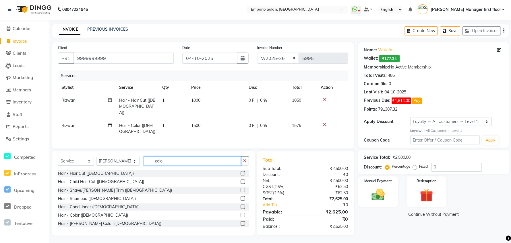
click at [216, 157] on input "colo" at bounding box center [192, 161] width 97 height 9
type input "c"
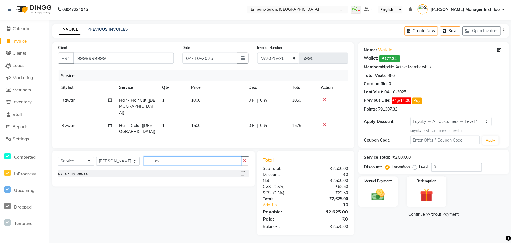
type input "avl"
click at [243, 172] on label at bounding box center [243, 174] width 4 height 4
click at [243, 172] on input "checkbox" at bounding box center [243, 174] width 4 height 4
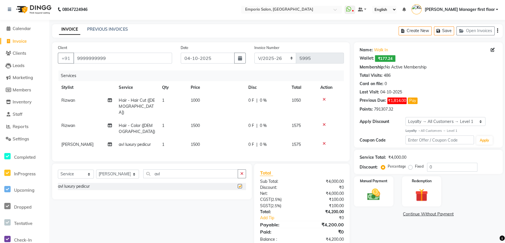
checkbox input "false"
click at [117, 59] on input "9999999999" at bounding box center [123, 58] width 98 height 11
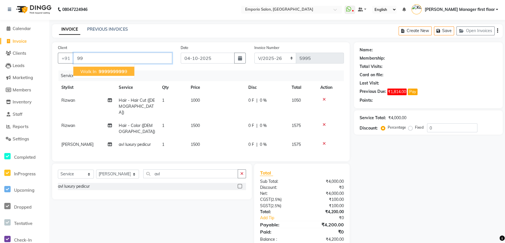
type input "9"
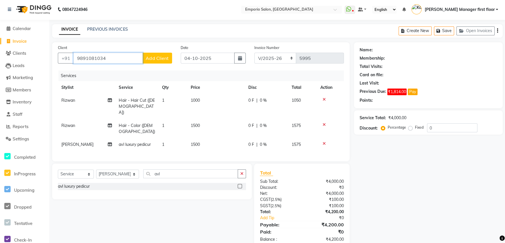
click at [118, 57] on input "9891081034" at bounding box center [108, 58] width 69 height 11
click at [389, 216] on div "Name: Membership: Total Visits: Card on file: Last Visit: Previous Due: ₹1,814.…" at bounding box center [430, 145] width 153 height 205
click at [123, 59] on input "9891081034" at bounding box center [108, 58] width 69 height 11
type input "9"
click at [101, 72] on span "99999999" at bounding box center [111, 72] width 23 height 6
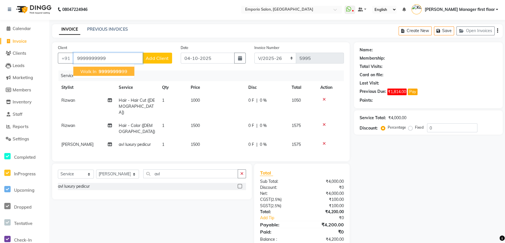
type input "9999999999"
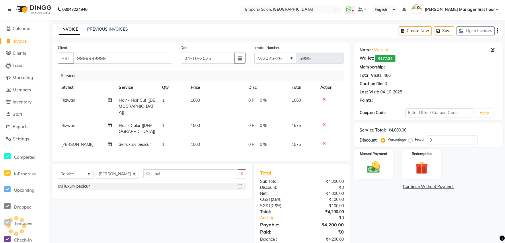
select select "1: Object"
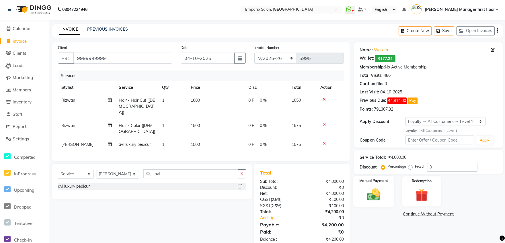
click at [374, 194] on img at bounding box center [374, 194] width 22 height 15
click at [428, 214] on span "CARD" at bounding box center [428, 214] width 12 height 7
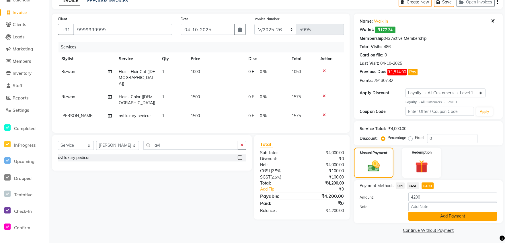
click at [428, 215] on button "Add Payment" at bounding box center [452, 216] width 88 height 9
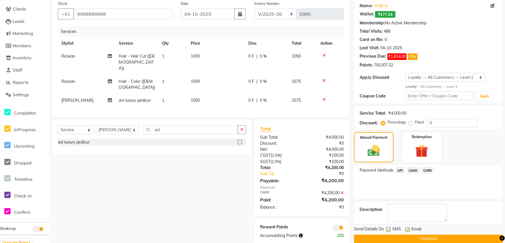
scroll to position [53, 0]
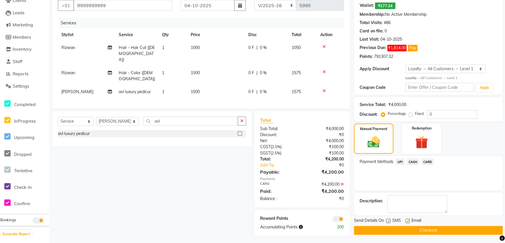
click at [412, 232] on button "Checkout" at bounding box center [428, 230] width 148 height 9
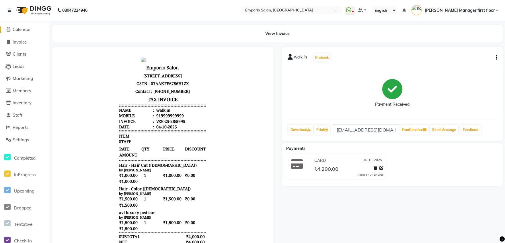
click at [26, 28] on span "Calendar" at bounding box center [23, 29] width 18 height 5
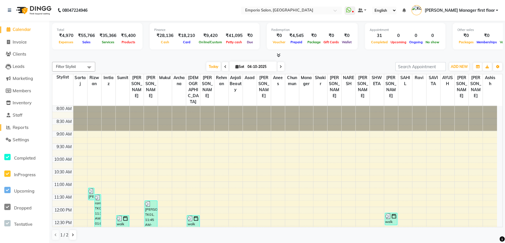
click at [17, 127] on span "Reports" at bounding box center [22, 126] width 16 height 5
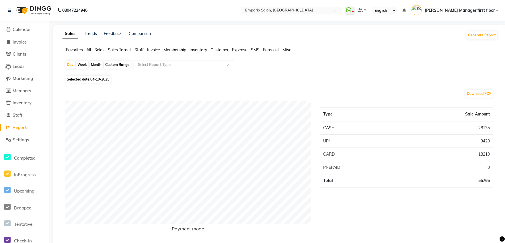
click at [142, 48] on span "Staff" at bounding box center [139, 49] width 9 height 5
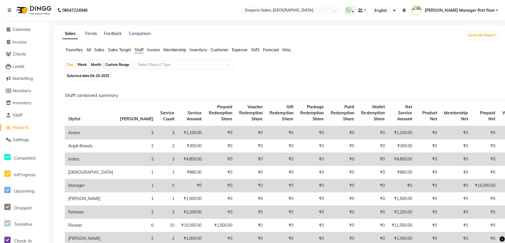
click at [123, 64] on div "Custom Range" at bounding box center [118, 65] width 27 height 8
select select "10"
select select "2025"
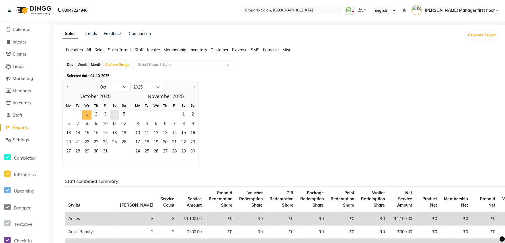
drag, startPoint x: 89, startPoint y: 114, endPoint x: 112, endPoint y: 117, distance: 22.9
click at [92, 114] on div "1 2 3 4 5" at bounding box center [96, 114] width 65 height 9
click at [115, 116] on span "4" at bounding box center [115, 114] width 9 height 9
click at [89, 113] on span "1" at bounding box center [87, 114] width 9 height 9
click at [117, 115] on span "4" at bounding box center [115, 114] width 9 height 9
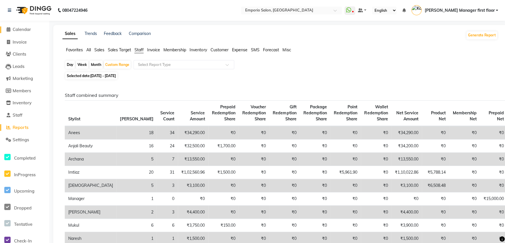
click at [31, 30] on span "Calendar" at bounding box center [23, 29] width 18 height 5
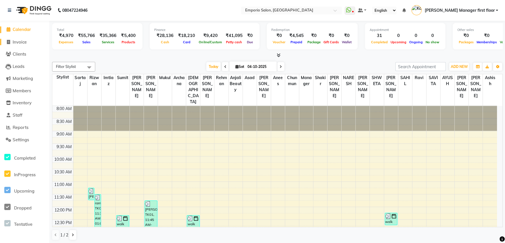
click at [26, 42] on span "Invoice" at bounding box center [21, 41] width 14 height 5
select select "service"
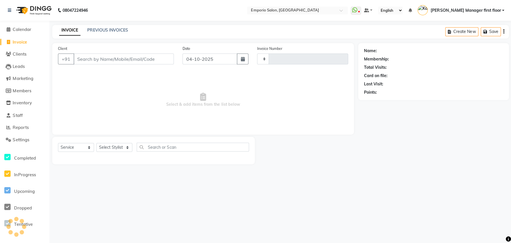
type input "5996"
select select "6332"
click at [91, 61] on input "Client" at bounding box center [124, 58] width 100 height 11
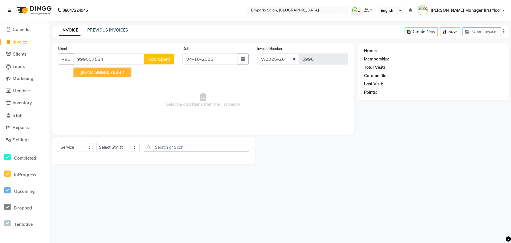
click at [88, 75] on button "[PERSON_NAME] 999007534 2" at bounding box center [102, 71] width 57 height 9
type input "9990075342"
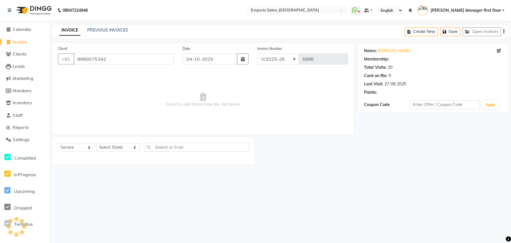
select select "1: Object"
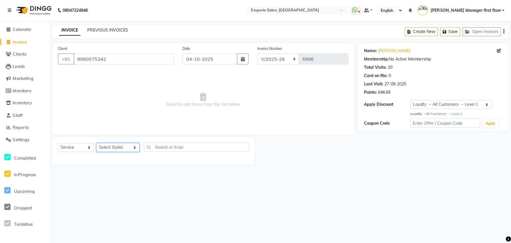
click at [127, 147] on select "Select Stylist [PERSON_NAME] beauty Archana [PERSON_NAME] [PERSON_NAME] [PERSON…" at bounding box center [118, 147] width 43 height 9
select select "58141"
click at [97, 143] on select "Select Stylist [PERSON_NAME] beauty Archana [PERSON_NAME] [PERSON_NAME] [PERSON…" at bounding box center [118, 147] width 43 height 9
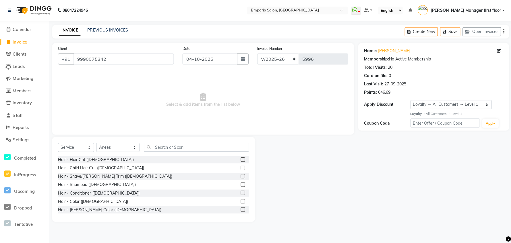
click at [241, 161] on label at bounding box center [243, 159] width 4 height 4
click at [241, 161] on input "checkbox" at bounding box center [243, 160] width 4 height 4
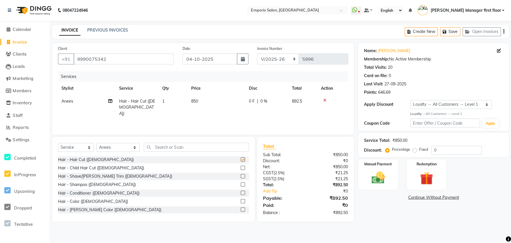
checkbox input "false"
click at [241, 176] on label at bounding box center [243, 176] width 4 height 4
click at [241, 176] on input "checkbox" at bounding box center [243, 176] width 4 height 4
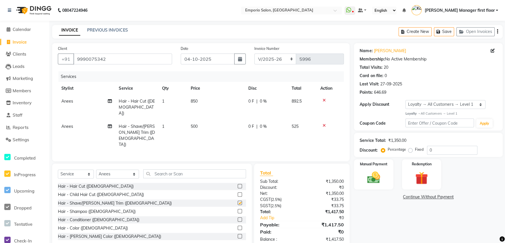
checkbox input "false"
click at [210, 101] on td "850" at bounding box center [216, 107] width 57 height 25
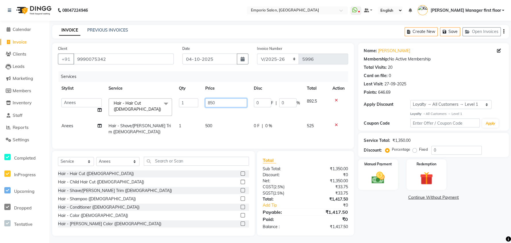
click at [226, 105] on input "850" at bounding box center [226, 102] width 42 height 9
type input "8"
type input "1"
type input "1000"
click at [246, 124] on tr "Anees Hair - Shave/[PERSON_NAME] Trim ([DEMOGRAPHIC_DATA]) 1 500 0 F | 0 % 525" at bounding box center [203, 128] width 289 height 19
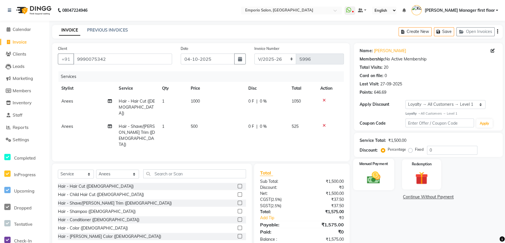
click at [379, 179] on img at bounding box center [374, 177] width 22 height 15
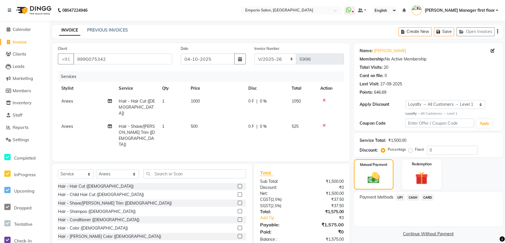
scroll to position [3, 0]
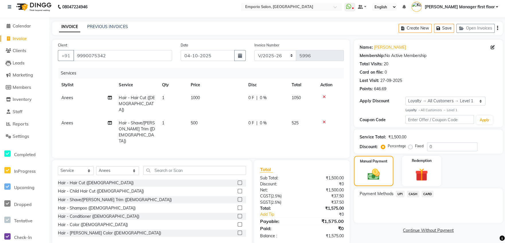
click at [410, 194] on span "CASH" at bounding box center [413, 194] width 12 height 7
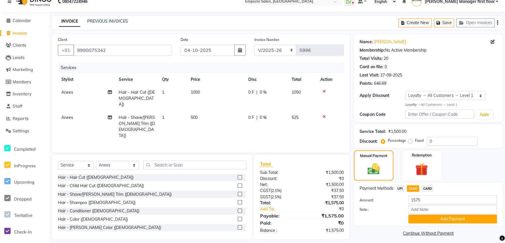
scroll to position [11, 0]
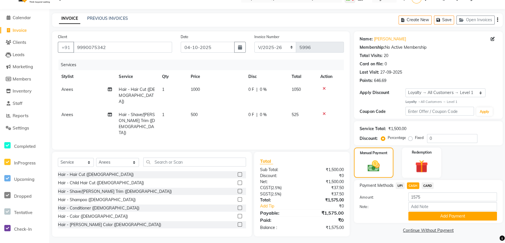
click at [401, 184] on span "UPI" at bounding box center [400, 186] width 9 height 7
click at [416, 217] on button "Add Payment" at bounding box center [452, 216] width 88 height 9
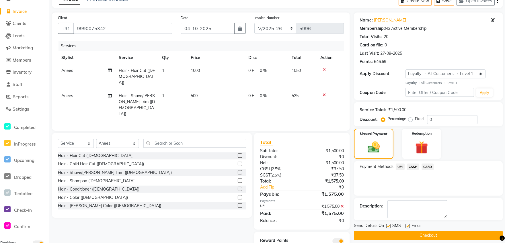
scroll to position [40, 0]
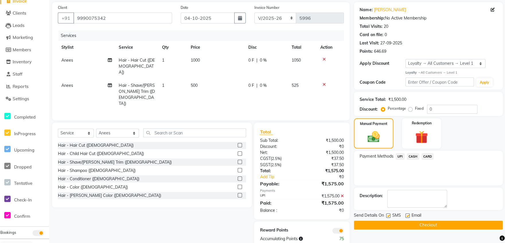
click at [392, 224] on button "Checkout" at bounding box center [428, 225] width 148 height 9
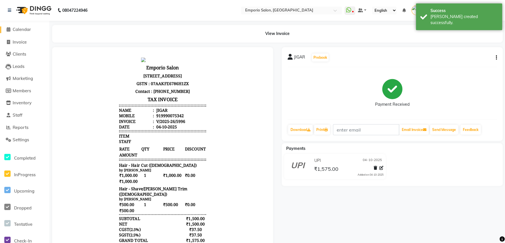
click at [24, 30] on span "Calendar" at bounding box center [23, 29] width 18 height 5
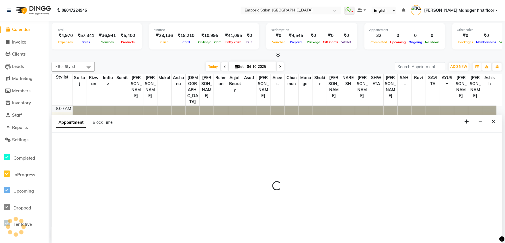
select select "47511"
select select "540"
select select "tentative"
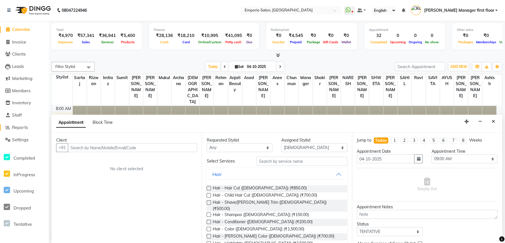
click at [20, 126] on span "Reports" at bounding box center [22, 126] width 16 height 5
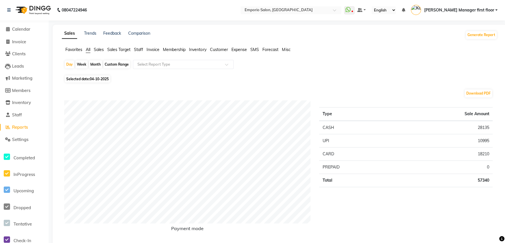
click at [140, 48] on span "Staff" at bounding box center [139, 49] width 9 height 5
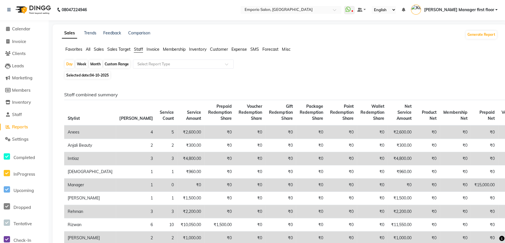
click at [97, 63] on div "Month" at bounding box center [96, 65] width 13 height 8
select select "10"
select select "2025"
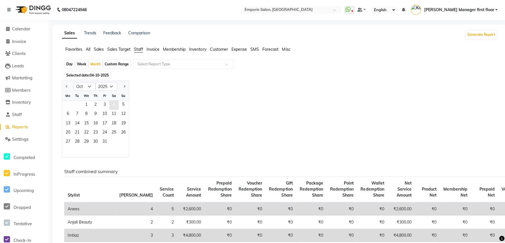
click at [115, 104] on span "4" at bounding box center [115, 105] width 9 height 9
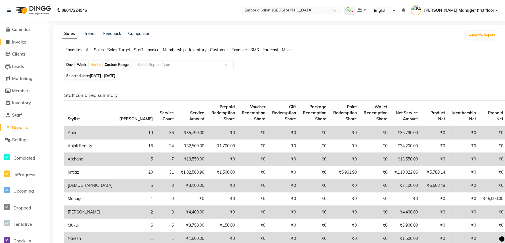
click at [16, 40] on span "Invoice" at bounding box center [21, 41] width 14 height 5
select select "service"
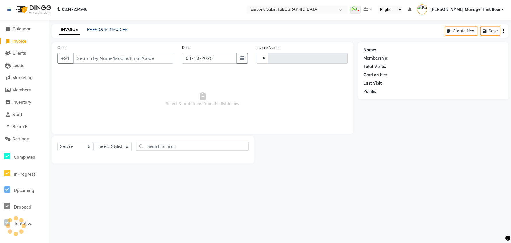
type input "5997"
select select "6332"
